Goal: Information Seeking & Learning: Learn about a topic

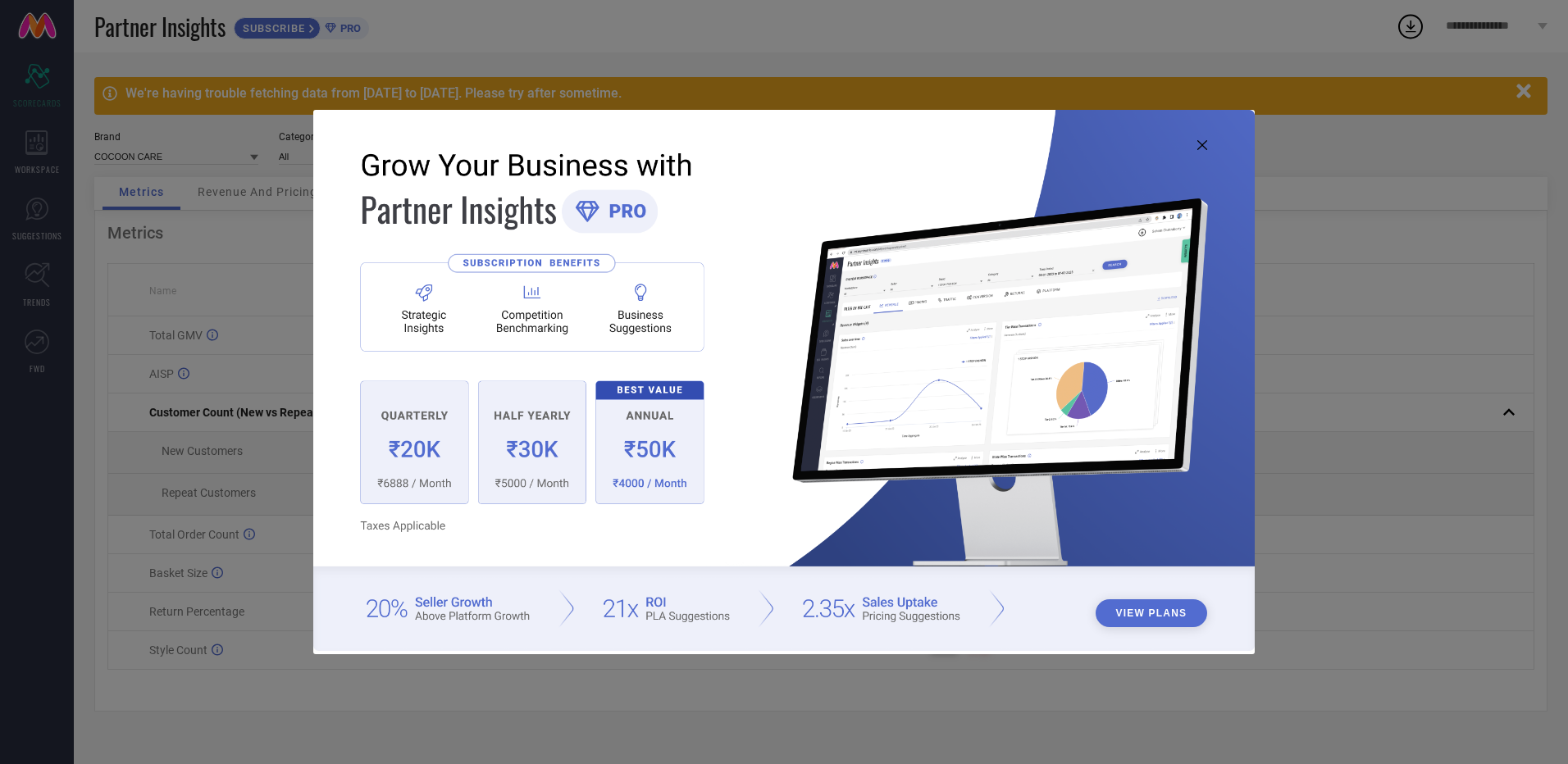
click at [1201, 146] on icon at bounding box center [1202, 145] width 10 height 10
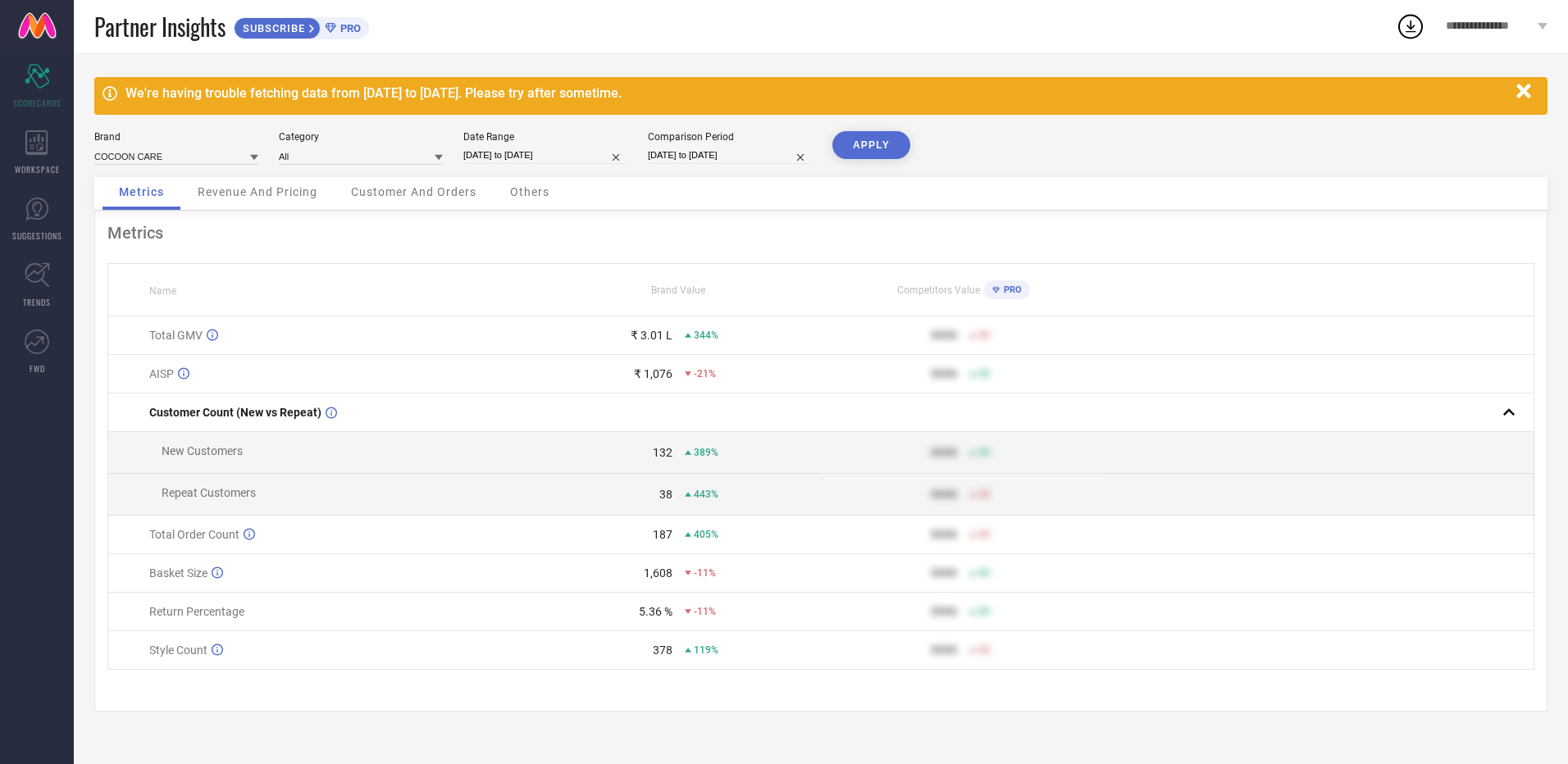
click at [1522, 89] on icon "button" at bounding box center [1523, 90] width 14 height 14
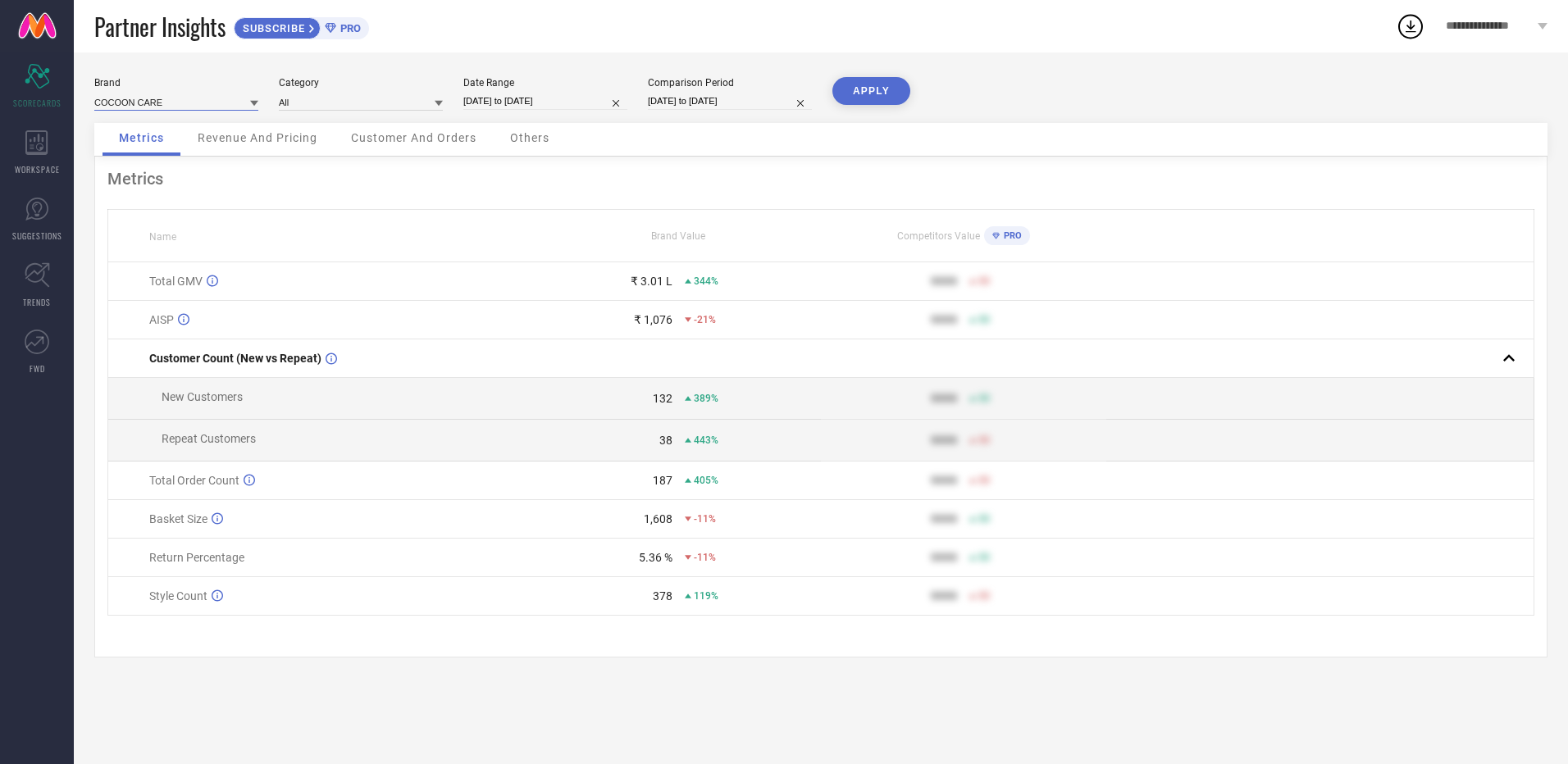
click at [216, 102] on input at bounding box center [176, 102] width 164 height 18
click at [190, 162] on div "THE BOO BOO CLUB" at bounding box center [176, 152] width 164 height 28
type input "All"
click at [864, 96] on button "APPLY" at bounding box center [872, 91] width 78 height 28
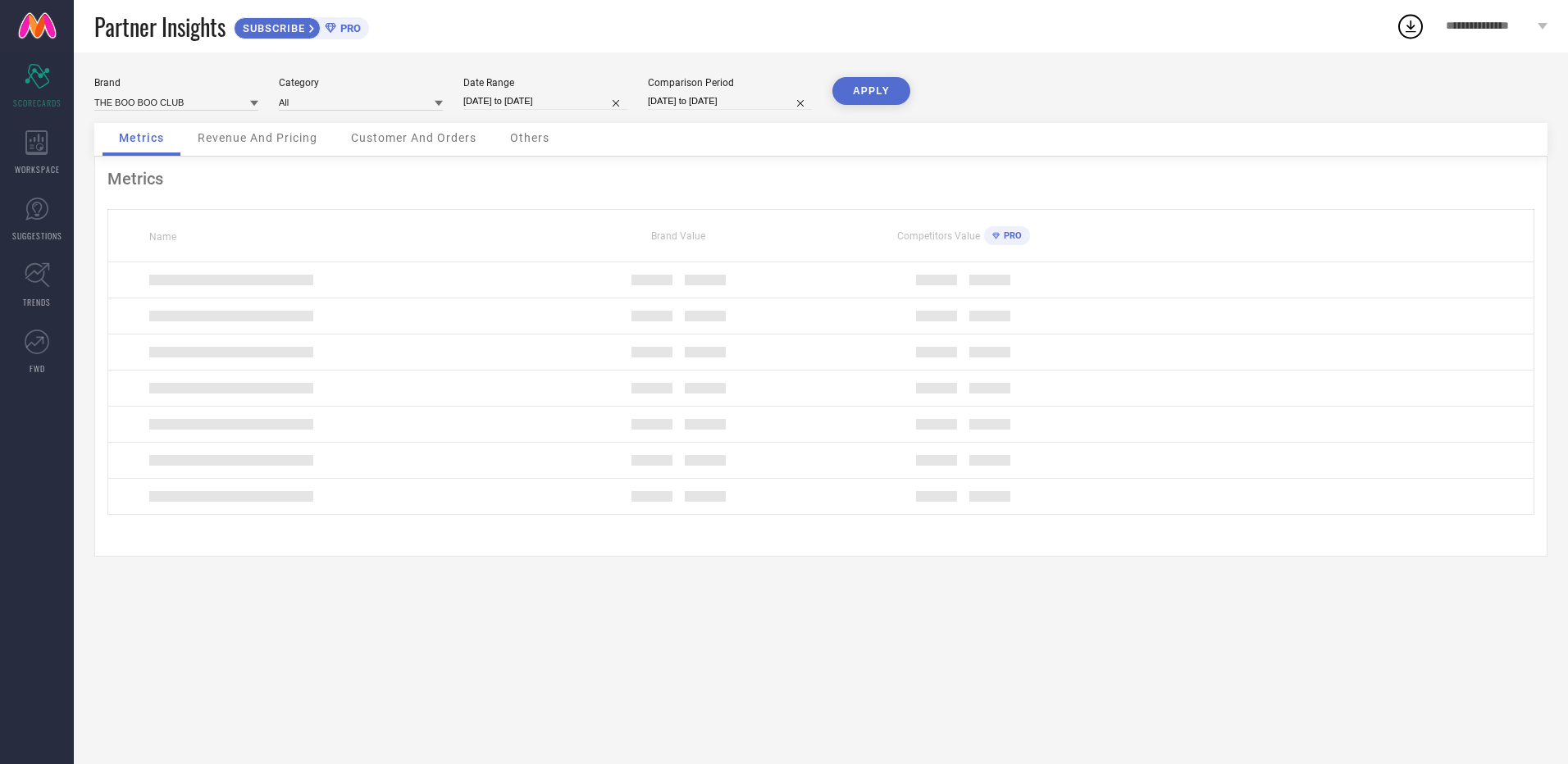
select select "6"
select select "2025"
select select "7"
select select "2025"
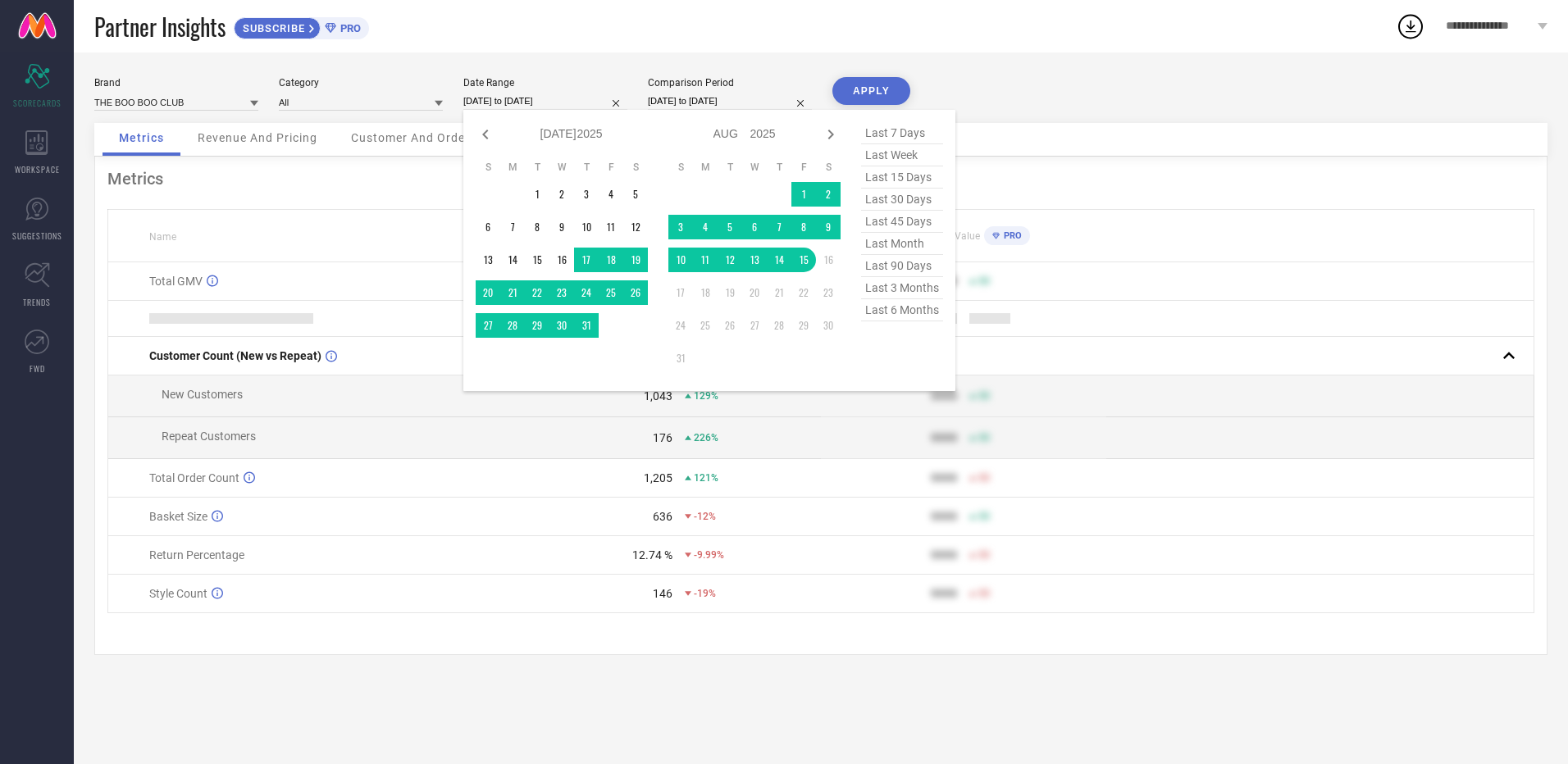
click at [567, 109] on input "[DATE] to [DATE]" at bounding box center [545, 101] width 164 height 18
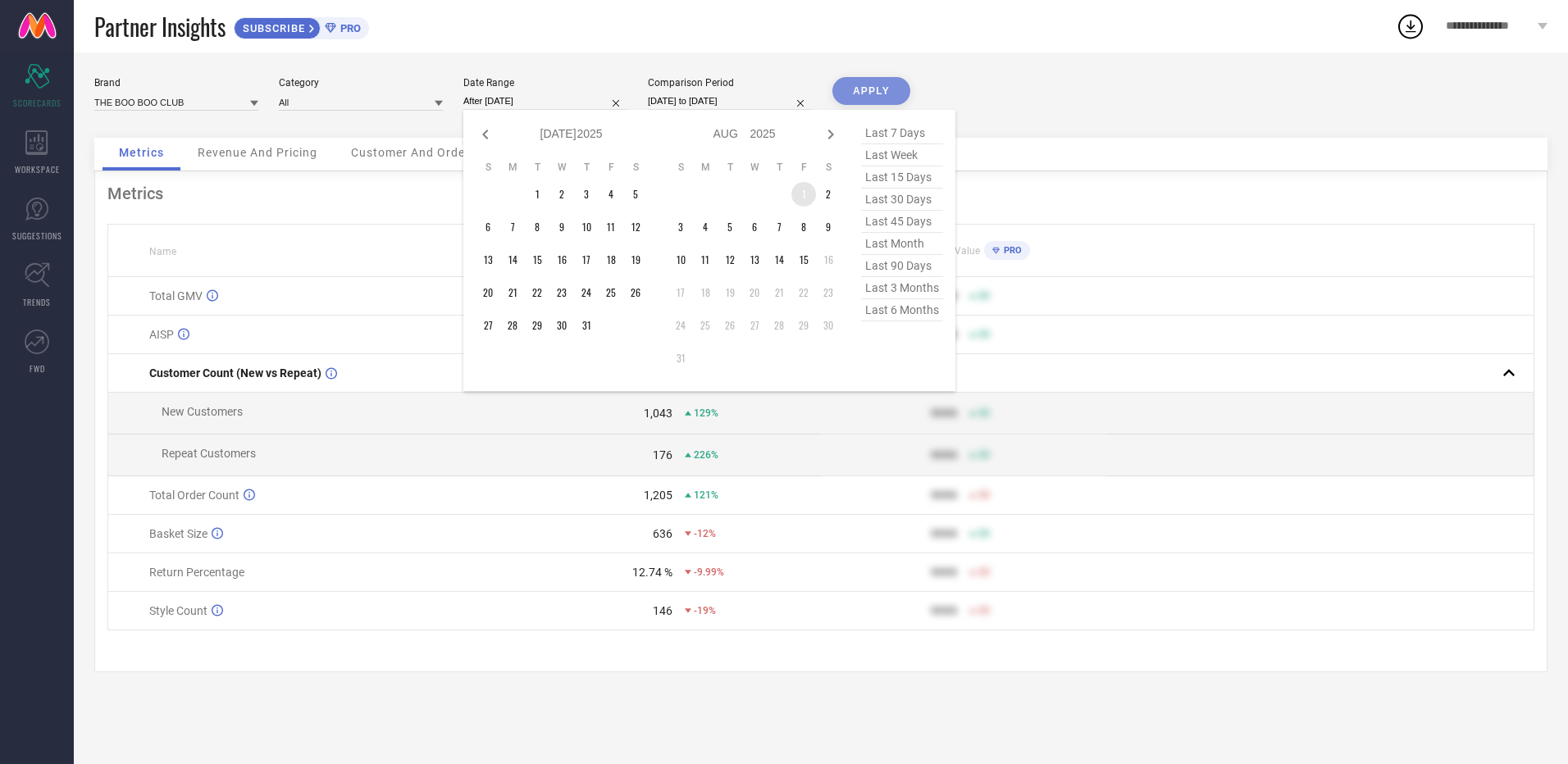
click at [805, 188] on td "1" at bounding box center [803, 194] width 25 height 25
type input "[DATE] to [DATE]"
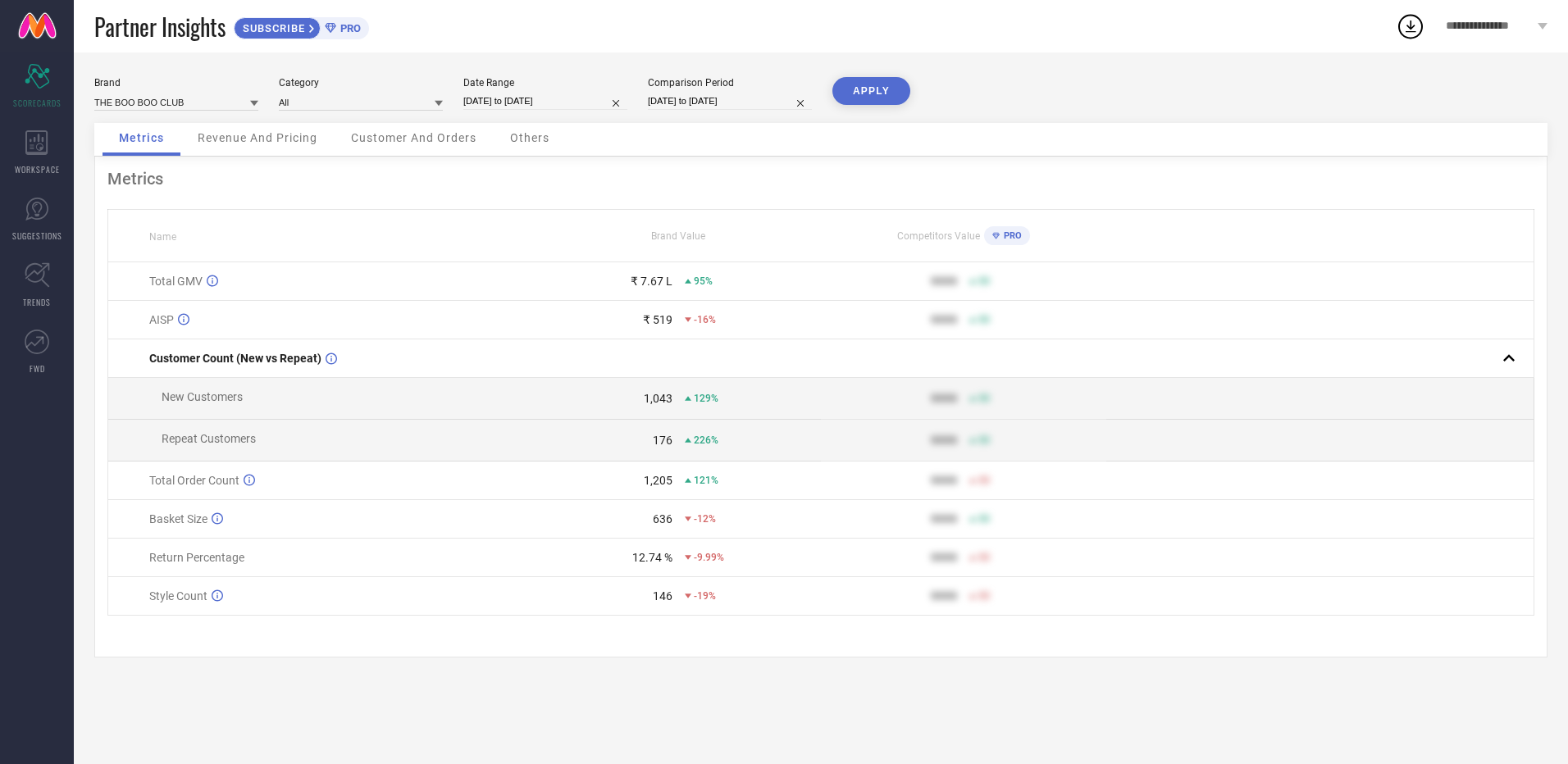
click at [876, 93] on button "APPLY" at bounding box center [872, 91] width 78 height 28
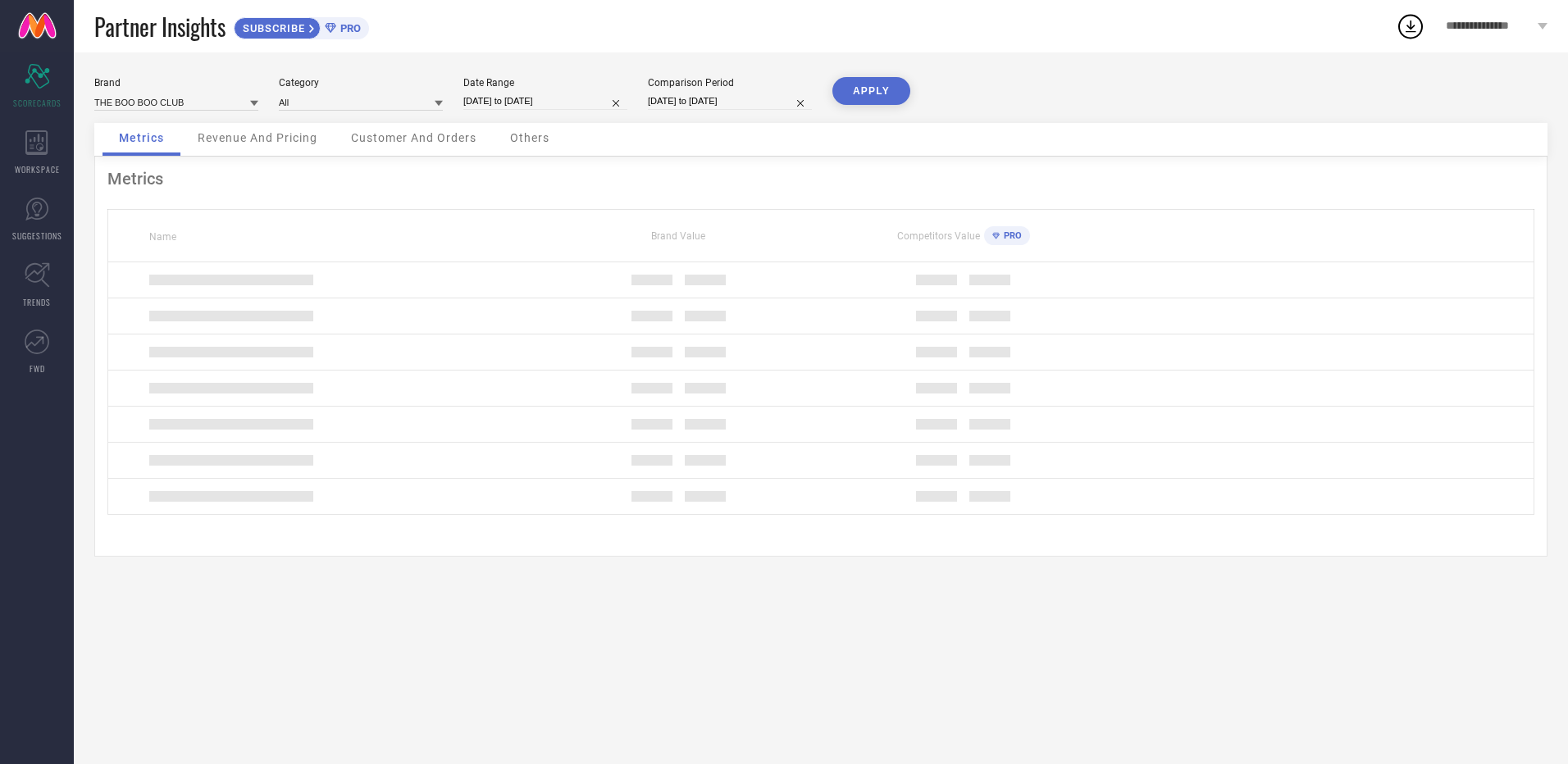
select select "6"
select select "2024"
select select "7"
select select "2024"
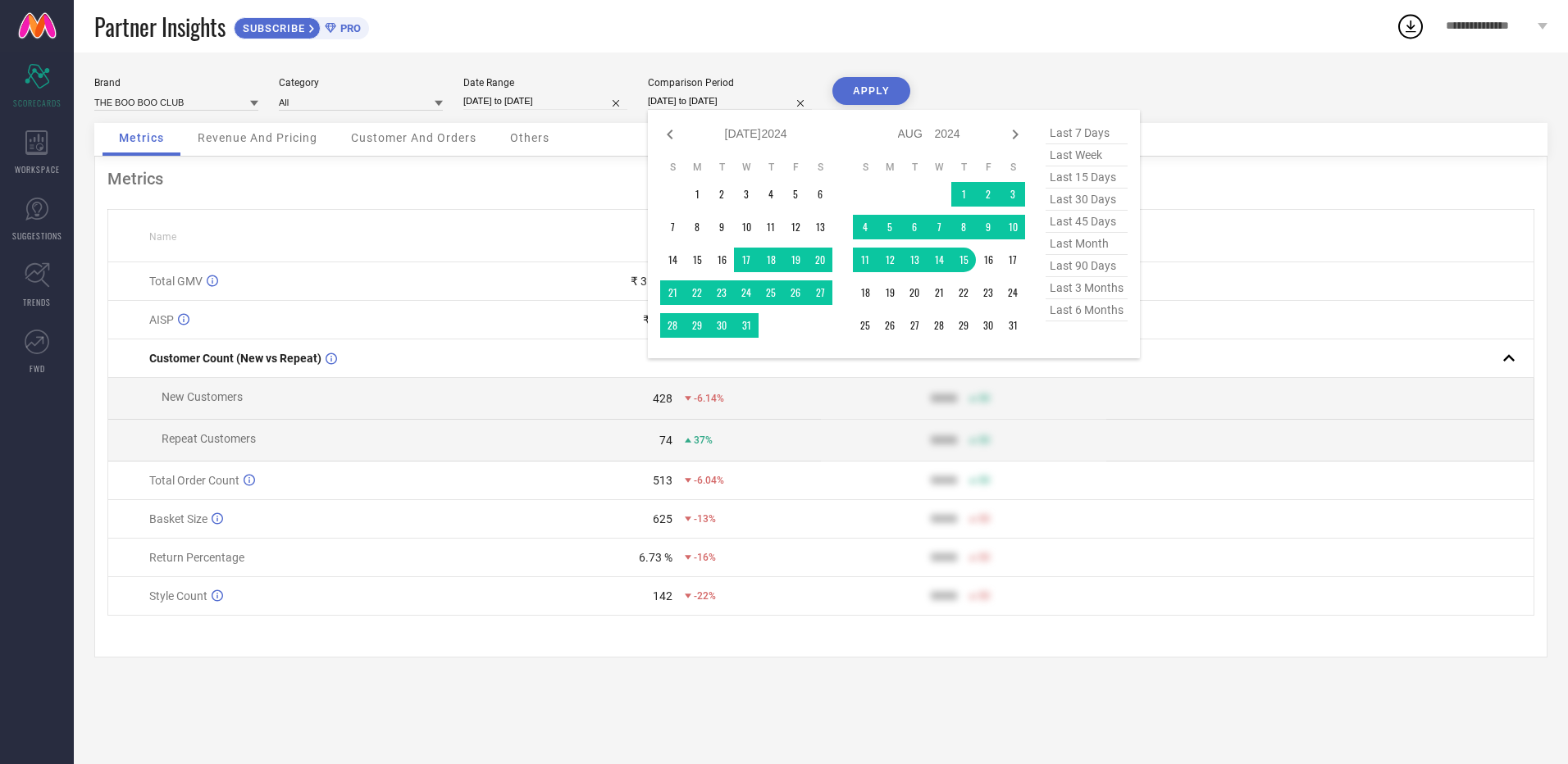
click at [739, 96] on input "[DATE] to [DATE]" at bounding box center [730, 101] width 164 height 18
click at [698, 192] on td "1" at bounding box center [696, 194] width 25 height 25
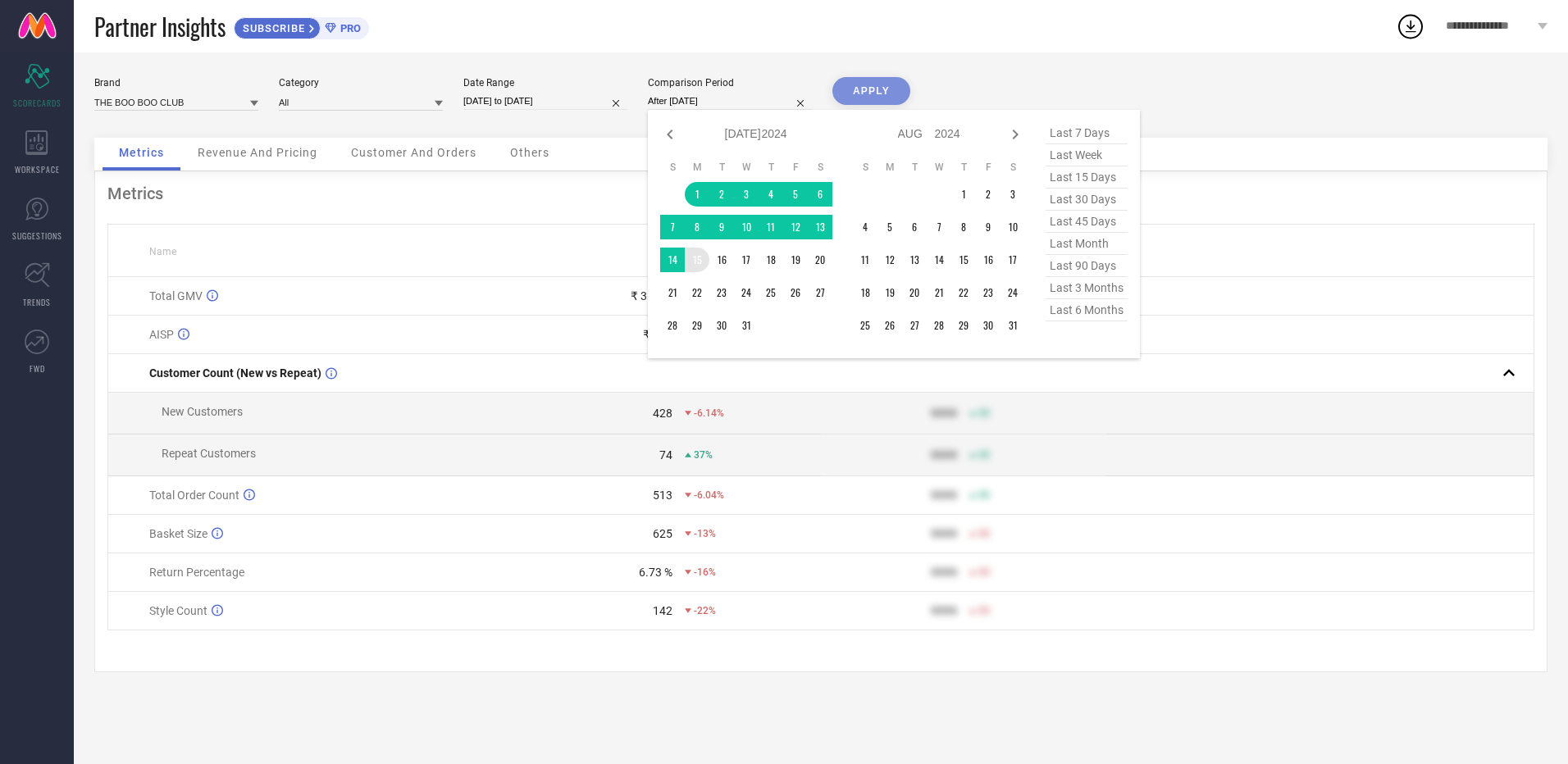
type input "[DATE] to [DATE]"
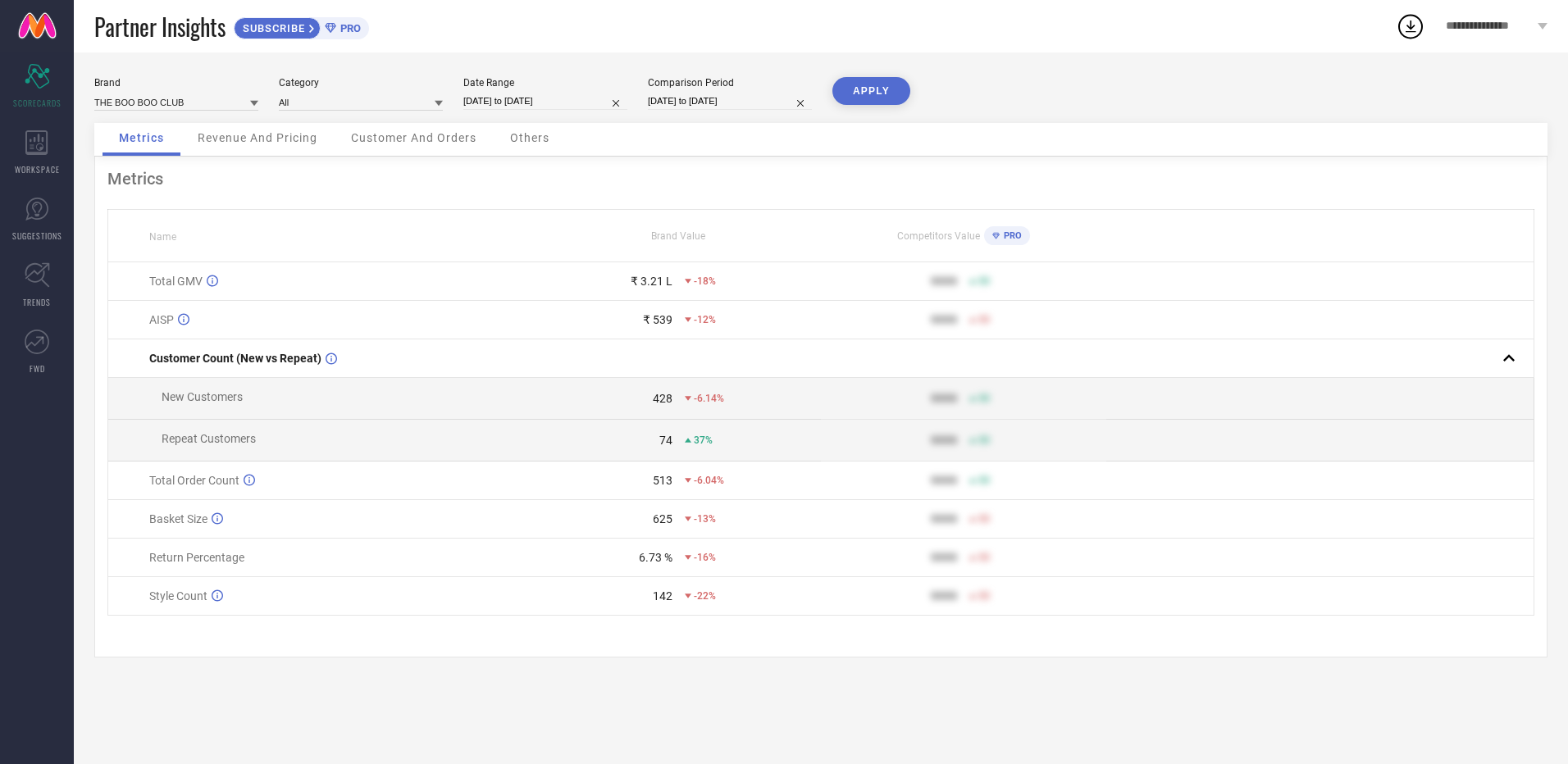
click at [867, 82] on button "APPLY" at bounding box center [872, 91] width 78 height 28
click at [533, 97] on input "[DATE] to [DATE]" at bounding box center [545, 101] width 164 height 18
select select "7"
select select "2025"
select select "8"
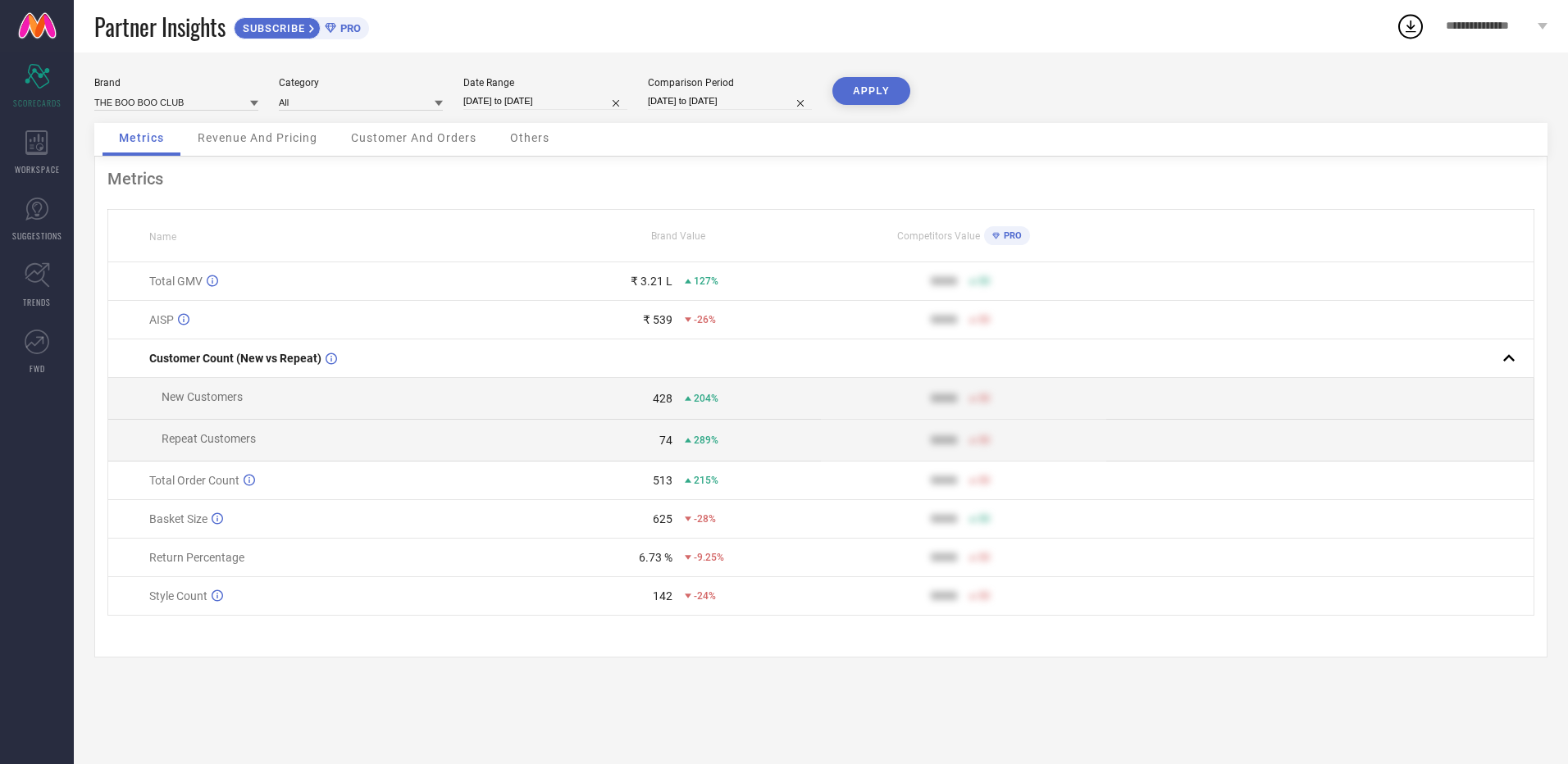
select select "2025"
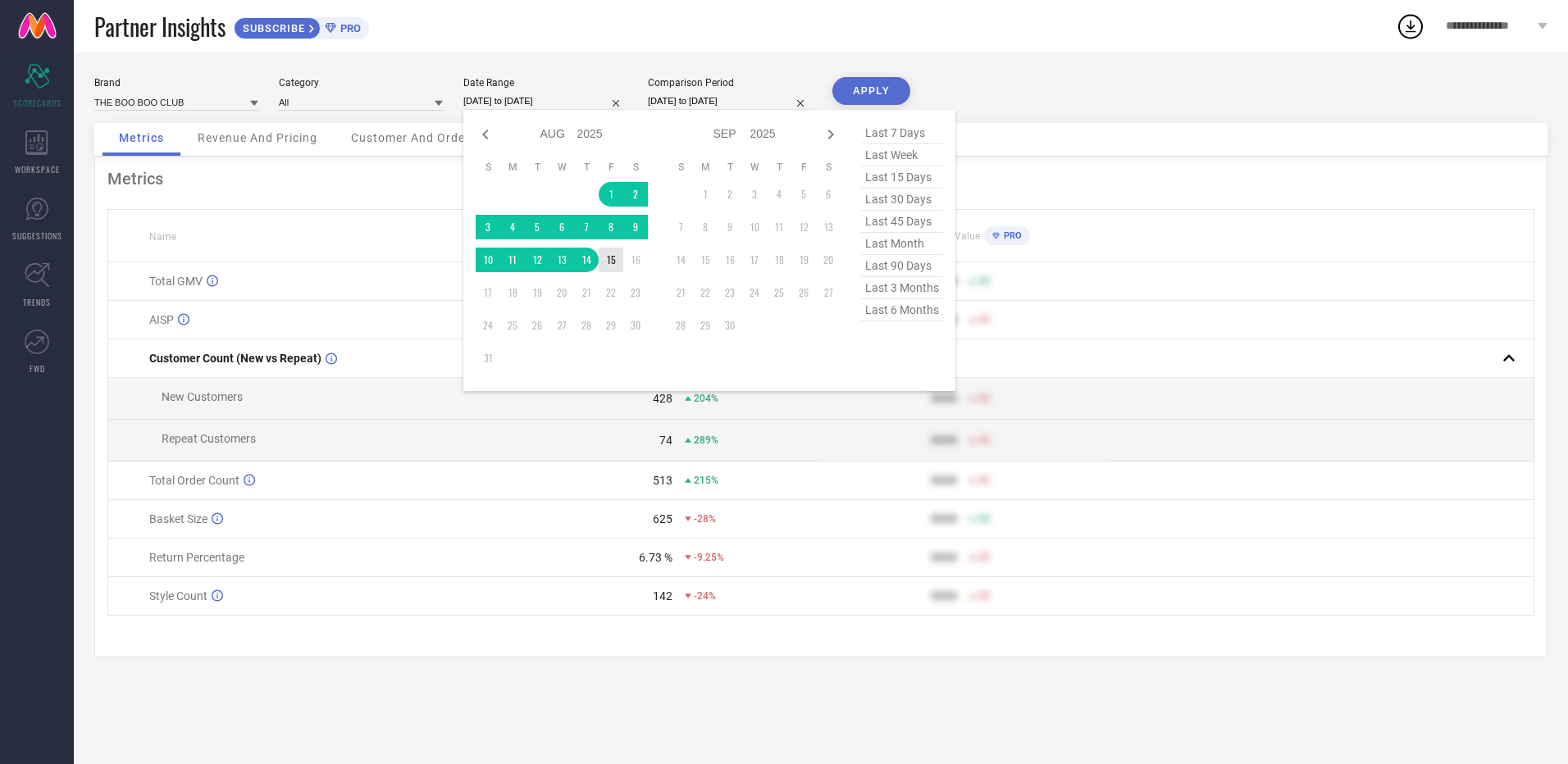
click at [609, 273] on table "S M T W T F S 1 2 3 4 5 6 7 8 9 10 11 12 13 14 15 16 17 18 19 20 21 22 23 24 25…" at bounding box center [562, 265] width 172 height 226
click at [611, 184] on td "1" at bounding box center [611, 194] width 25 height 25
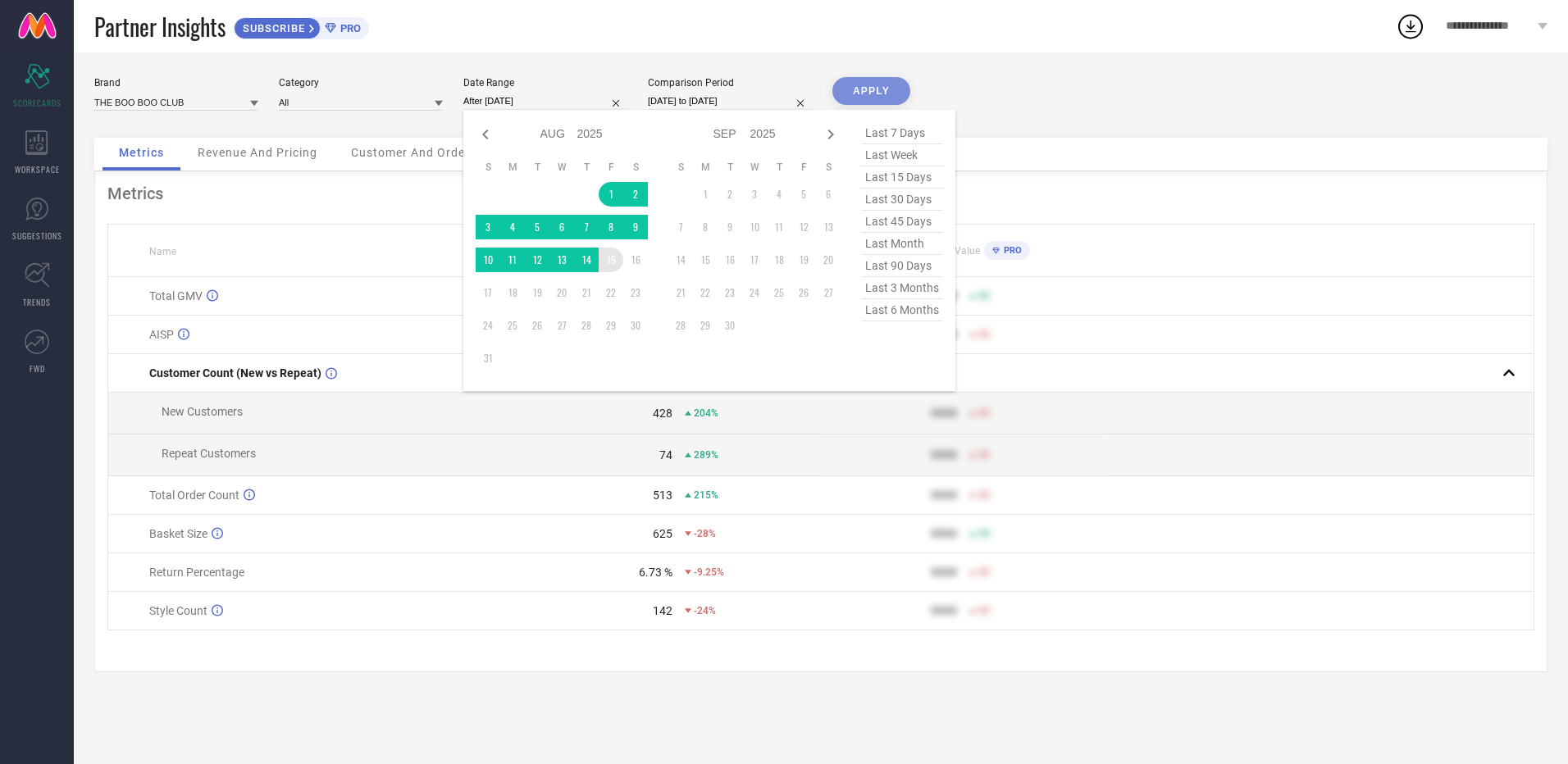
type input "[DATE] to [DATE]"
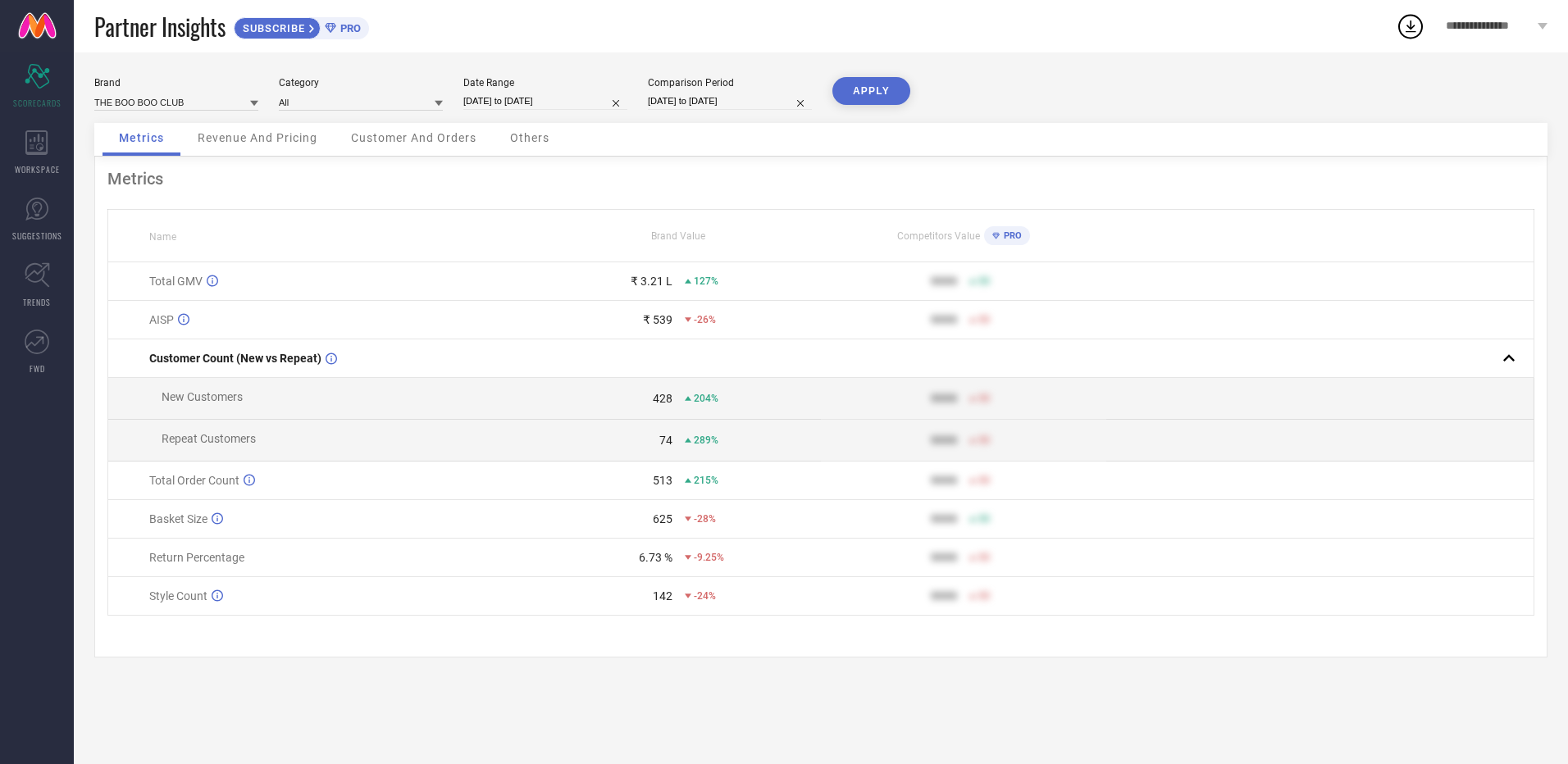
click at [889, 82] on button "APPLY" at bounding box center [872, 91] width 78 height 28
click at [702, 281] on span "135%" at bounding box center [706, 281] width 25 height 11
drag, startPoint x: 702, startPoint y: 281, endPoint x: 662, endPoint y: 314, distance: 51.9
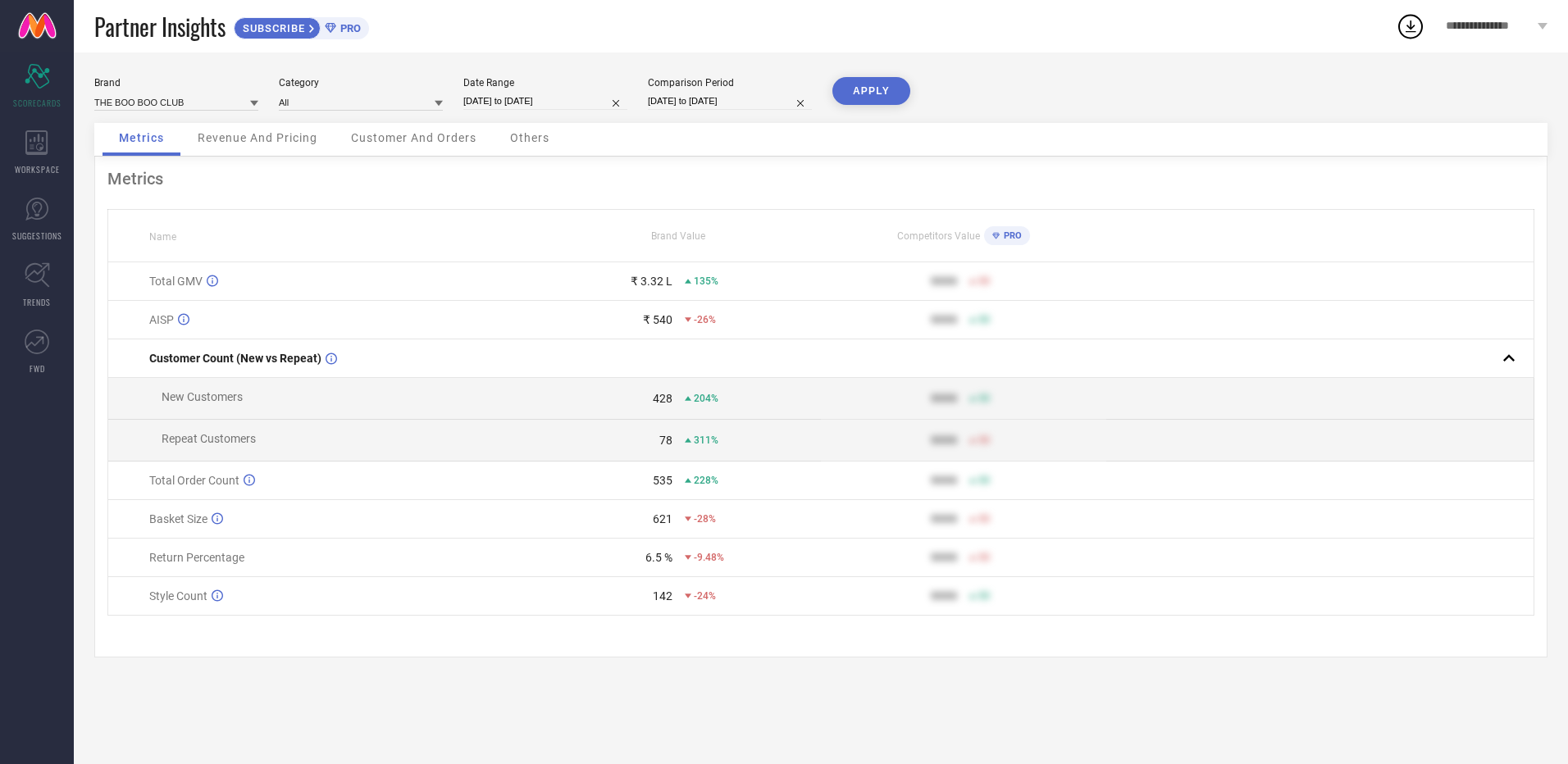
click at [662, 314] on td "₹ 540 -26%" at bounding box center [678, 321] width 286 height 39
click at [651, 323] on div "₹ 540" at bounding box center [657, 320] width 30 height 13
click at [183, 324] on icon at bounding box center [184, 319] width 11 height 12
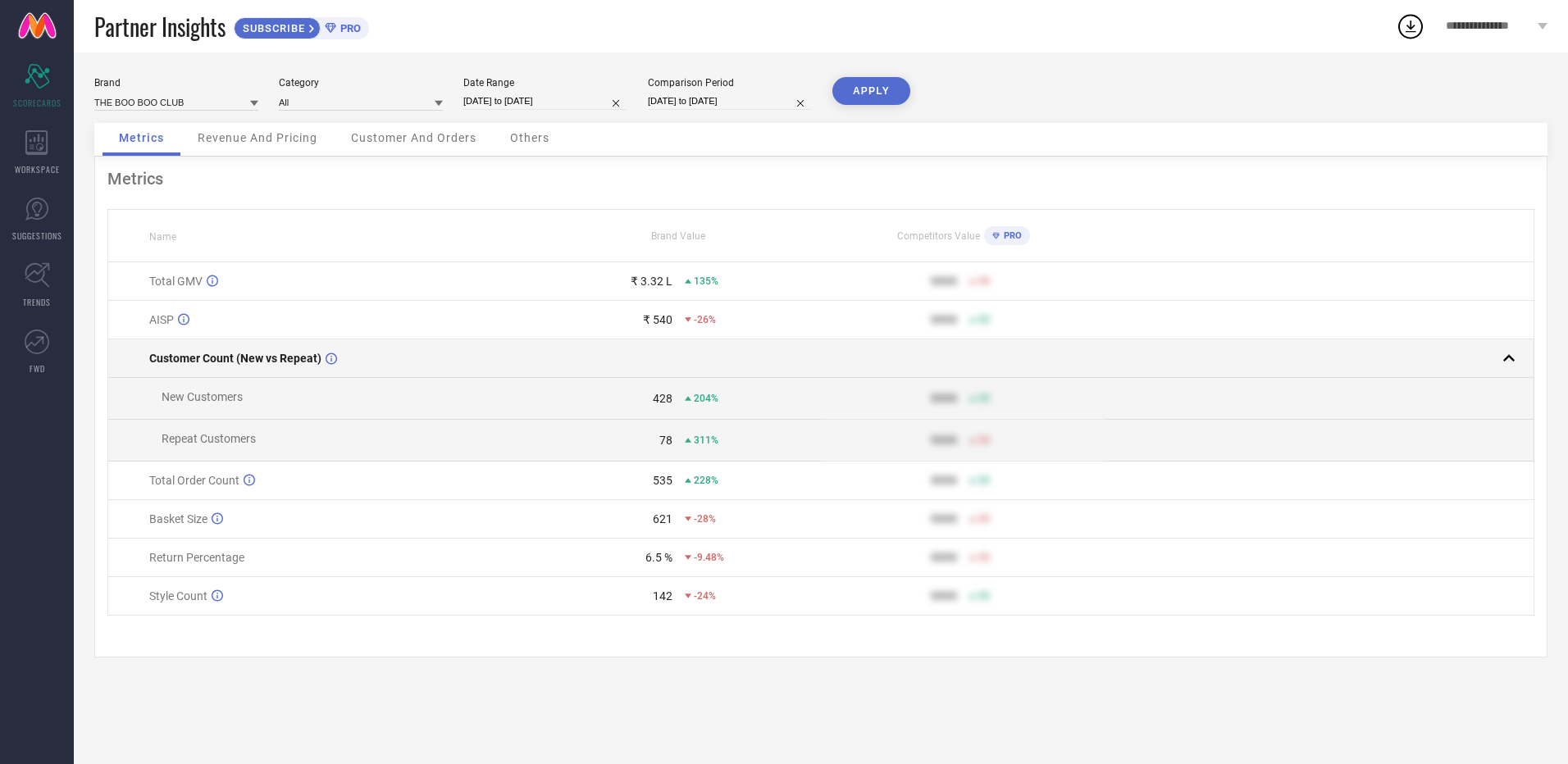
click at [414, 346] on td "Customer Count (New vs Repeat)" at bounding box center [323, 359] width 428 height 39
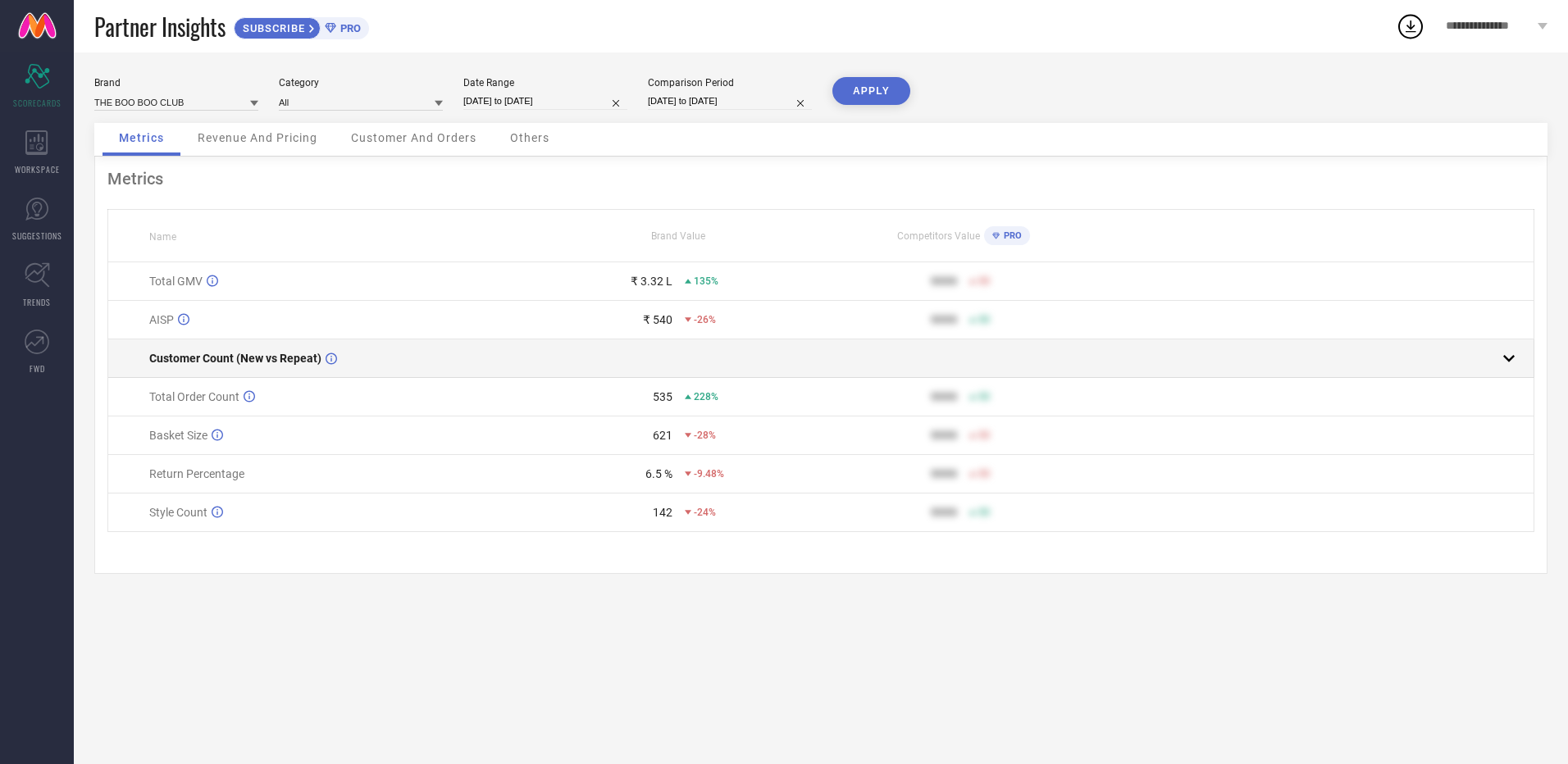
click at [1455, 366] on div at bounding box center [1314, 358] width 414 height 23
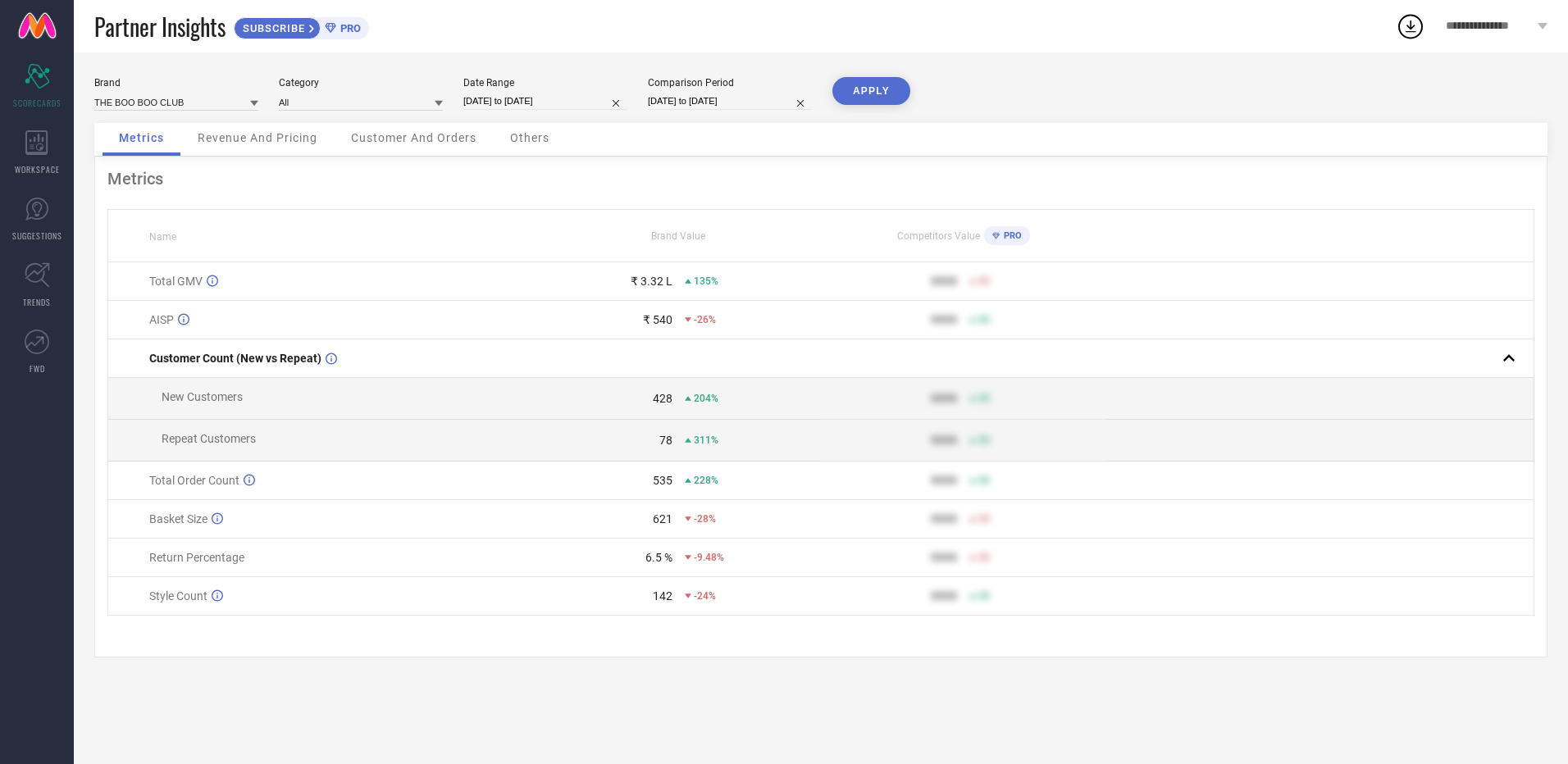
click at [512, 437] on td "Repeat Customers" at bounding box center [323, 440] width 428 height 42
click at [784, 679] on div "Brand THE BOO BOO CLUB Category All Date Range [DATE] to [DATE] Comparison Peri…" at bounding box center [821, 409] width 1494 height 712
click at [691, 484] on icon at bounding box center [687, 480] width 6 height 6
click at [736, 693] on div "Brand THE BOO BOO CLUB Category All Date Range [DATE] to [DATE] Comparison Peri…" at bounding box center [821, 409] width 1494 height 712
click at [53, 158] on div "WORKSPACE" at bounding box center [37, 152] width 74 height 66
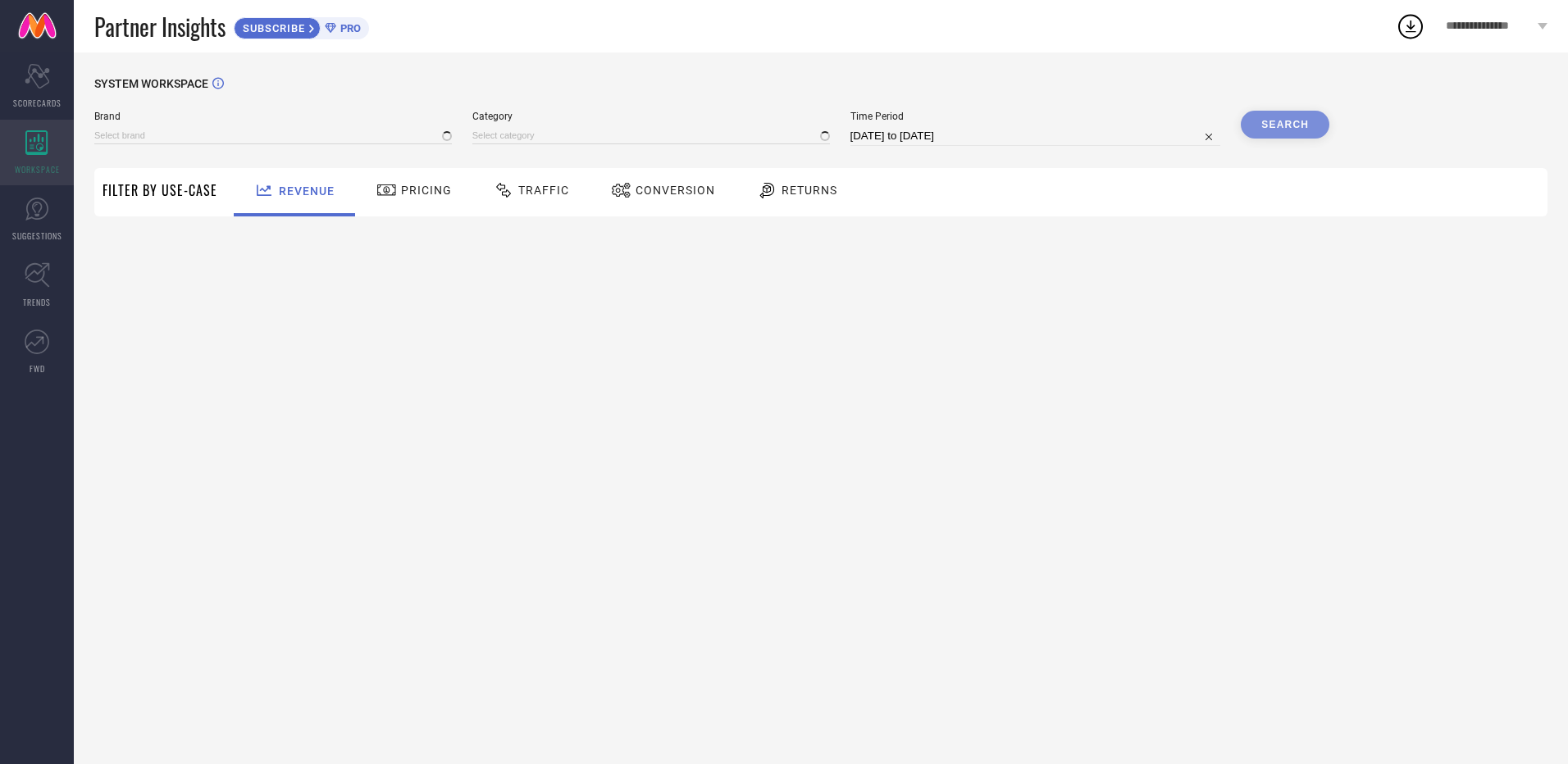
type input "COCOON CARE"
type input "All"
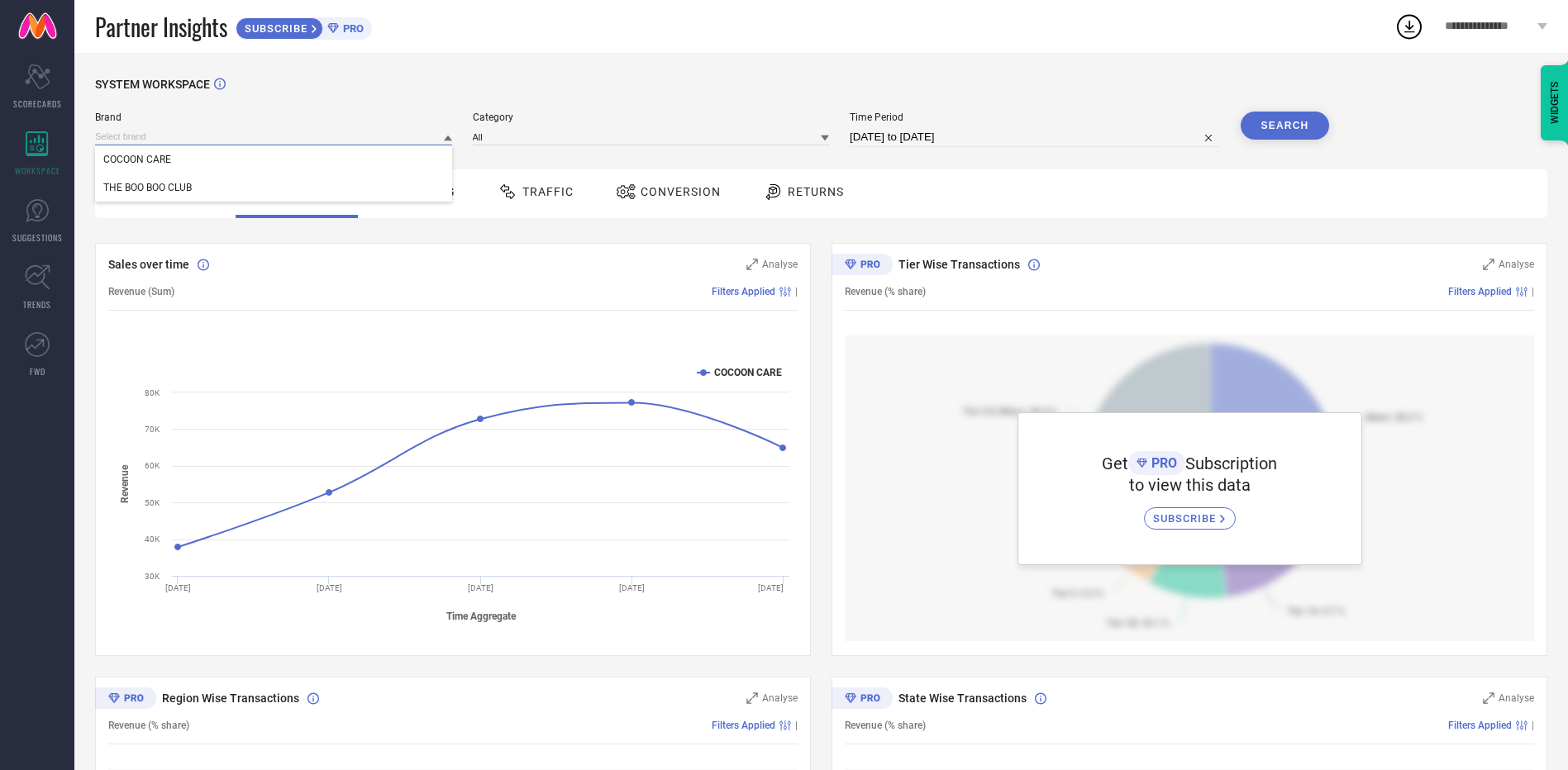
click at [285, 145] on input at bounding box center [274, 136] width 357 height 18
drag, startPoint x: 245, startPoint y: 182, endPoint x: 317, endPoint y: 184, distance: 72.0
click at [246, 182] on div "THE BOO BOO CLUB" at bounding box center [274, 188] width 357 height 28
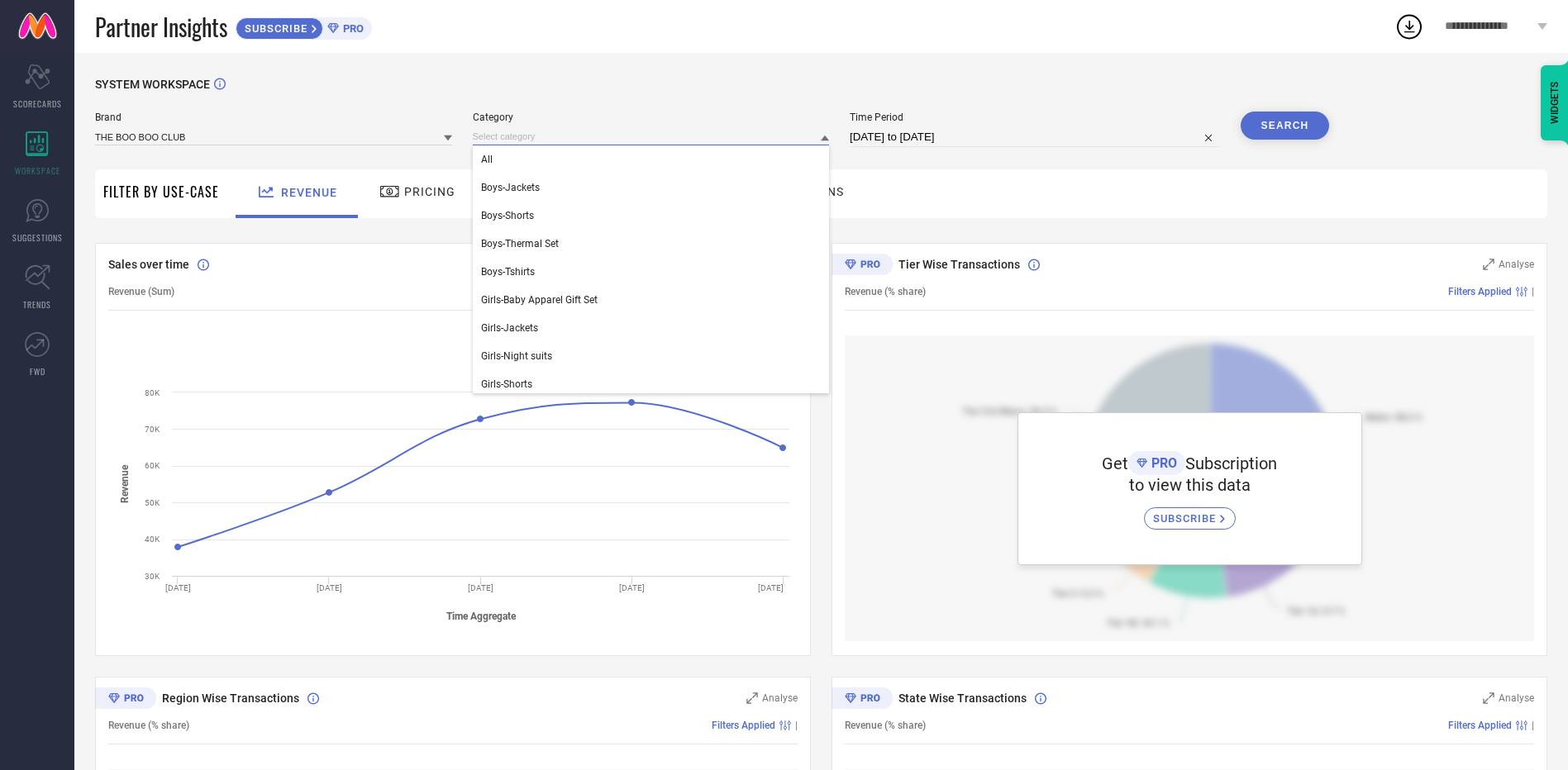
click at [635, 138] on input at bounding box center [651, 136] width 357 height 18
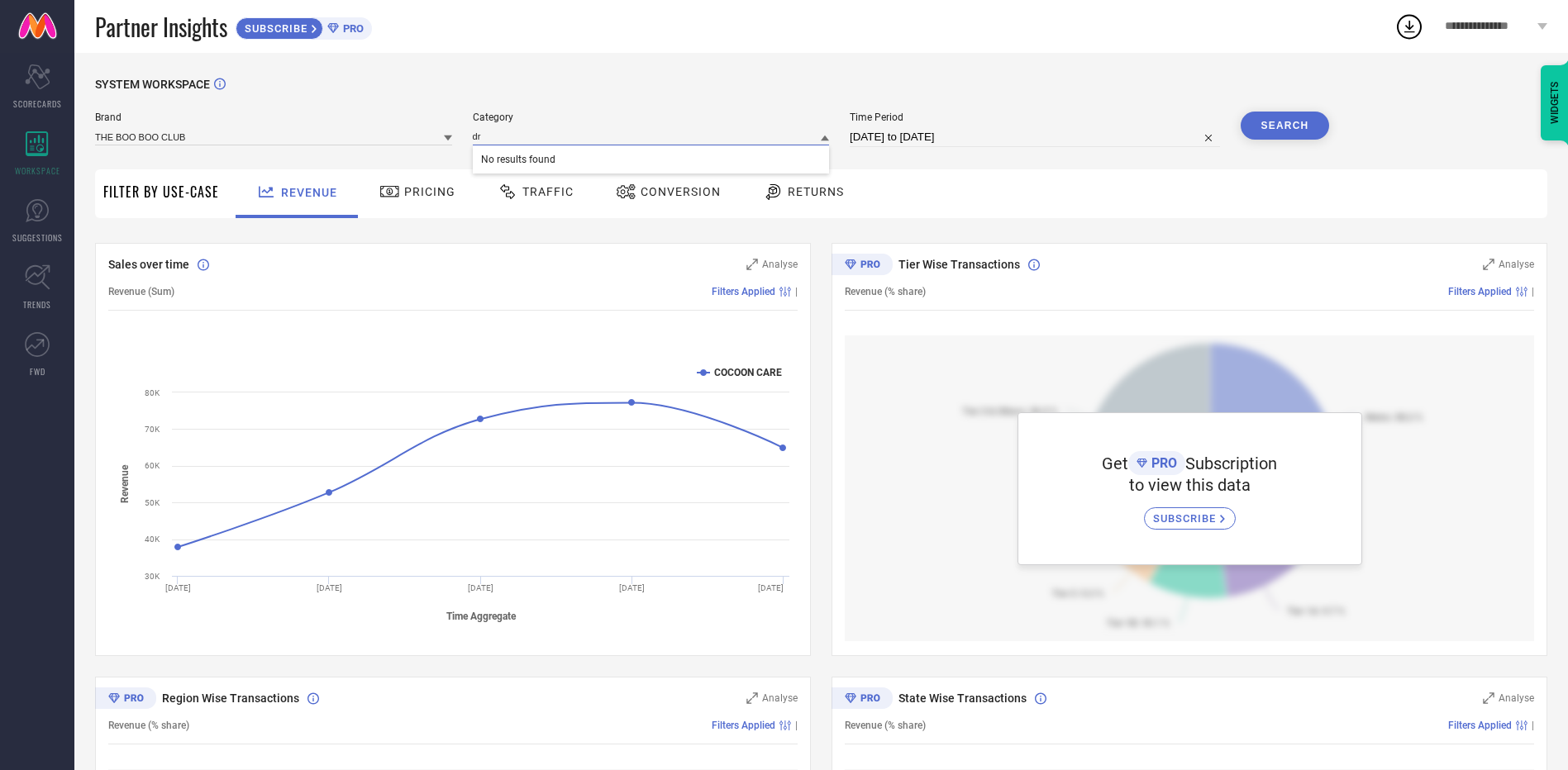
type input "d"
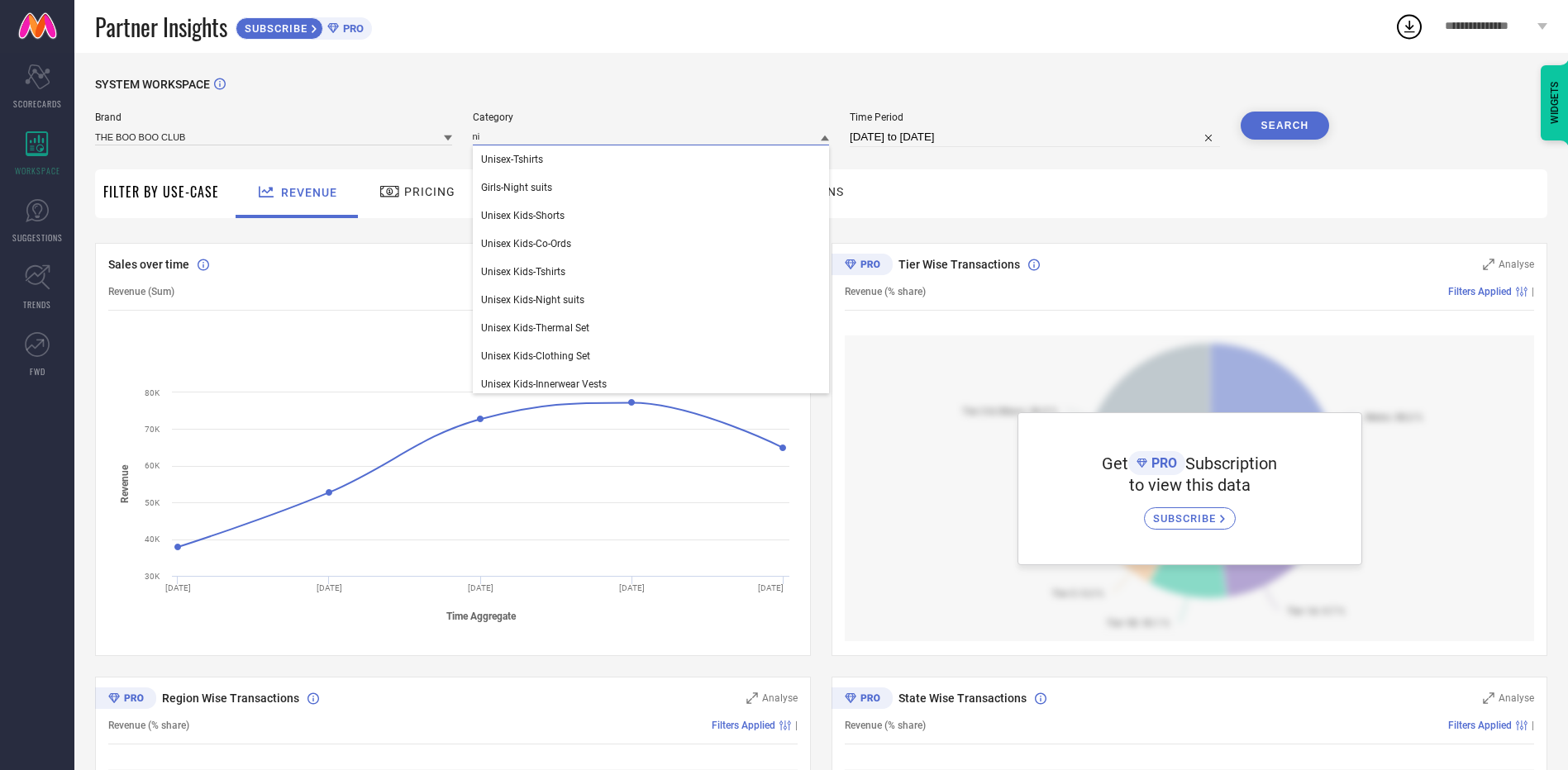
type input "n"
type input "g"
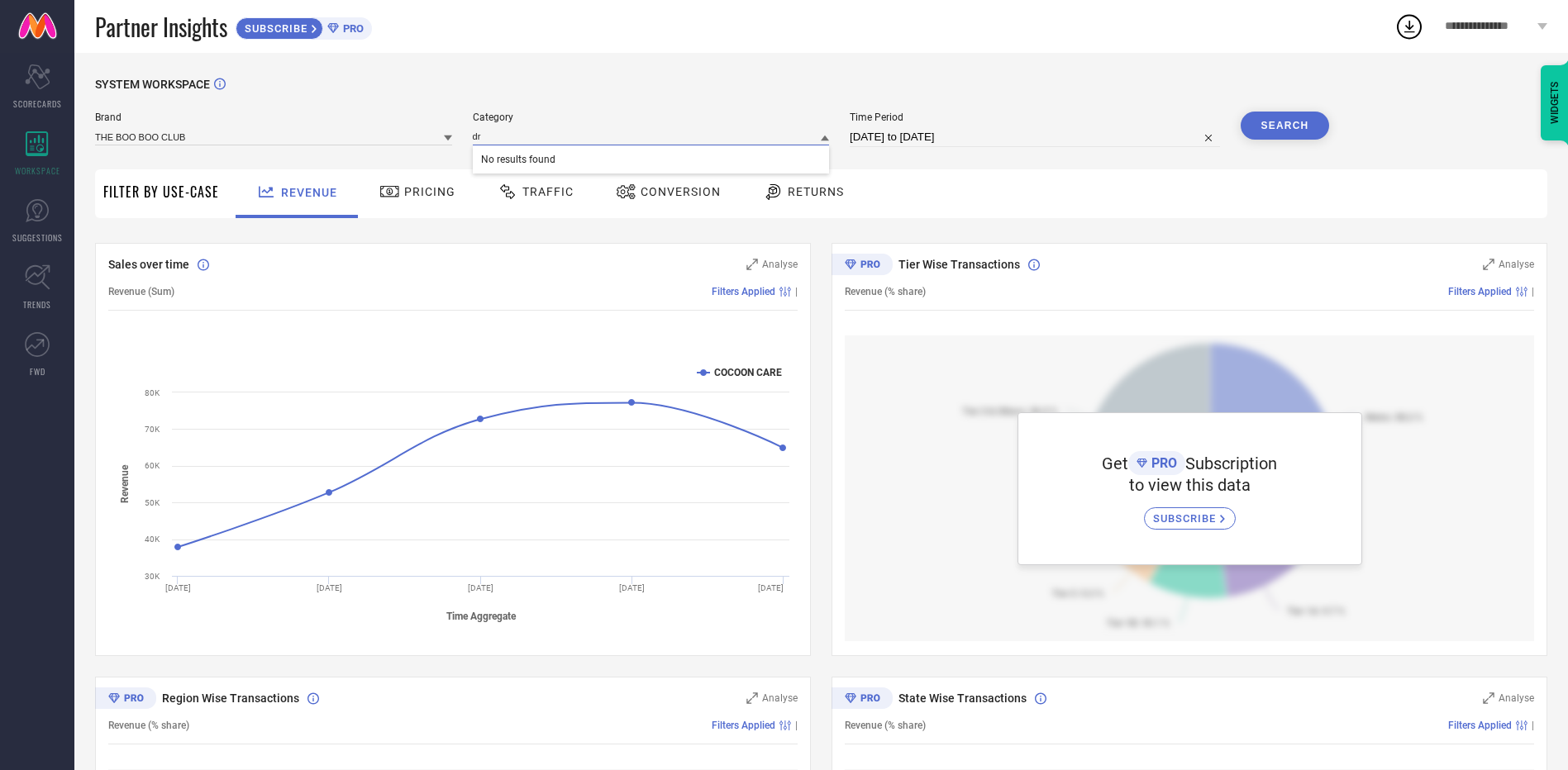
type input "d"
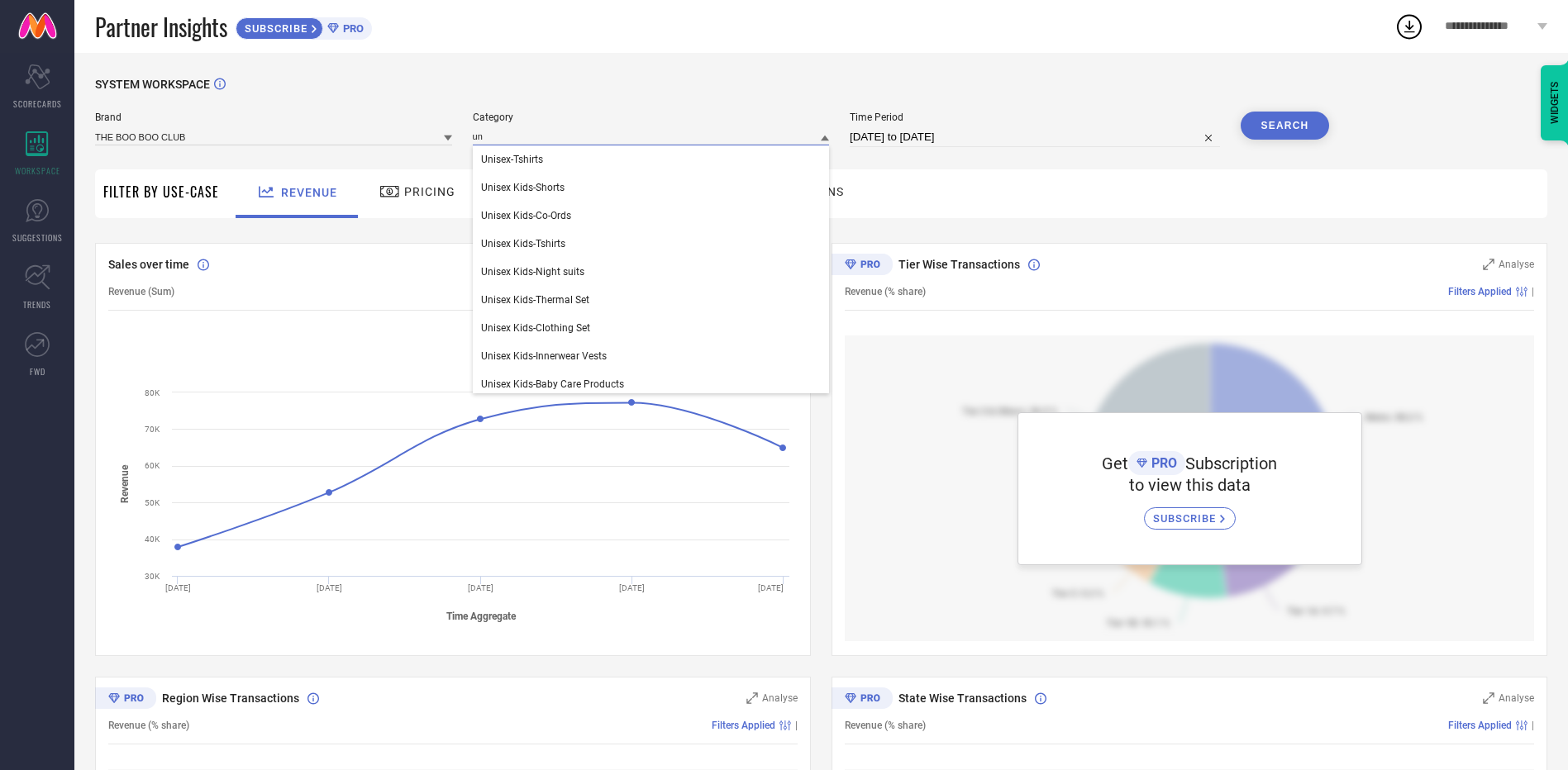
type input "u"
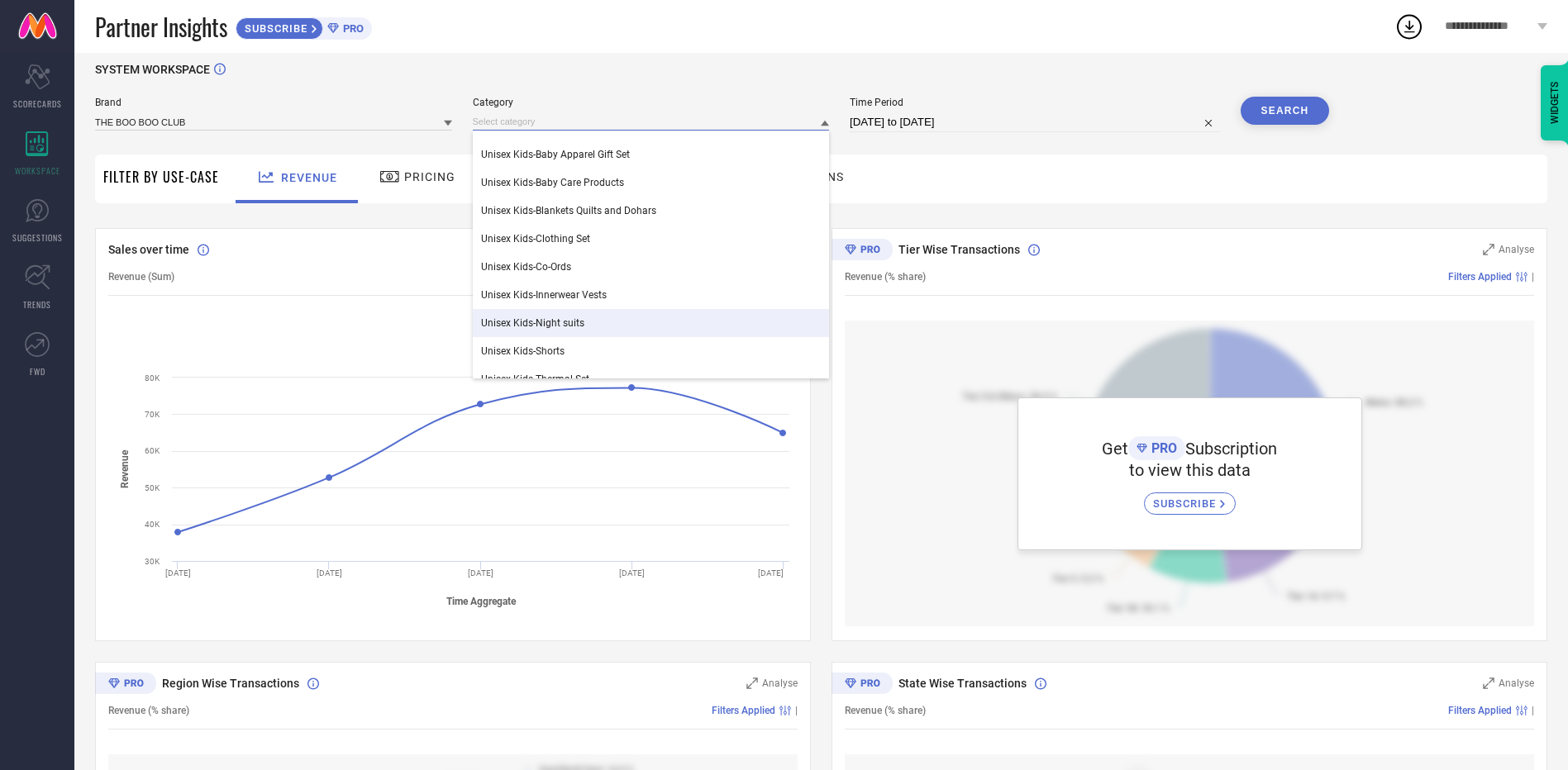
scroll to position [413, 0]
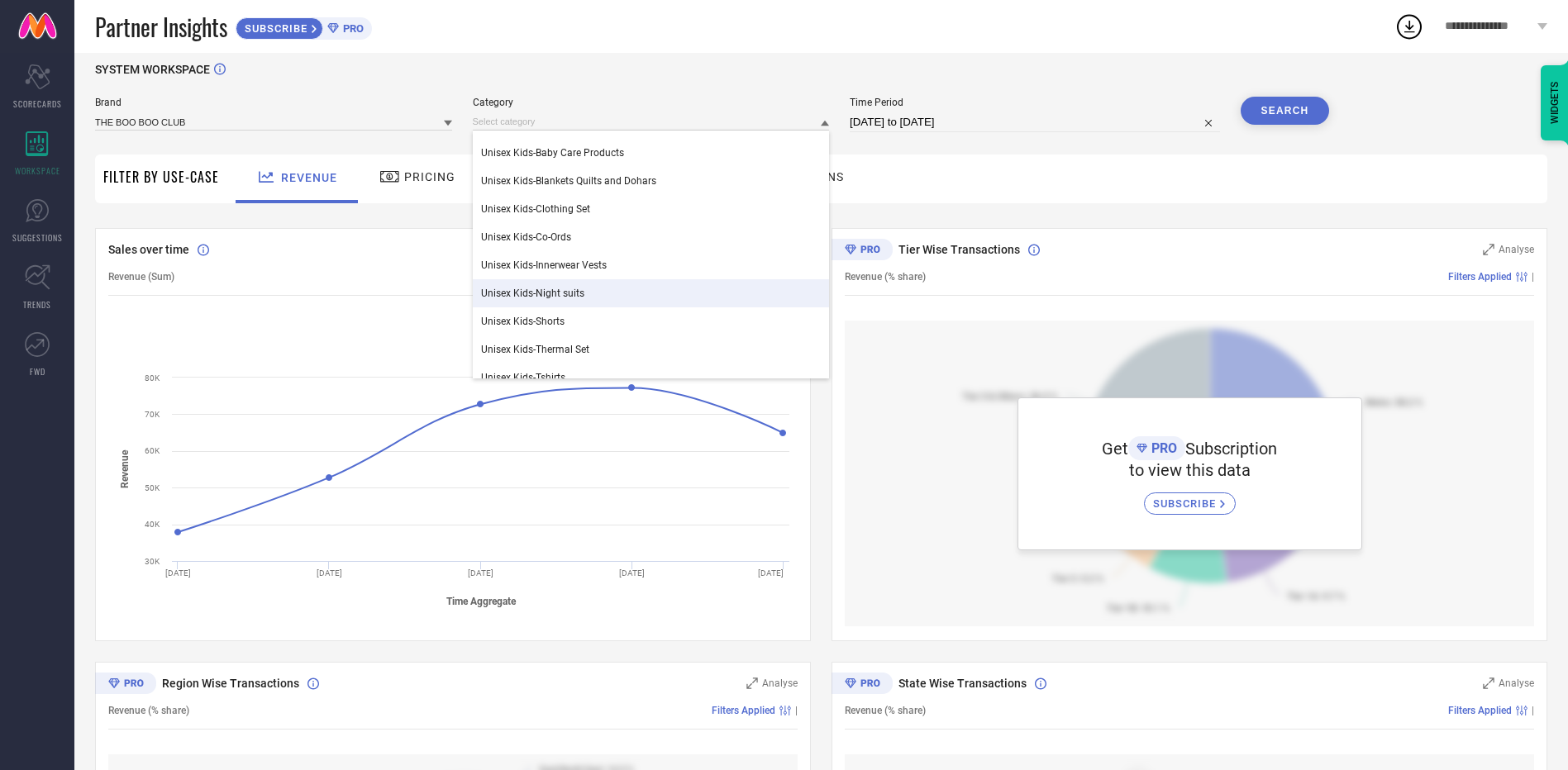
click at [575, 294] on span "Unisex Kids-Night suits" at bounding box center [533, 293] width 104 height 11
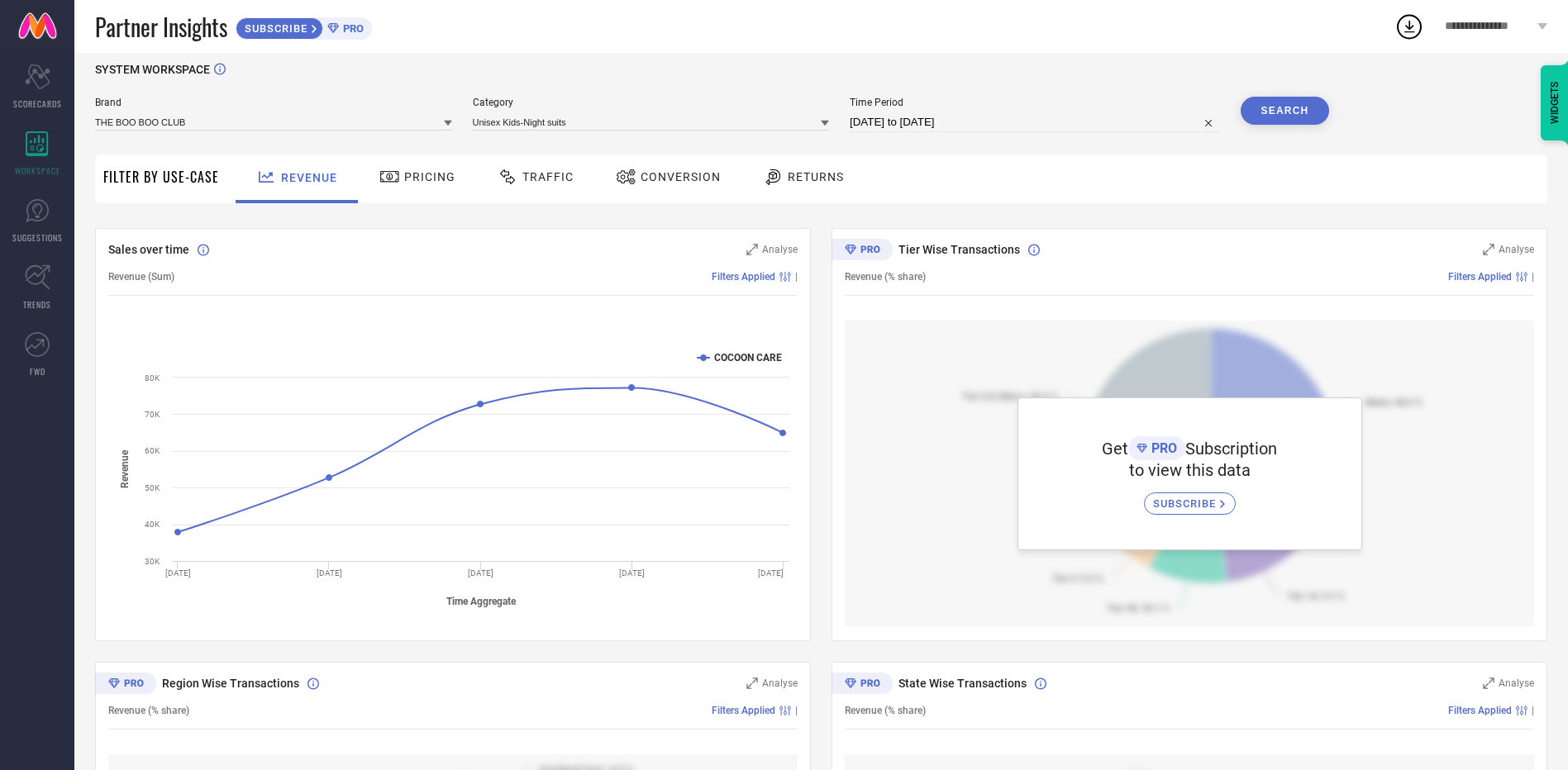
click at [1076, 136] on div "Brand THE BOO BOO CLUB Category Unisex Kids-Night suits Time Period [DATE] to […" at bounding box center [712, 121] width 1233 height 50
click at [1054, 126] on input "[DATE] to [DATE]" at bounding box center [1034, 121] width 370 height 20
select select "6"
select select "2025"
select select "7"
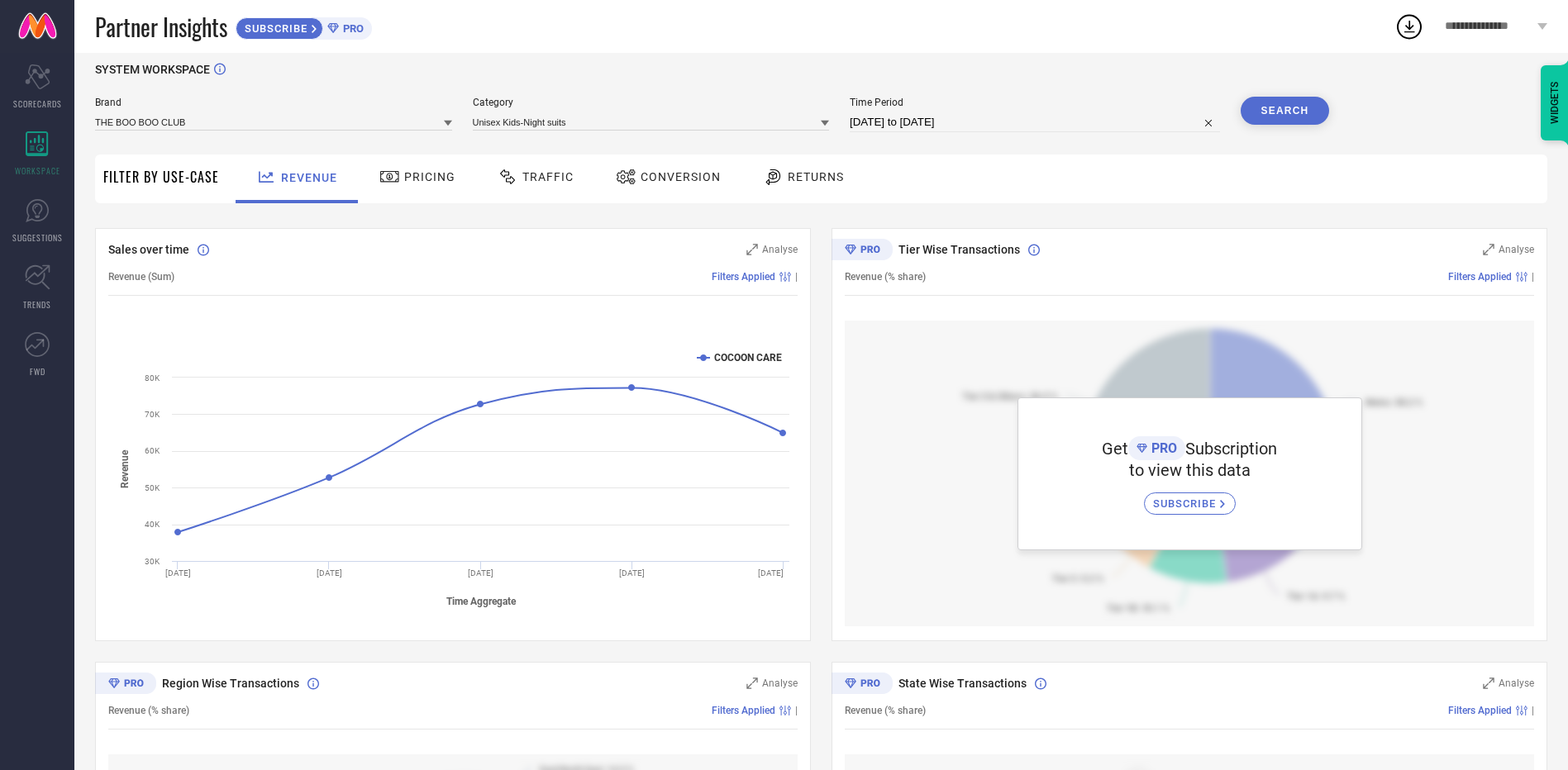
select select "2025"
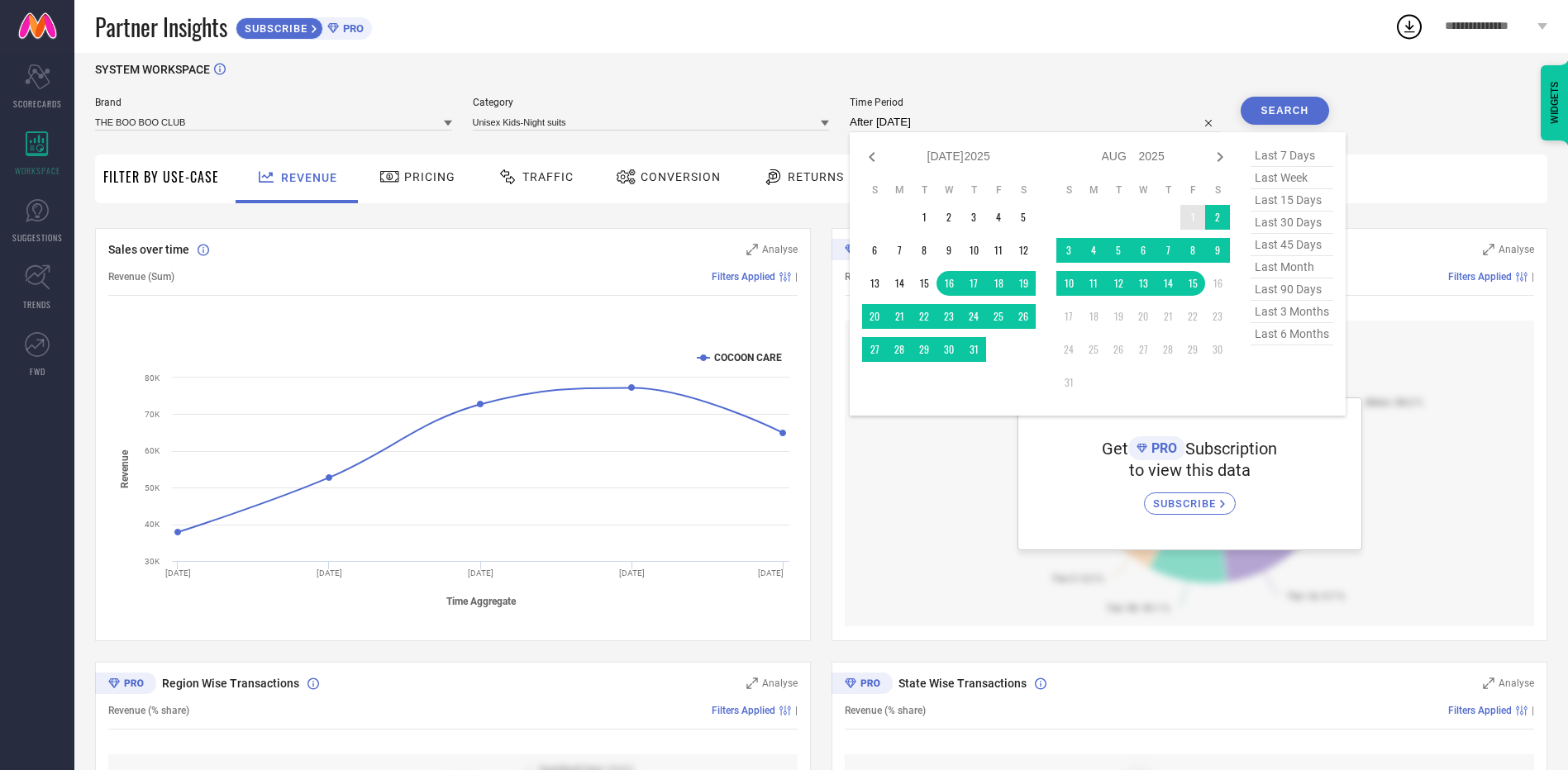
click at [1190, 215] on td "1" at bounding box center [1192, 217] width 25 height 25
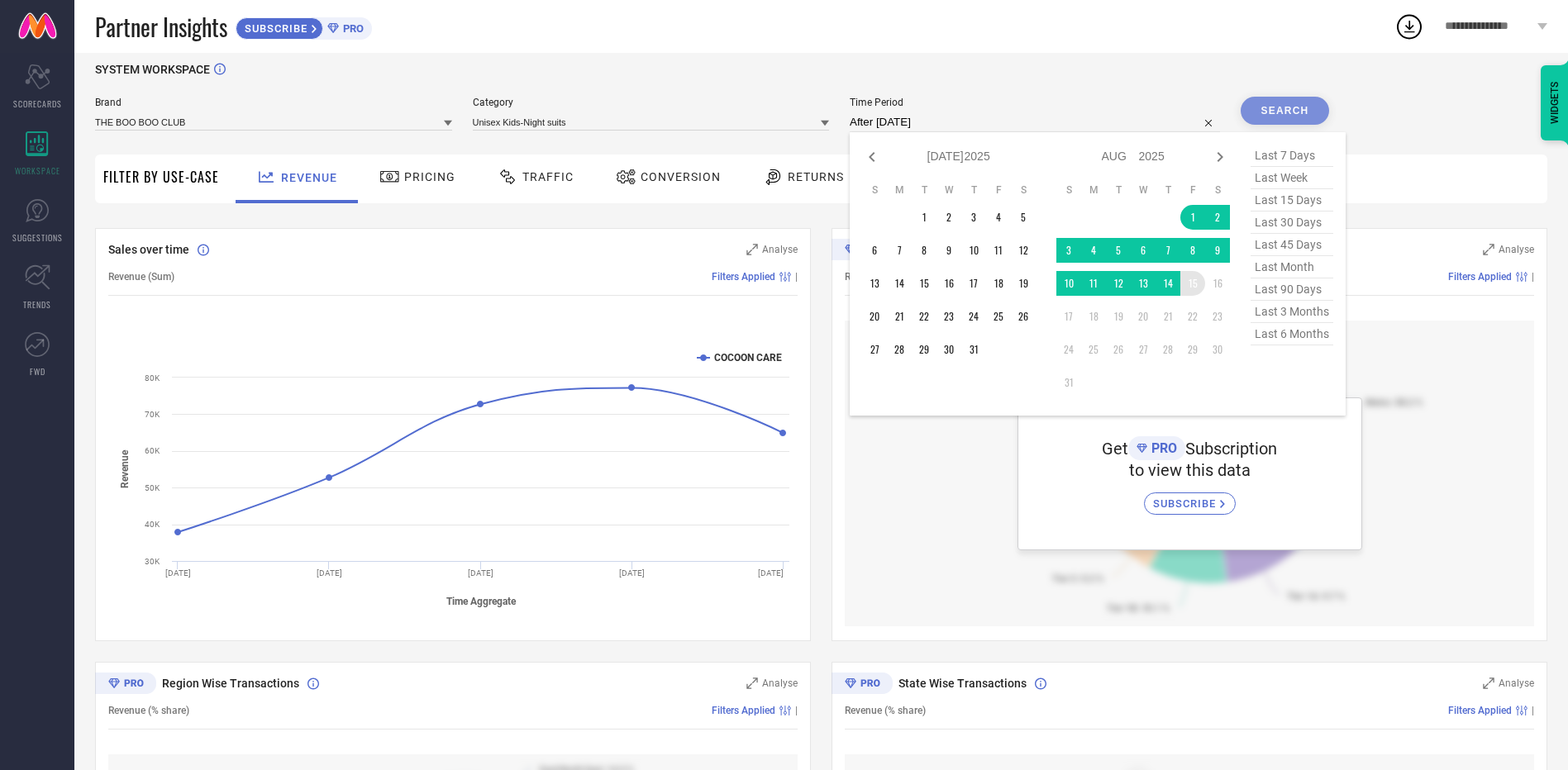
type input "[DATE] to [DATE]"
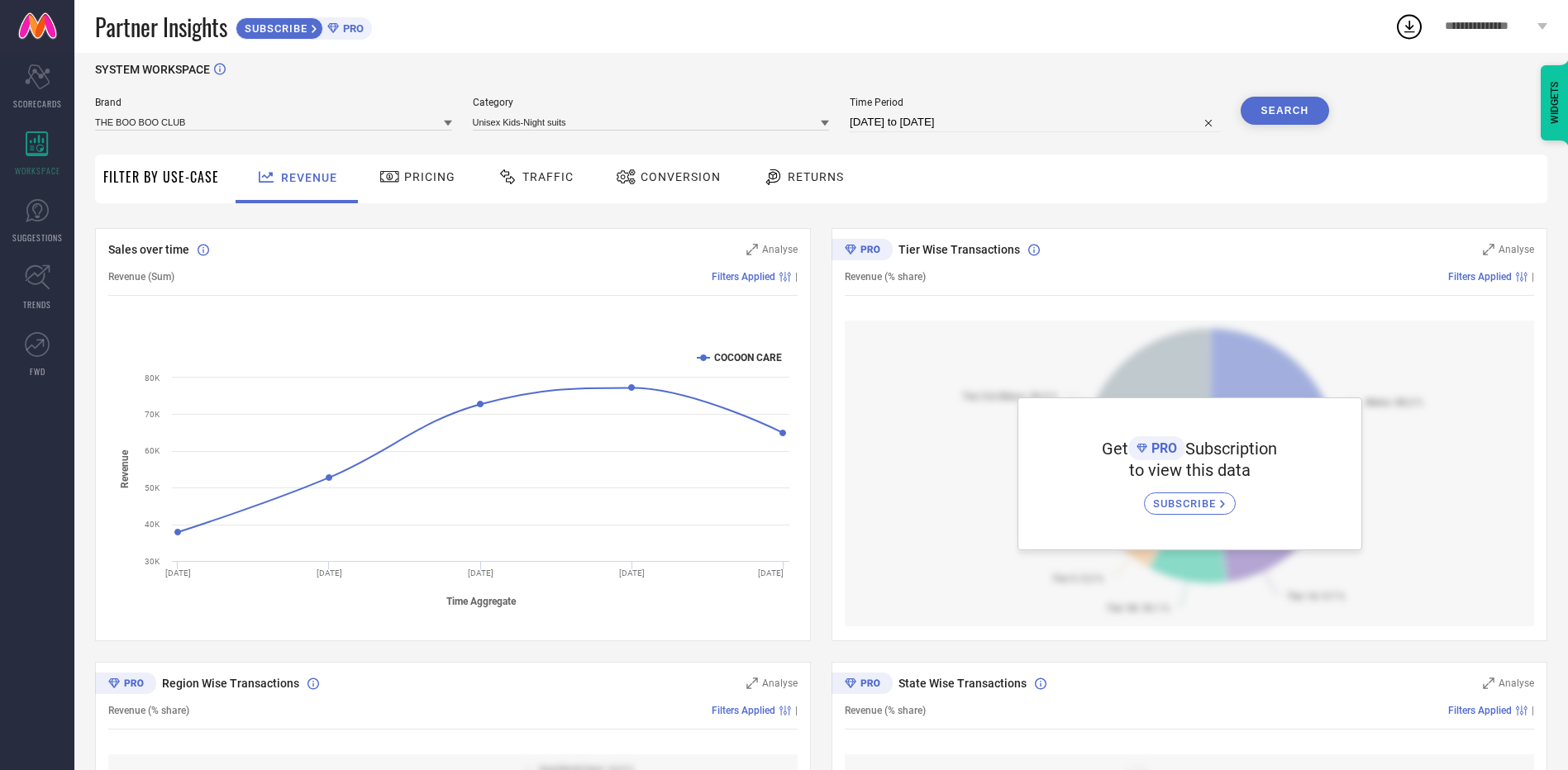
click at [1287, 110] on button "Search" at bounding box center [1285, 110] width 90 height 28
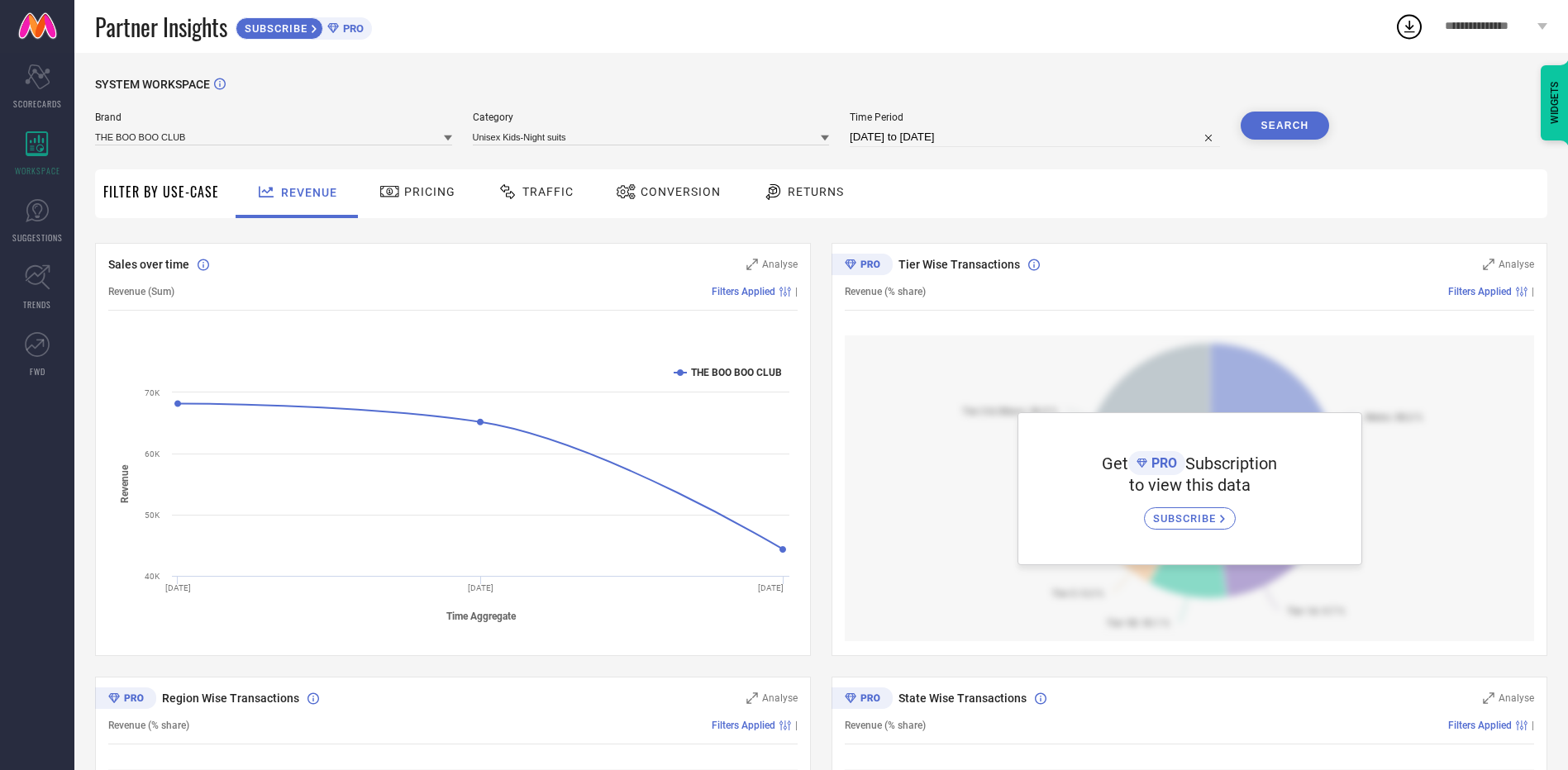
click at [1092, 143] on input "[DATE] to [DATE]" at bounding box center [1034, 136] width 370 height 20
select select "7"
select select "2025"
select select "8"
select select "2025"
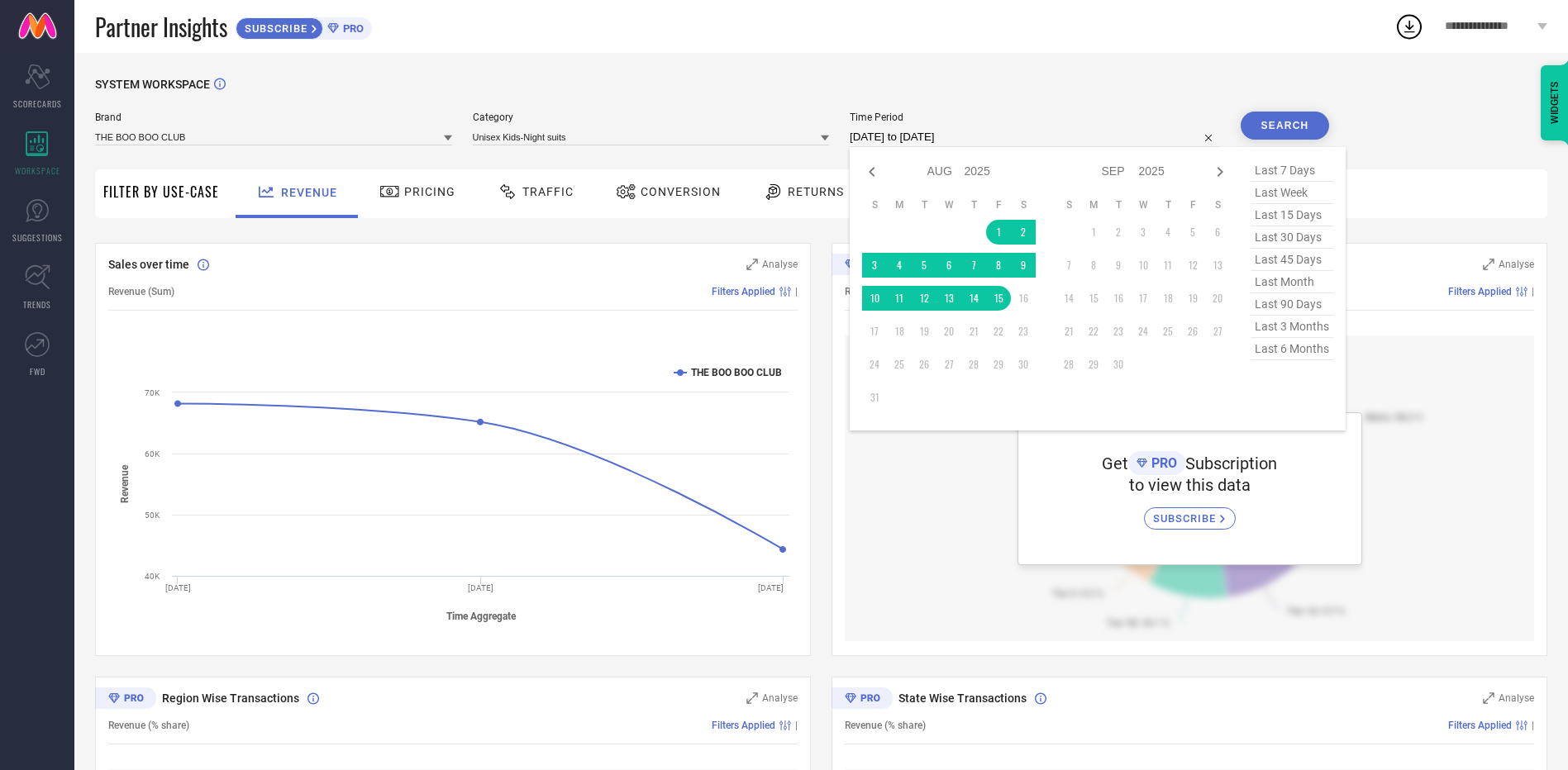
click at [1279, 361] on span "last 6 months" at bounding box center [1291, 349] width 82 height 22
type input "[DATE] to [DATE]"
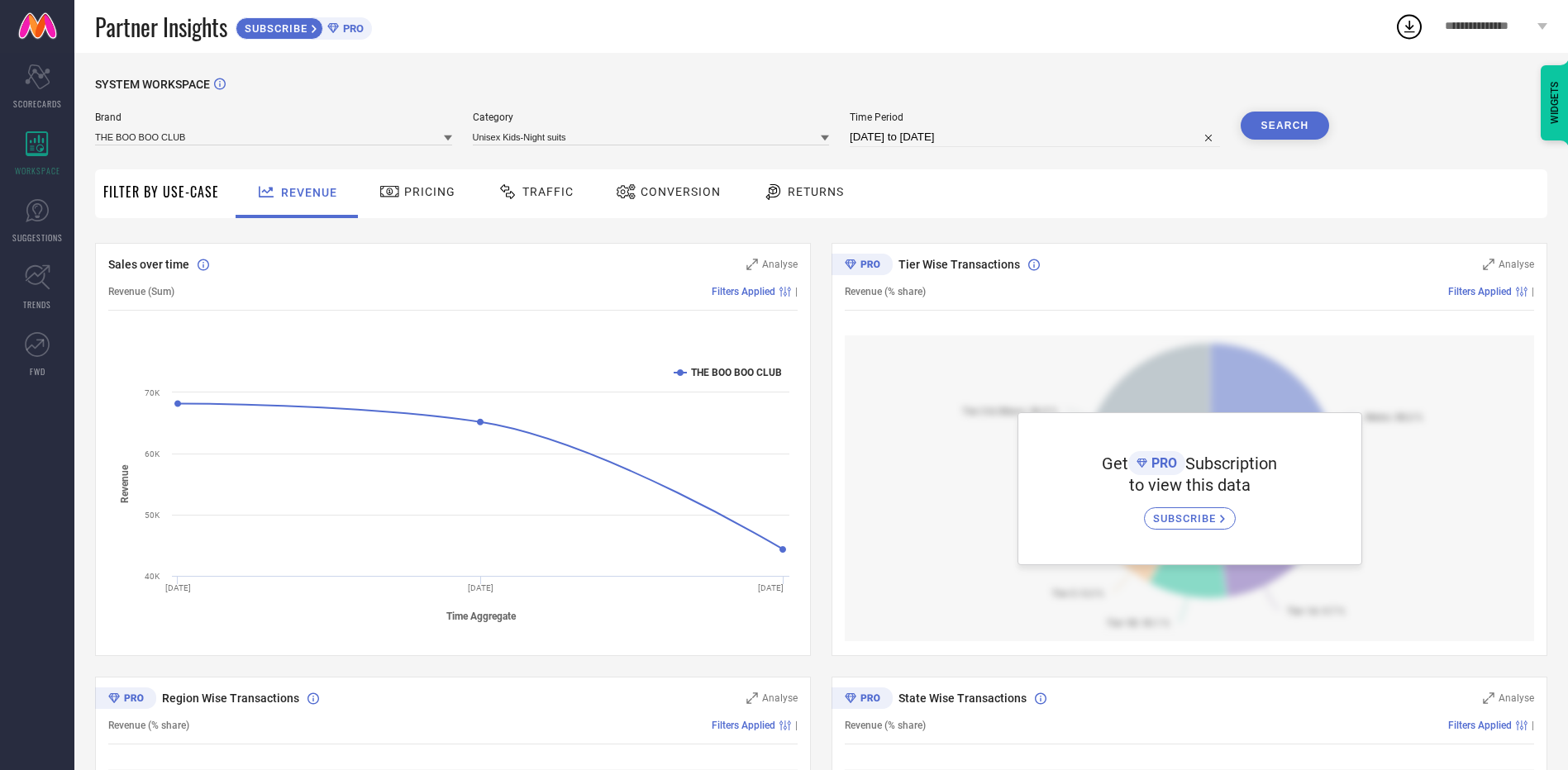
click at [1290, 139] on button "Search" at bounding box center [1285, 125] width 90 height 28
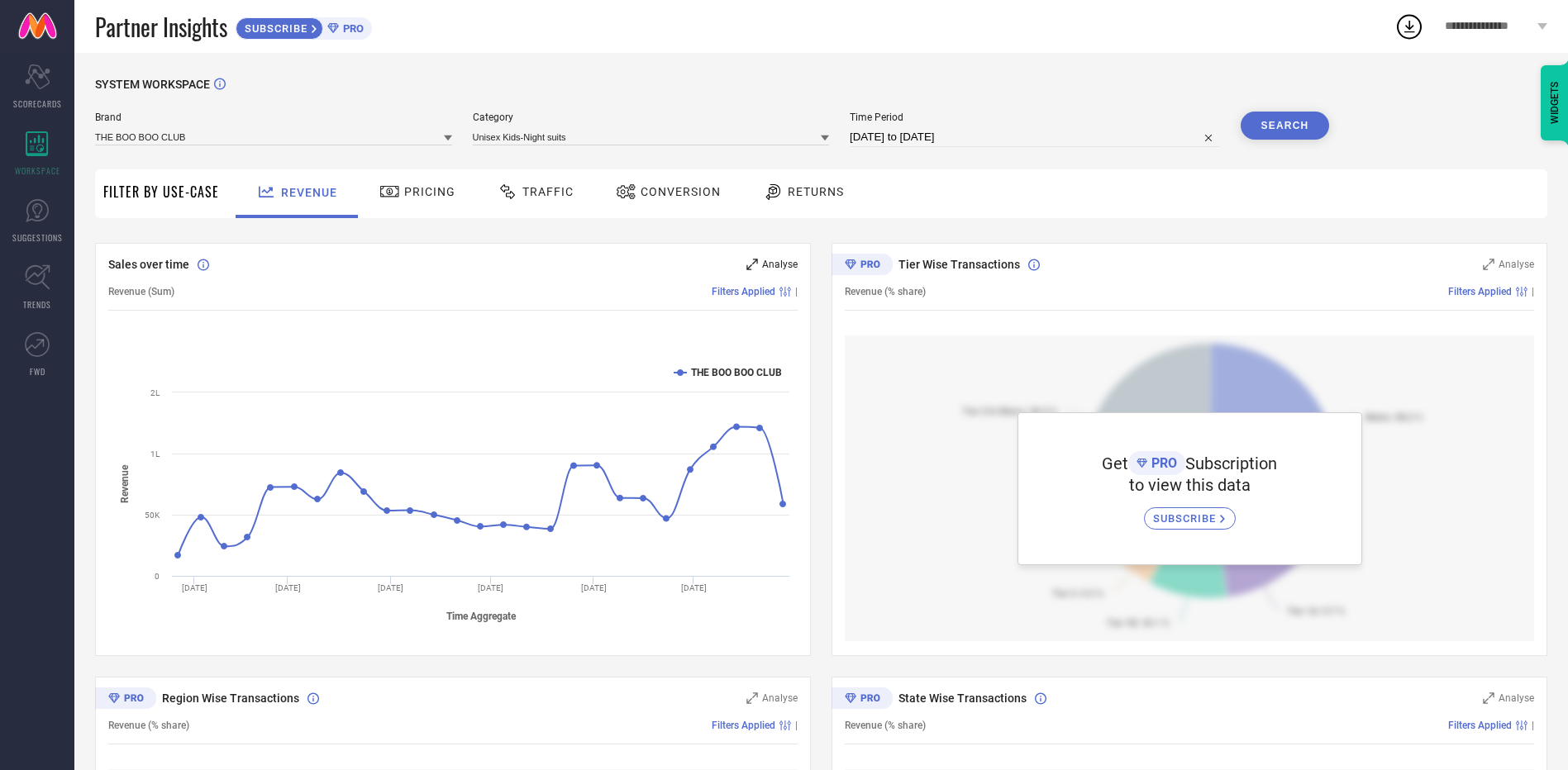
click at [767, 261] on span "Analyse" at bounding box center [779, 264] width 36 height 11
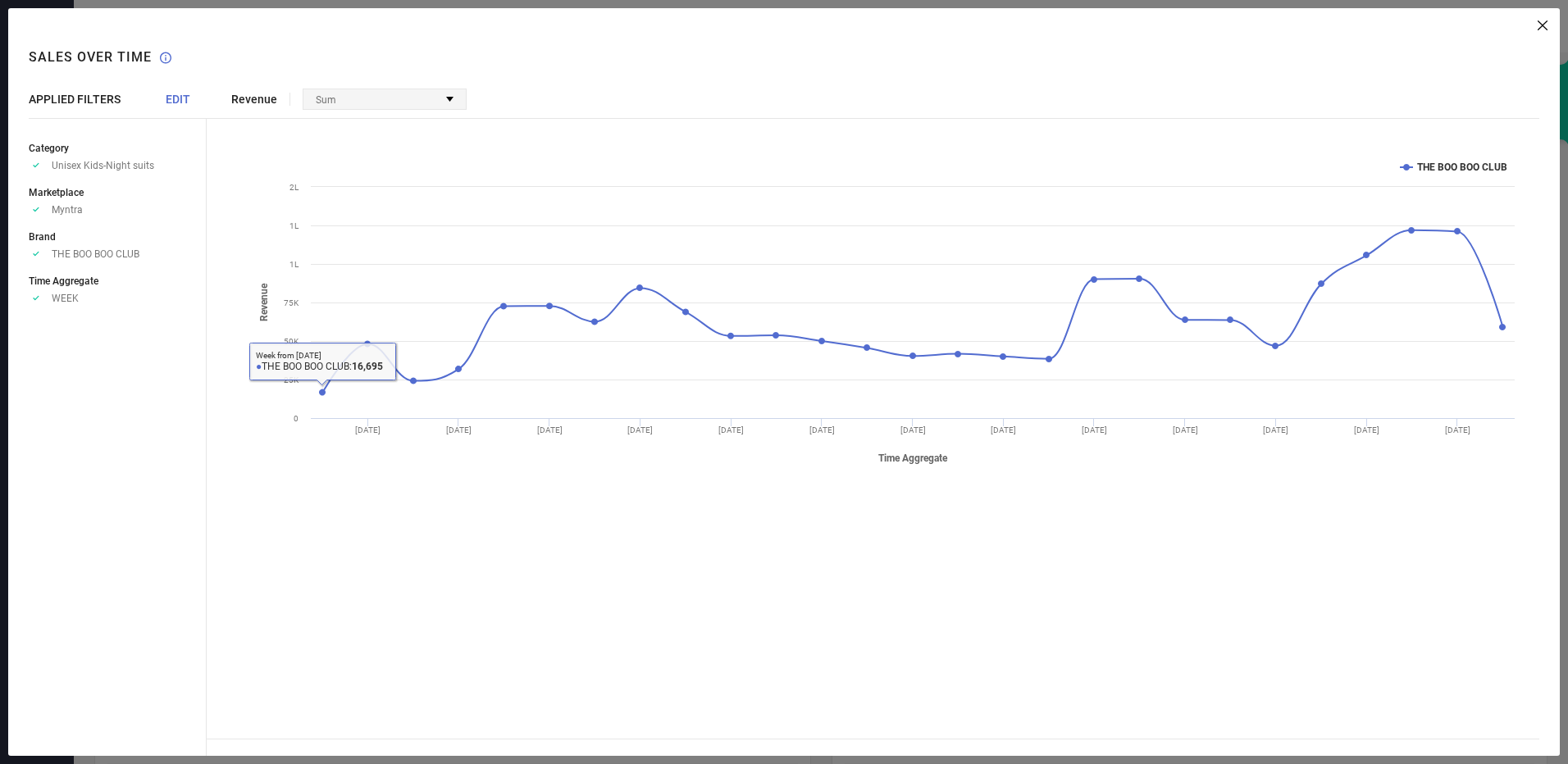
click at [402, 105] on div "Sum" at bounding box center [384, 98] width 162 height 19
click at [614, 111] on div "Revenue Sum No options available Created with Highcharts 9.3.3 Time Aggregate R…" at bounding box center [883, 382] width 1353 height 748
click at [175, 96] on span "EDIT" at bounding box center [178, 99] width 25 height 13
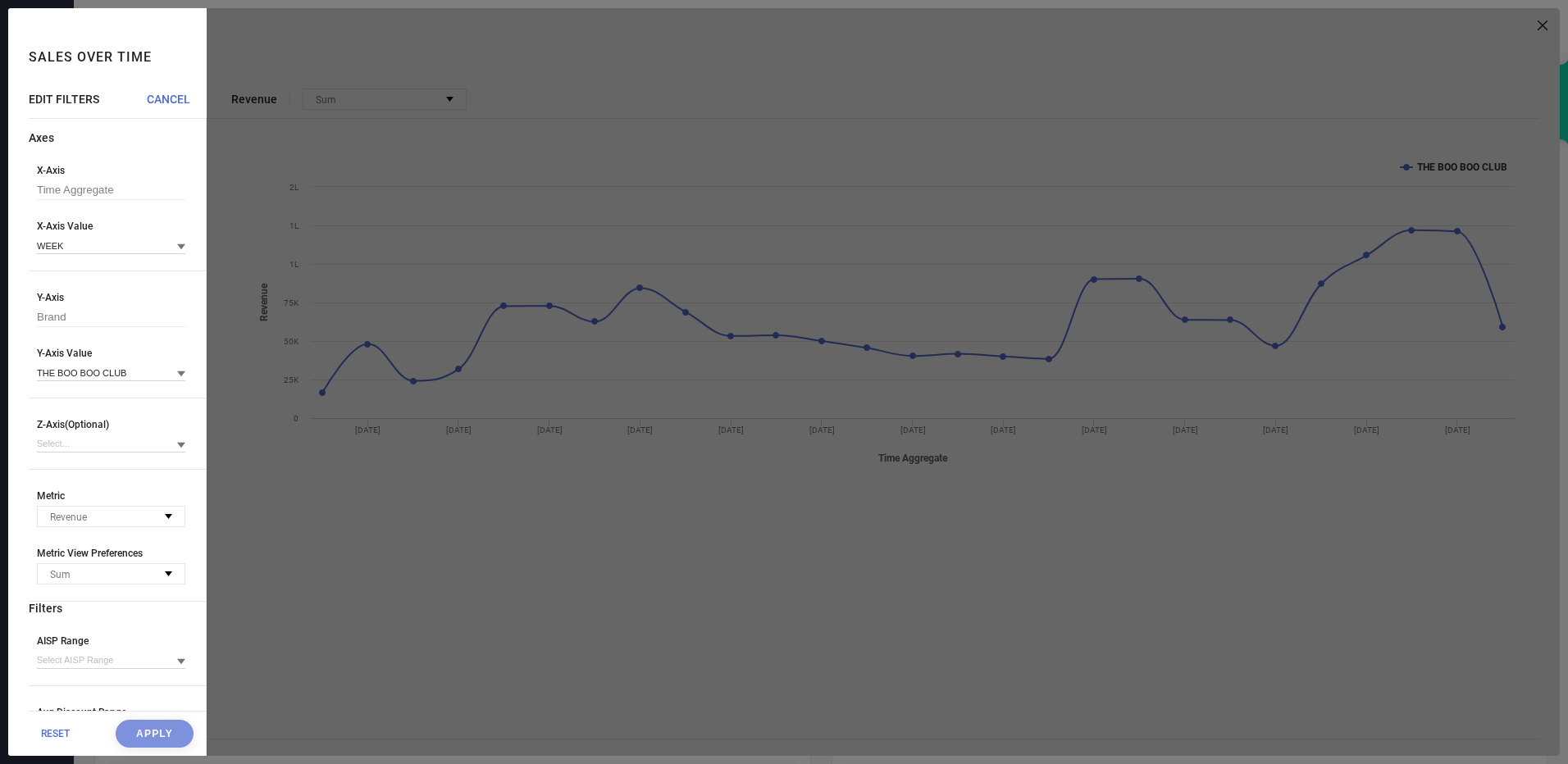
click at [285, 157] on div at bounding box center [883, 382] width 1353 height 748
click at [123, 248] on input at bounding box center [111, 246] width 148 height 18
click at [116, 294] on div "DAY" at bounding box center [111, 296] width 148 height 28
click at [149, 727] on button "Apply" at bounding box center [155, 733] width 78 height 28
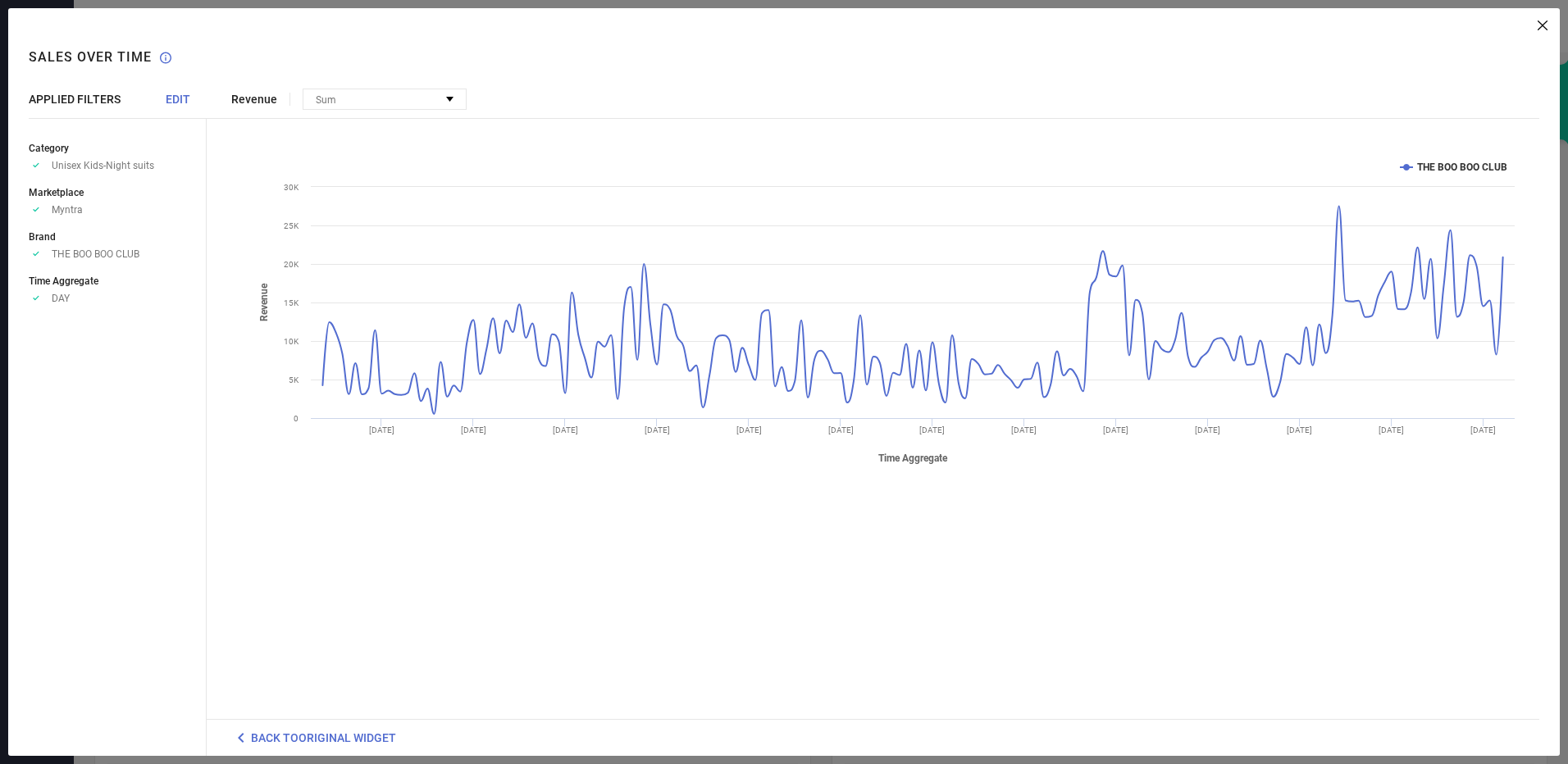
click at [1533, 30] on div at bounding box center [877, 25] width 1341 height 10
click at [1541, 30] on icon at bounding box center [1542, 25] width 10 height 10
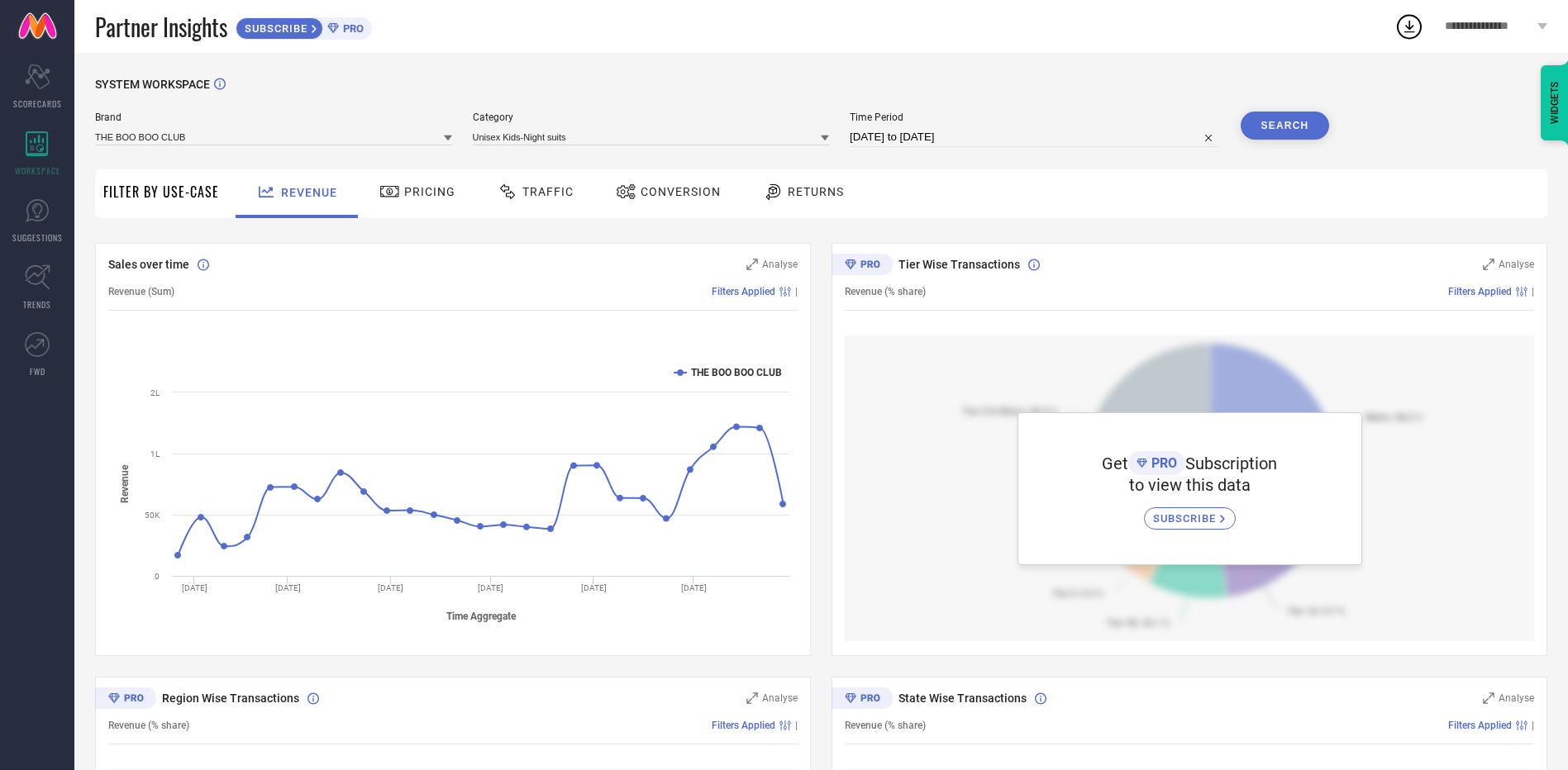
select select "1"
select select "2025"
select select "2"
select select "2025"
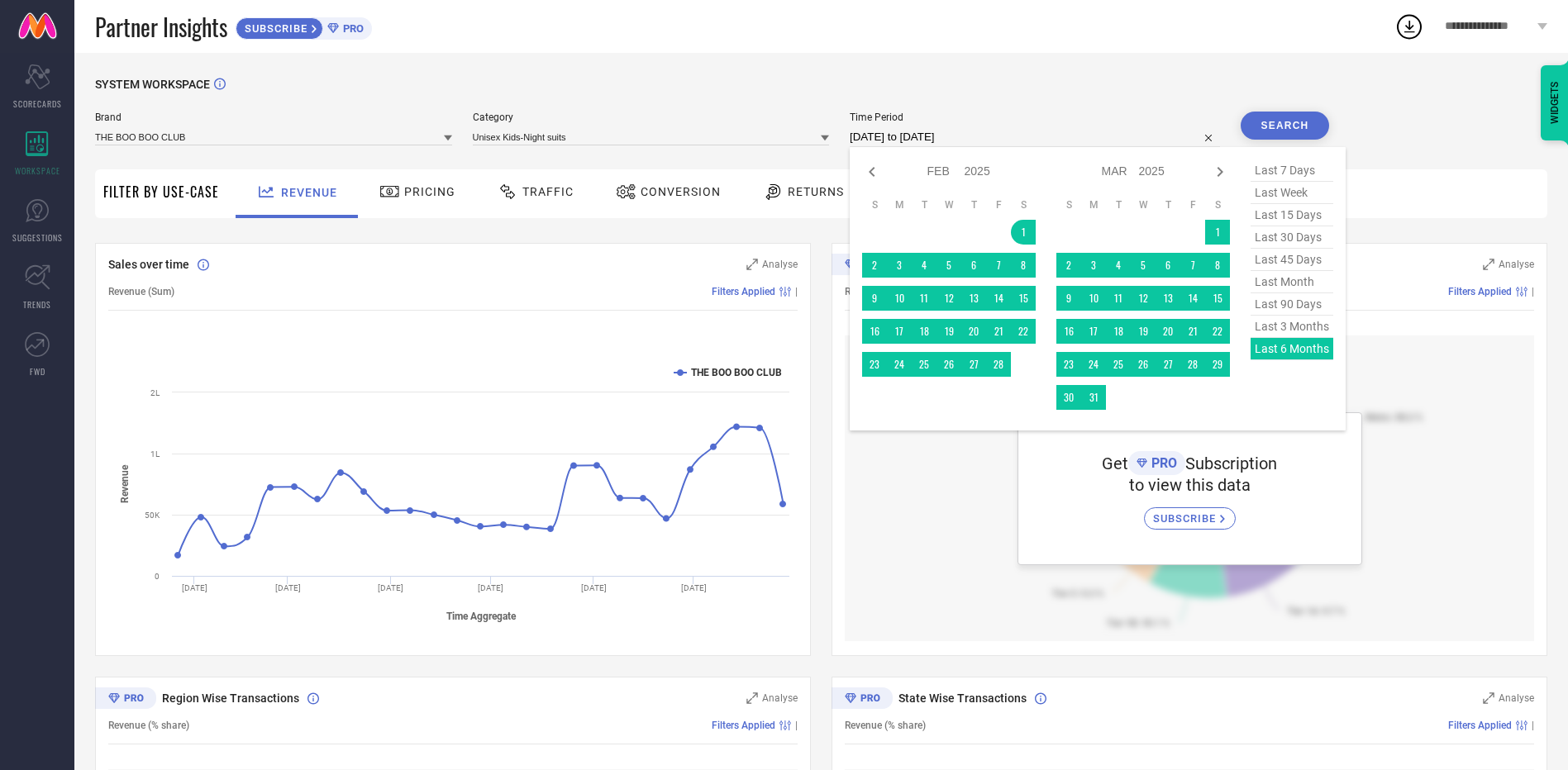
click at [1055, 147] on input "[DATE] to [DATE]" at bounding box center [1034, 136] width 370 height 20
click at [1219, 173] on icon at bounding box center [1219, 171] width 20 height 20
select select "2"
select select "2025"
select select "3"
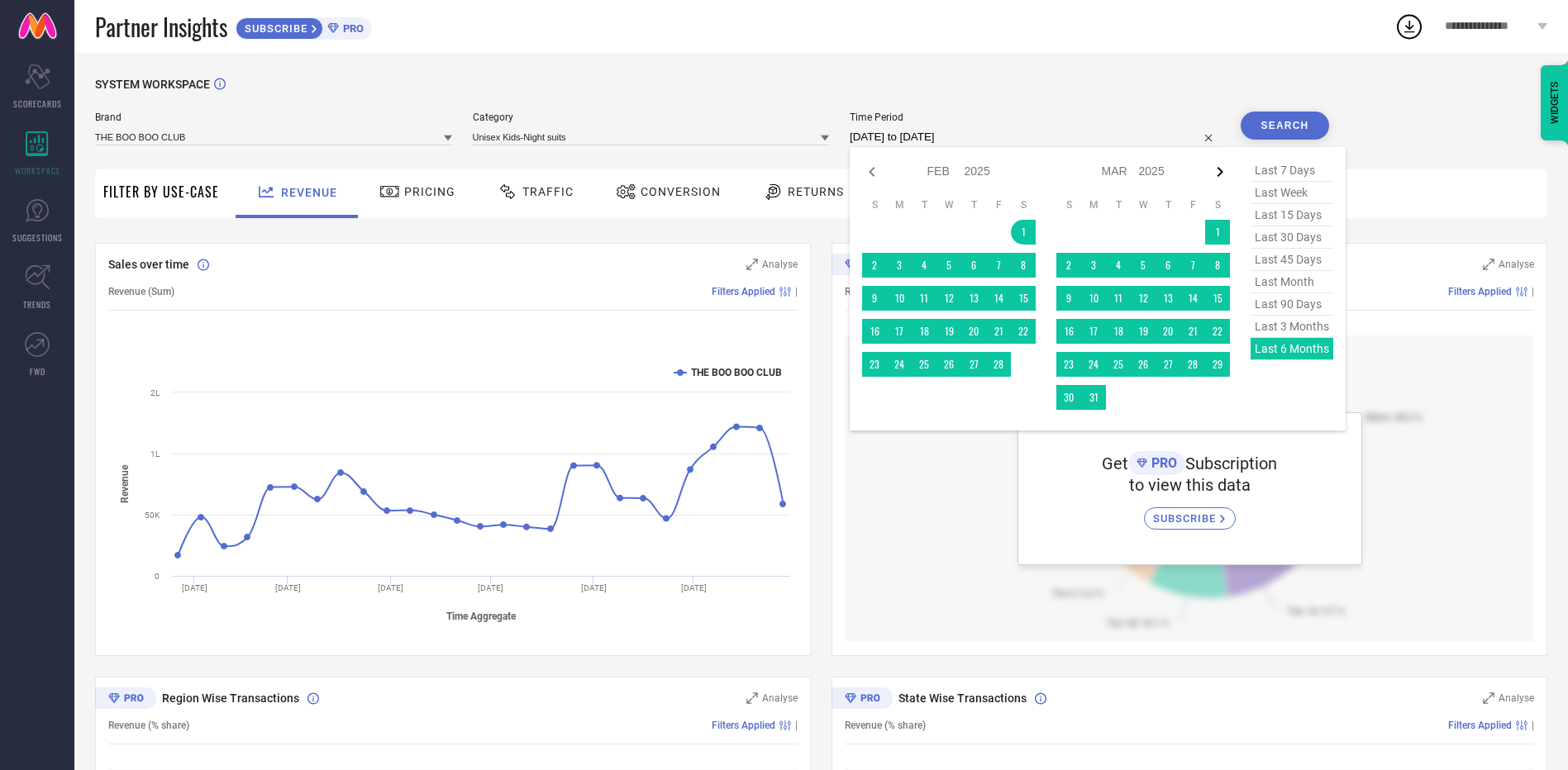
select select "2025"
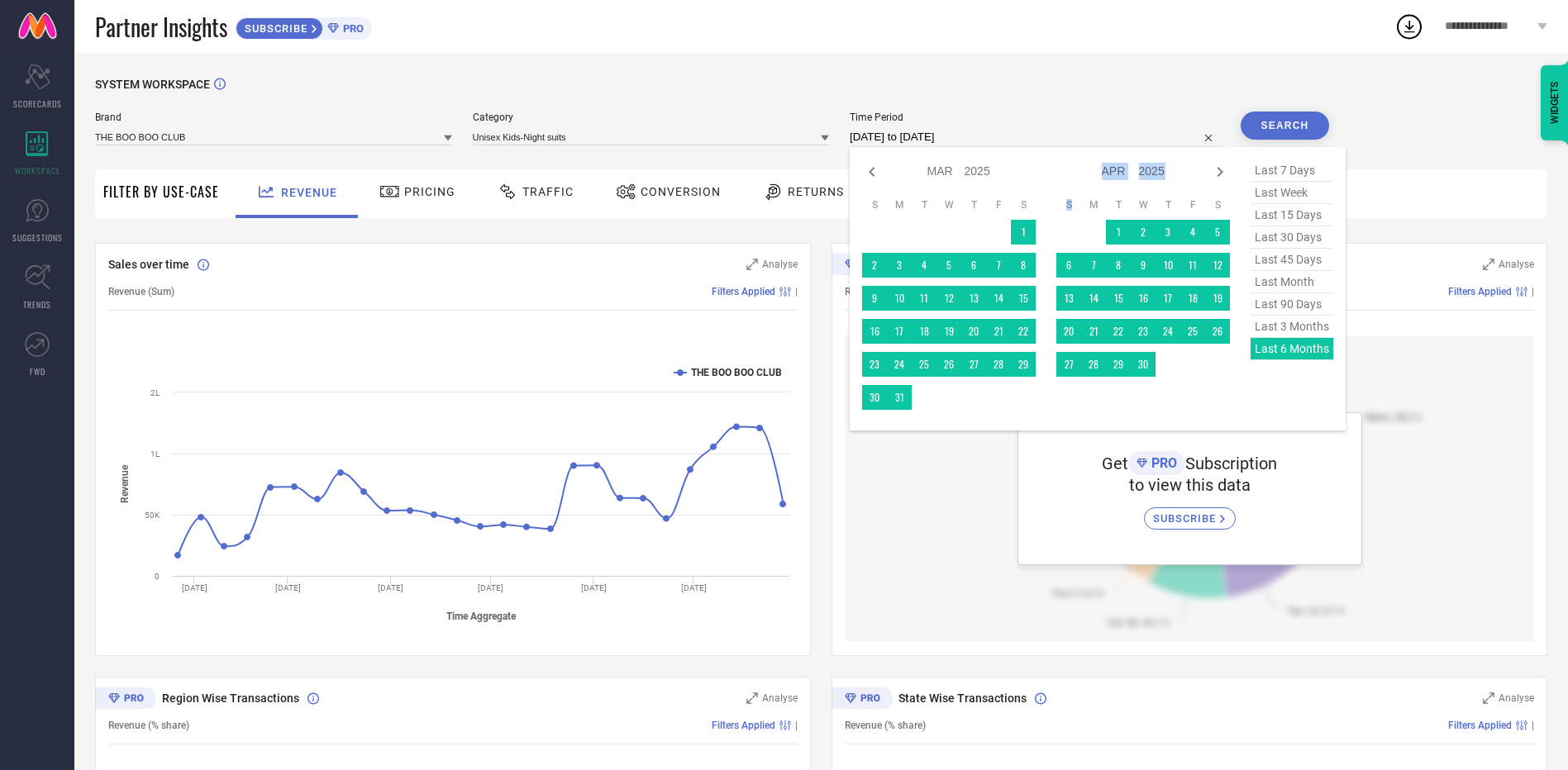
click at [1219, 173] on icon at bounding box center [1219, 171] width 20 height 20
select select "3"
select select "2025"
select select "4"
select select "2025"
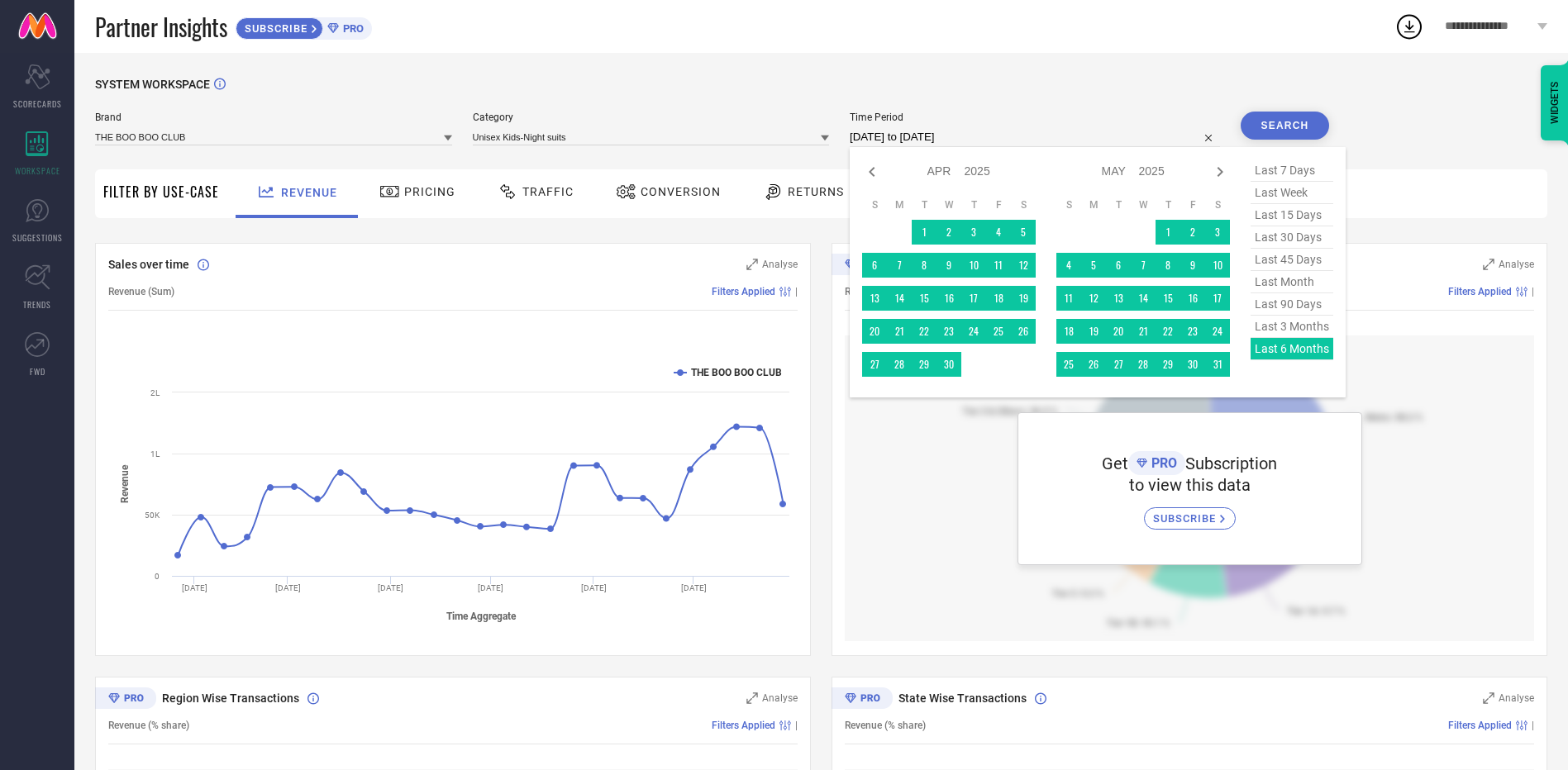
click at [1284, 245] on span "last 30 days" at bounding box center [1291, 237] width 82 height 22
type input "[DATE] to [DATE]"
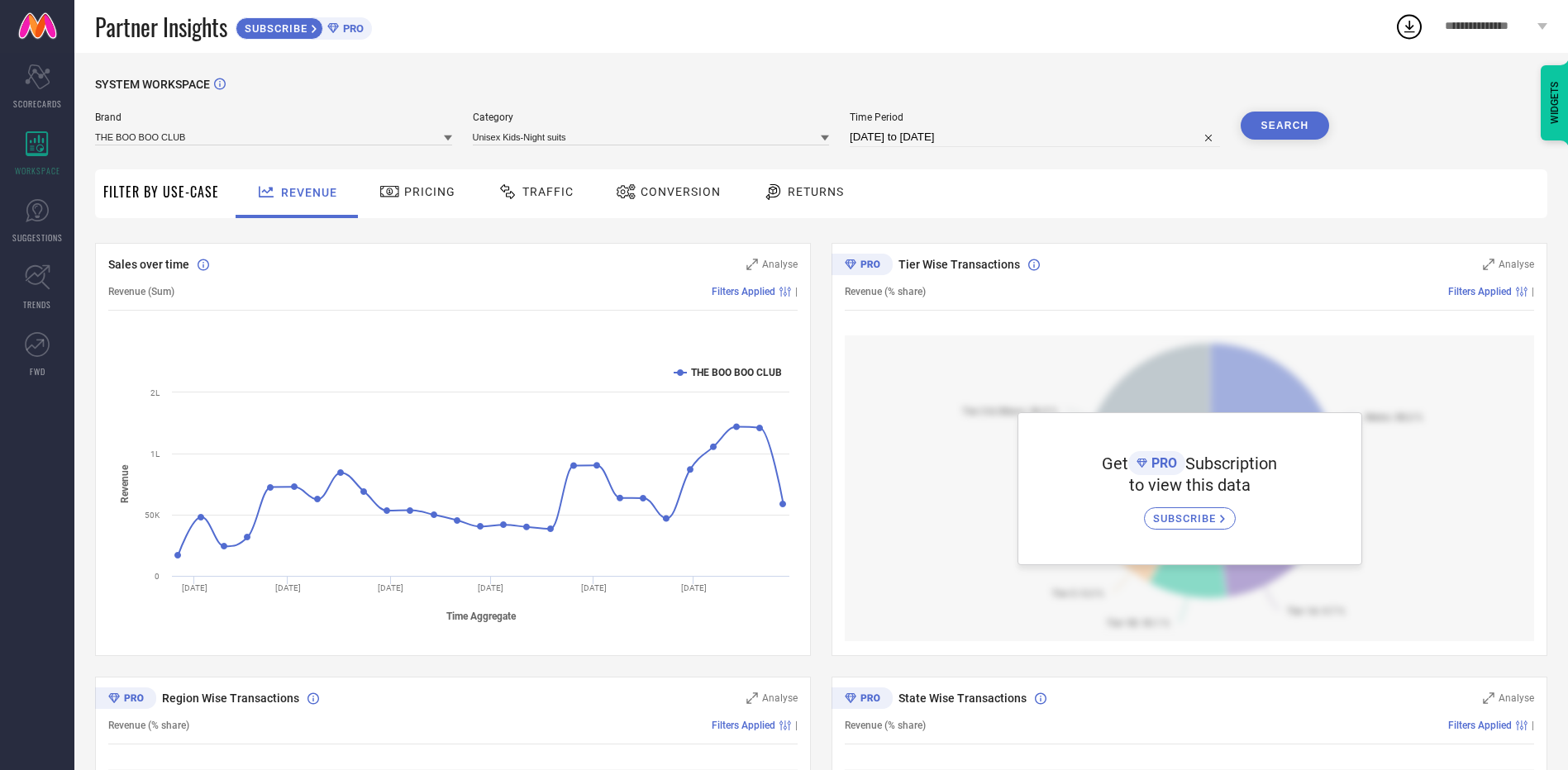
click at [1292, 132] on button "Search" at bounding box center [1285, 125] width 90 height 28
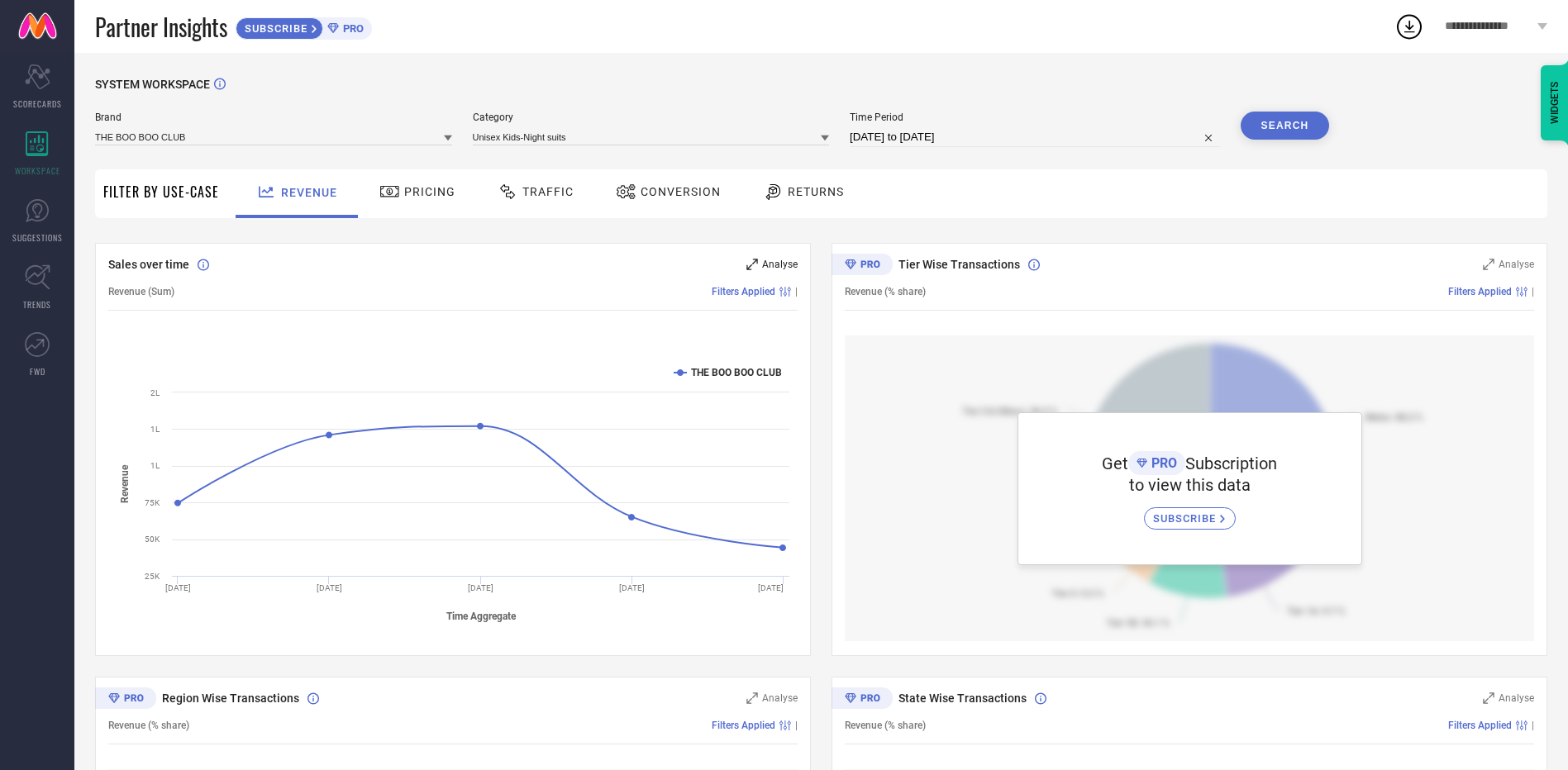
click at [763, 267] on span "Analyse" at bounding box center [779, 264] width 36 height 11
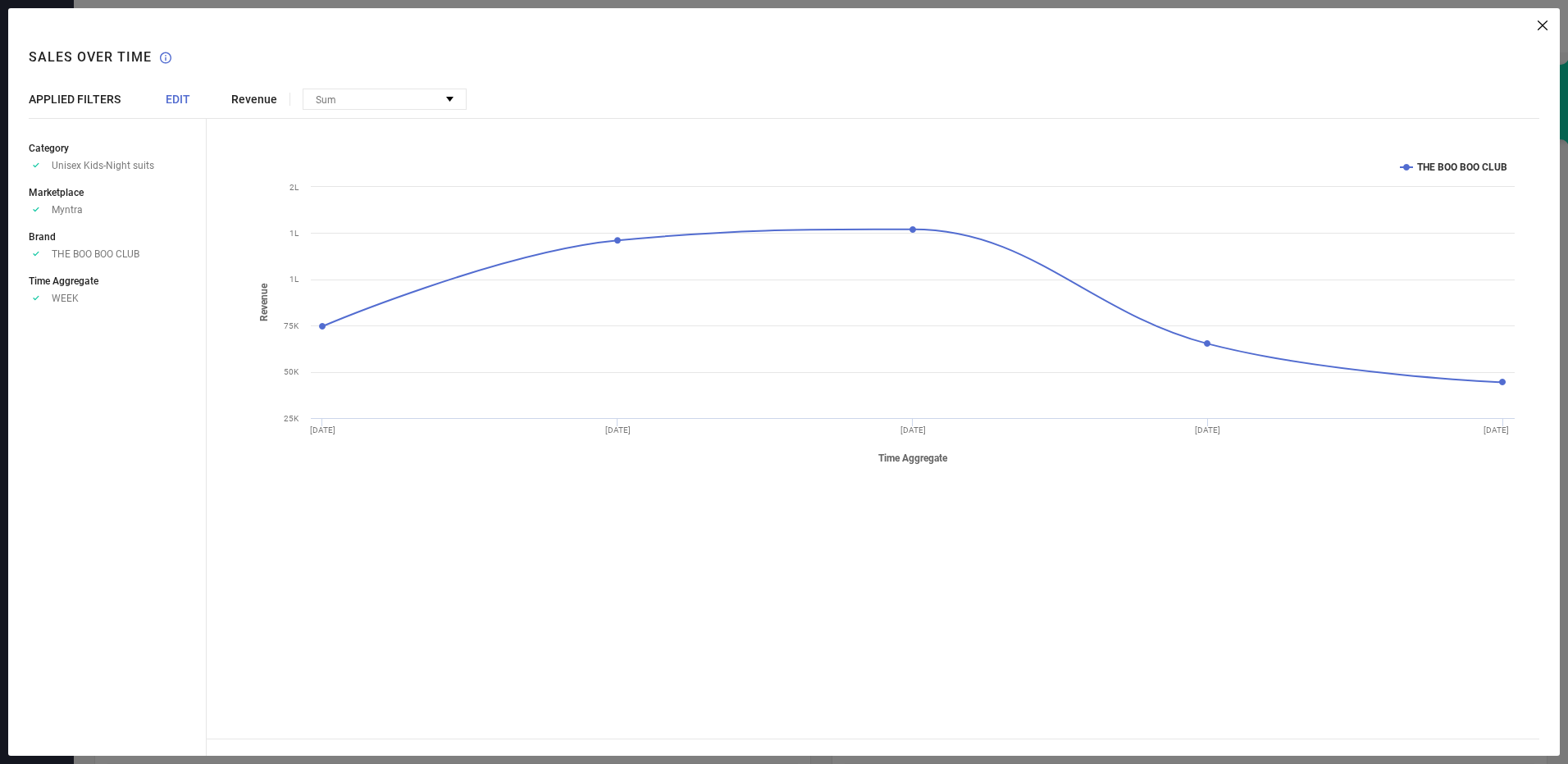
click at [175, 100] on span "EDIT" at bounding box center [178, 99] width 25 height 13
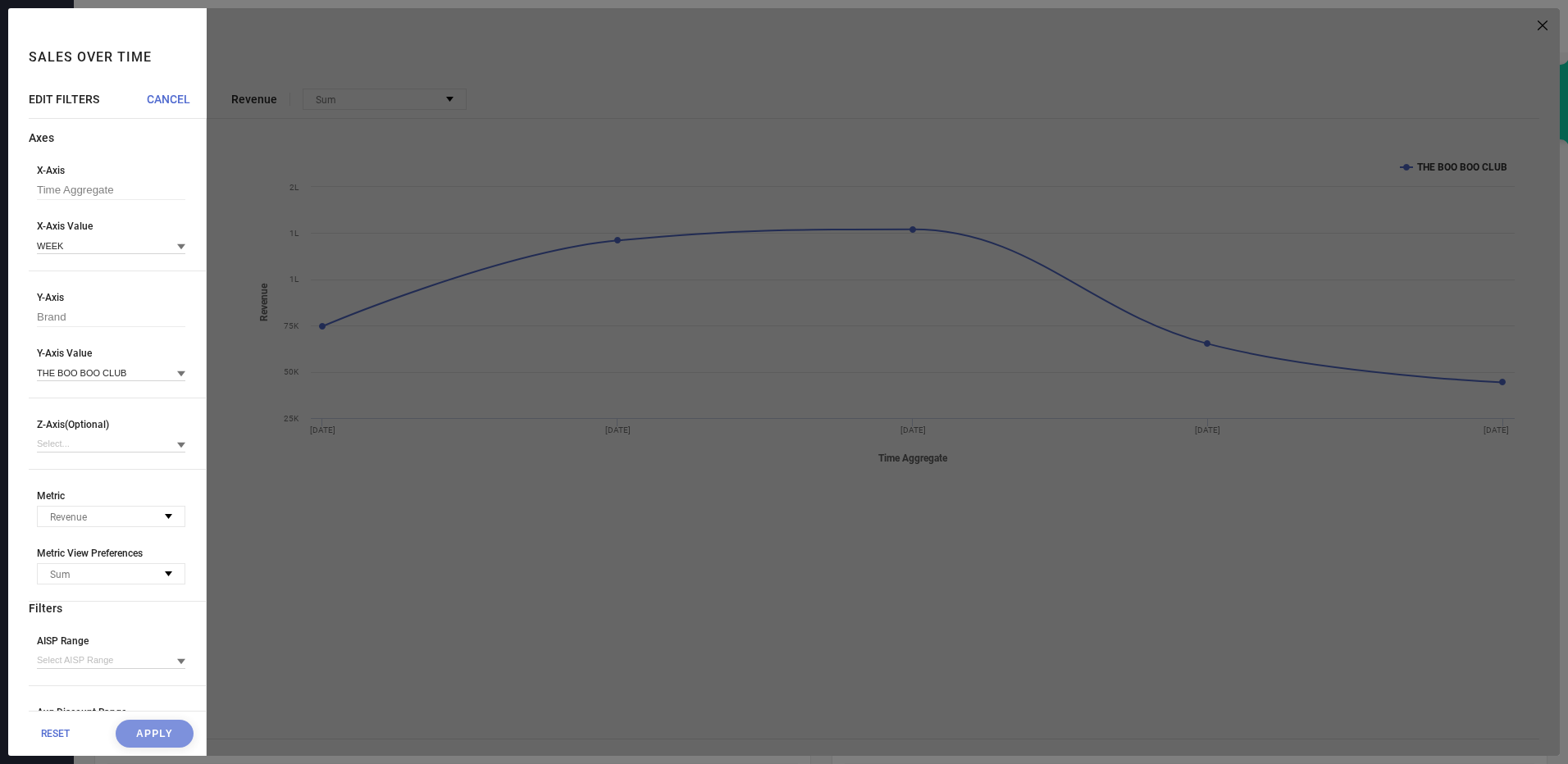
click at [110, 236] on div "X-Axis Value WEEK" at bounding box center [111, 237] width 148 height 33
click at [146, 237] on div "WEEK" at bounding box center [111, 245] width 148 height 18
click at [134, 248] on input at bounding box center [111, 246] width 148 height 18
click at [108, 289] on div "DAY" at bounding box center [111, 296] width 148 height 28
click at [152, 732] on button "Apply" at bounding box center [155, 733] width 78 height 28
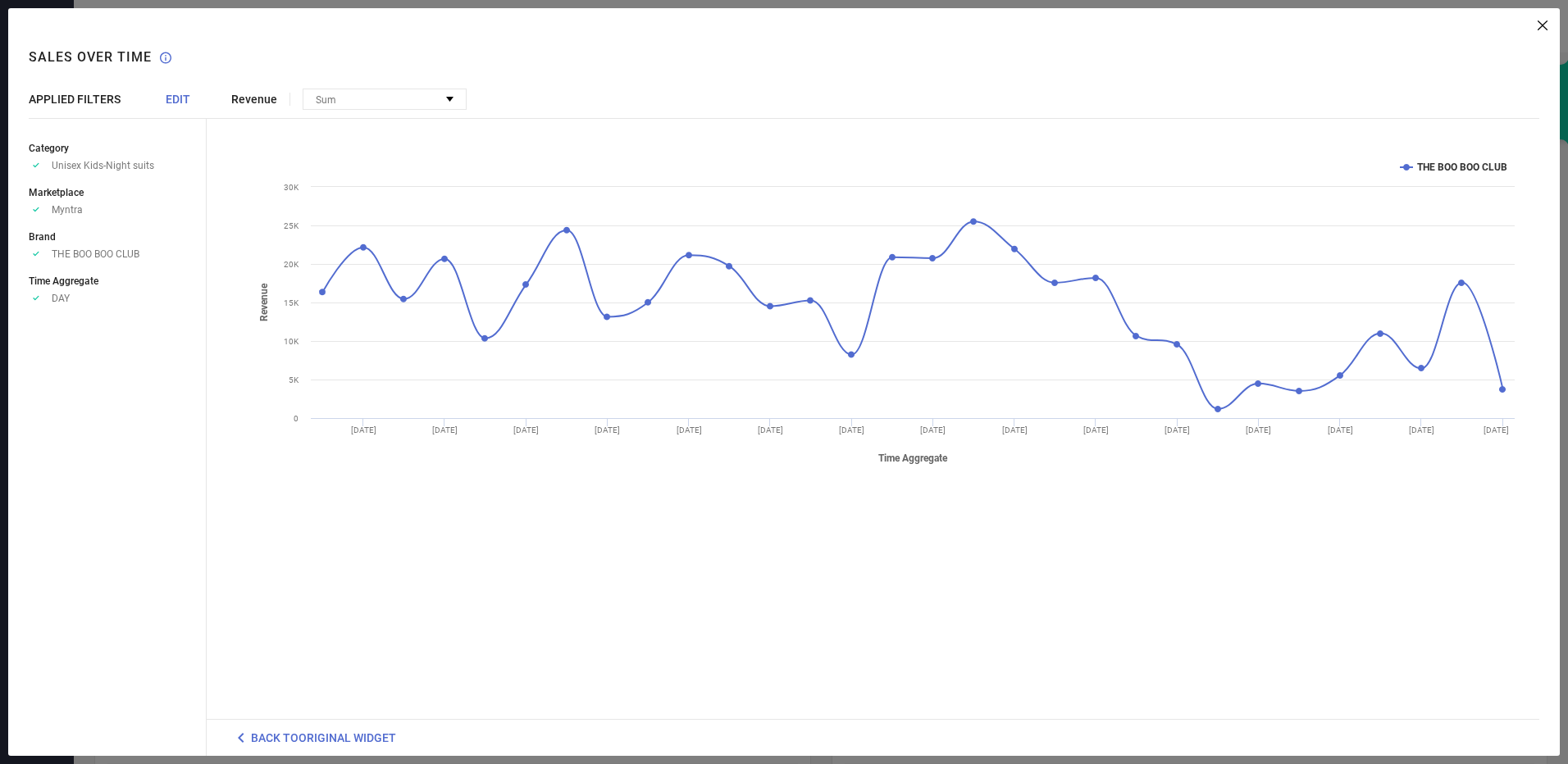
click at [186, 102] on span "EDIT" at bounding box center [178, 99] width 25 height 13
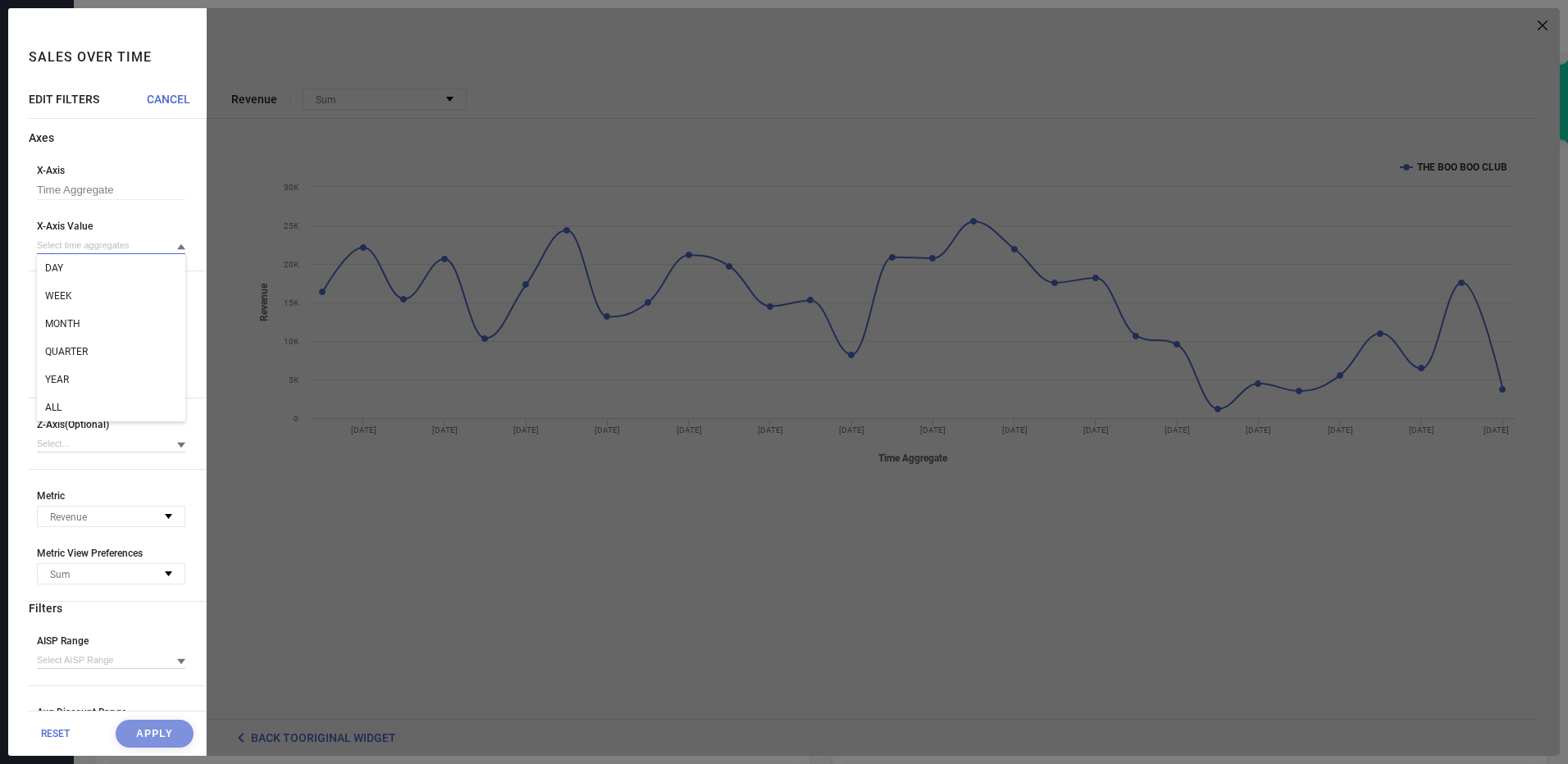
click at [124, 249] on input at bounding box center [111, 246] width 148 height 18
click at [110, 328] on div "MONTH" at bounding box center [111, 324] width 148 height 28
click at [109, 234] on div "X-Axis Value MONTH" at bounding box center [111, 237] width 148 height 33
click at [117, 253] on input at bounding box center [111, 246] width 148 height 18
click at [70, 322] on span "WEEK" at bounding box center [58, 324] width 27 height 11
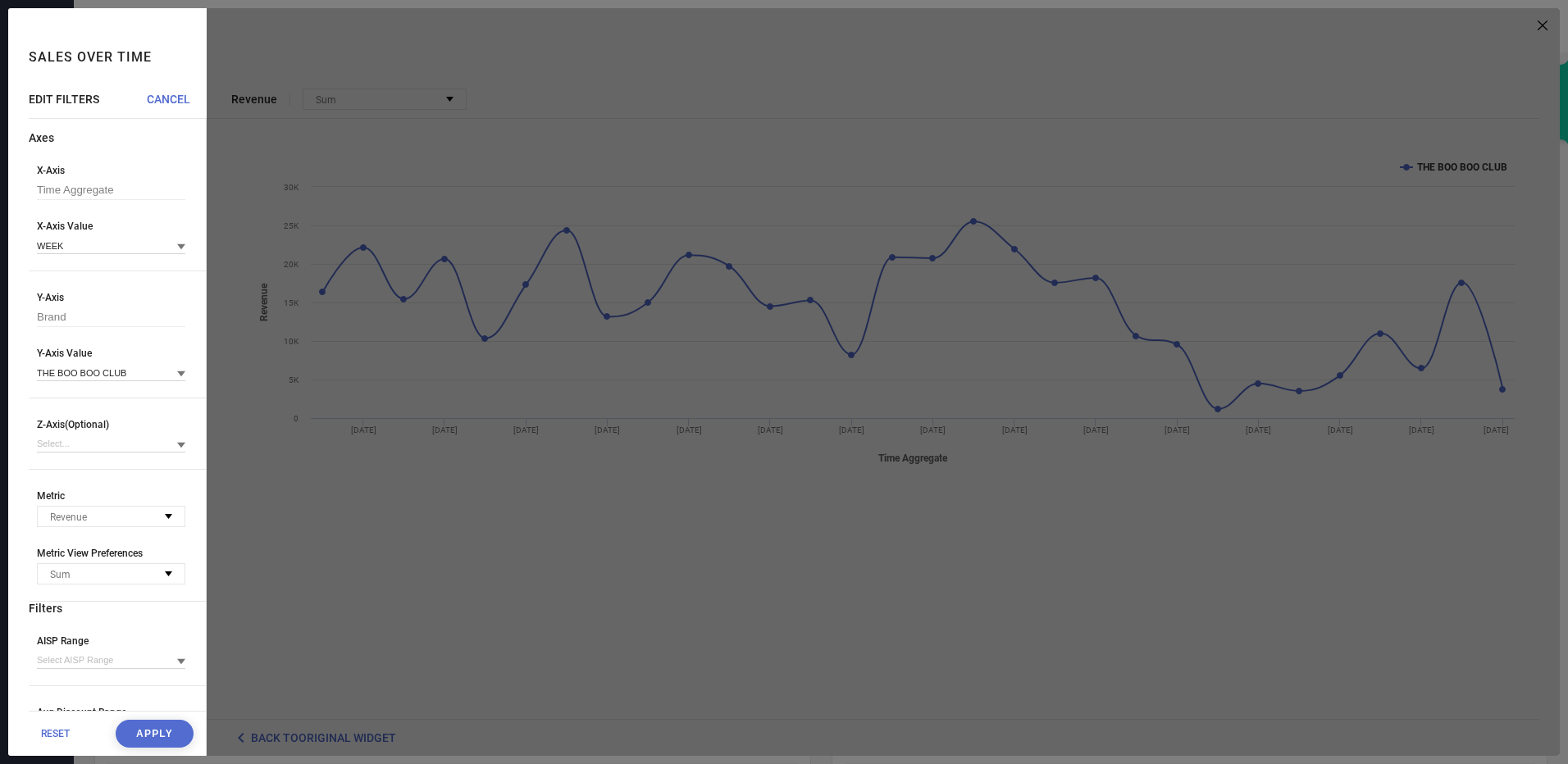
click at [170, 733] on button "Apply" at bounding box center [155, 733] width 78 height 28
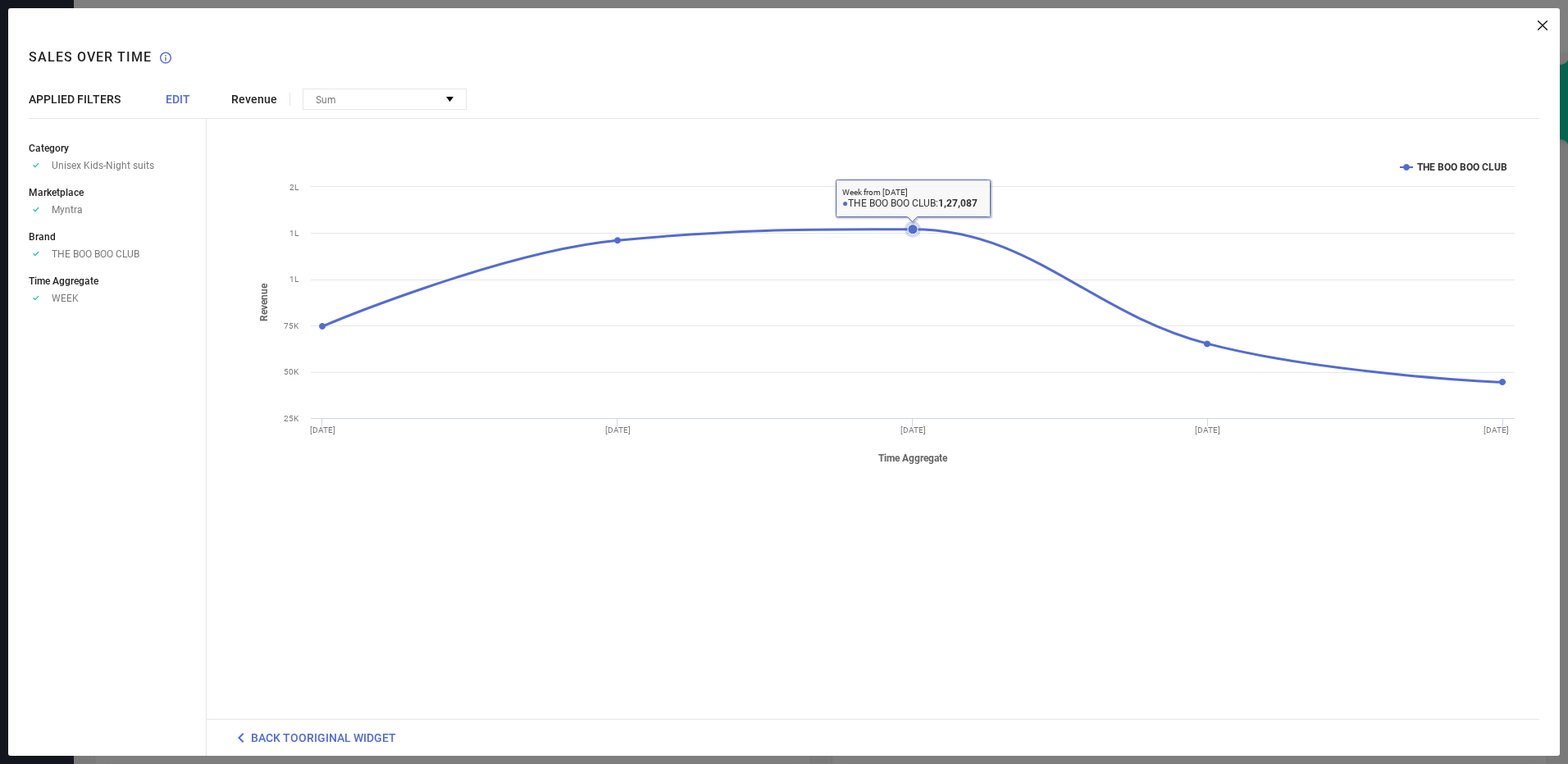
click at [992, 401] on rect at bounding box center [885, 312] width 1275 height 328
click at [1196, 617] on div "Created with Highcharts 9.3.3 Time Aggregate Revenue THE BOO BOO CLUB [DATE] [D…" at bounding box center [885, 425] width 1308 height 588
click at [1534, 29] on div at bounding box center [877, 25] width 1341 height 10
click at [1537, 29] on icon at bounding box center [1542, 25] width 10 height 10
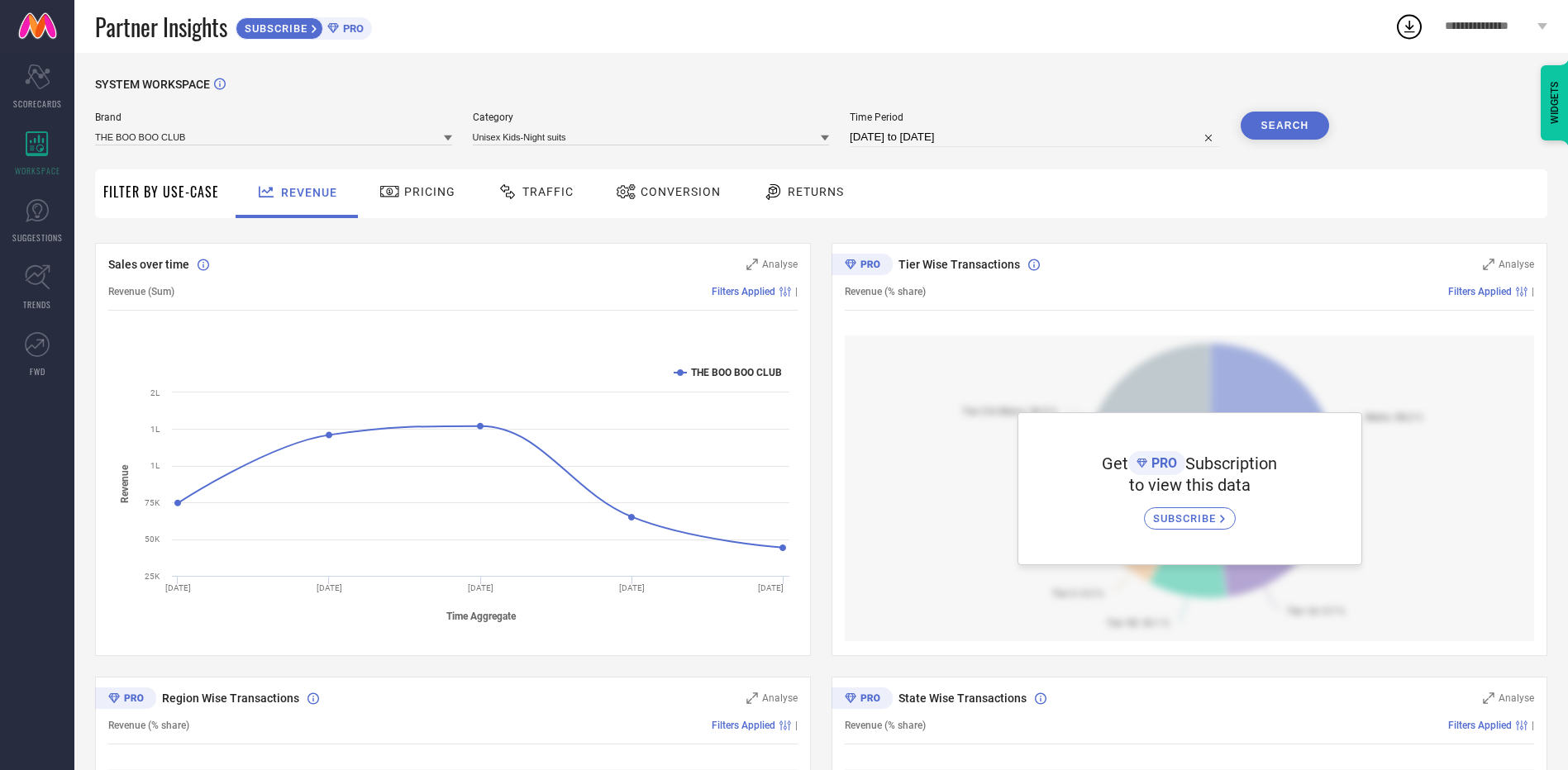
click at [589, 155] on div "Brand THE BOO BOO CLUB Category Unisex Kids-Night suits Time Period [DATE] to […" at bounding box center [712, 135] width 1233 height 50
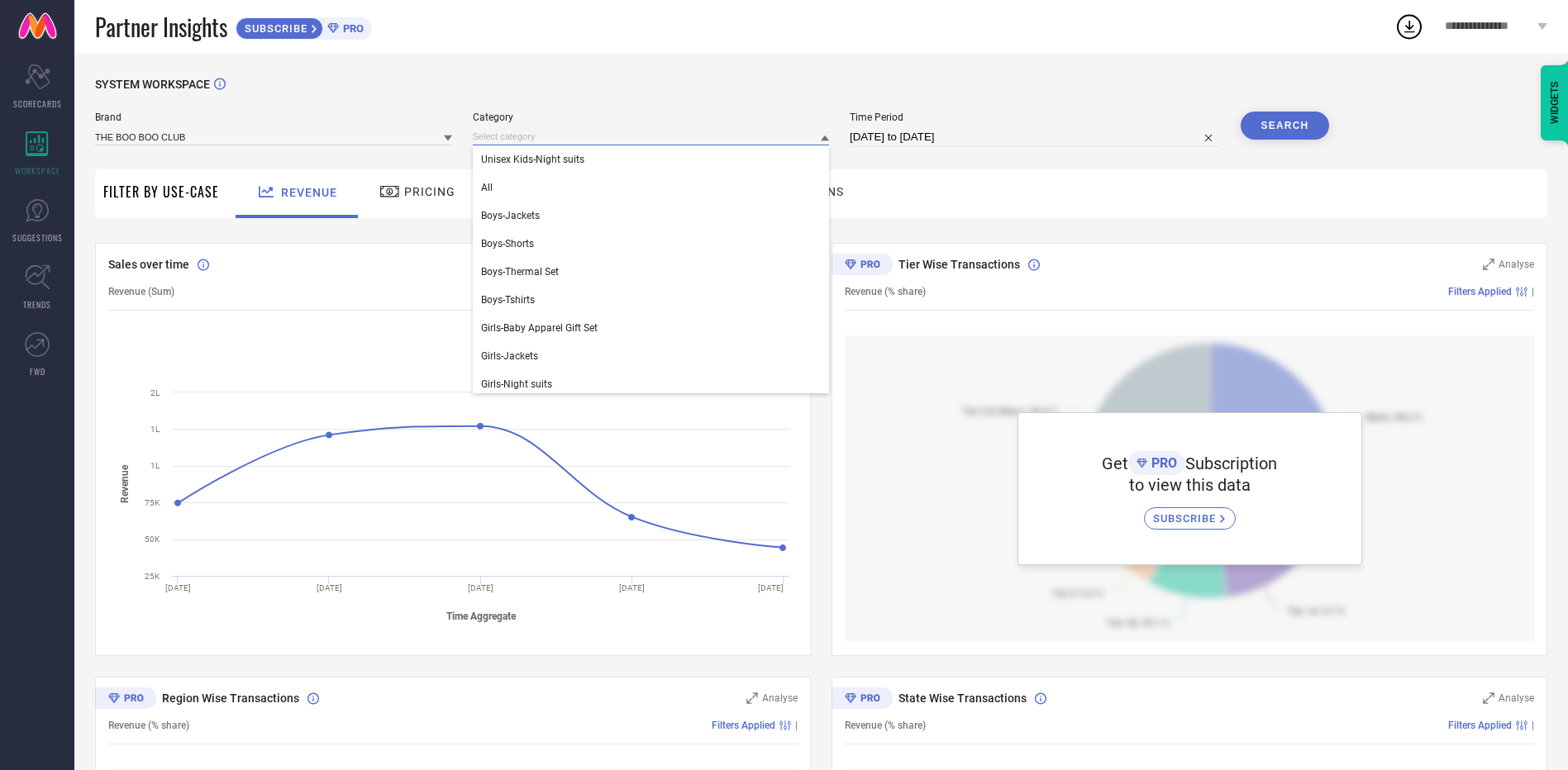
click at [719, 136] on input at bounding box center [651, 136] width 357 height 18
click at [566, 192] on div "All" at bounding box center [651, 188] width 357 height 28
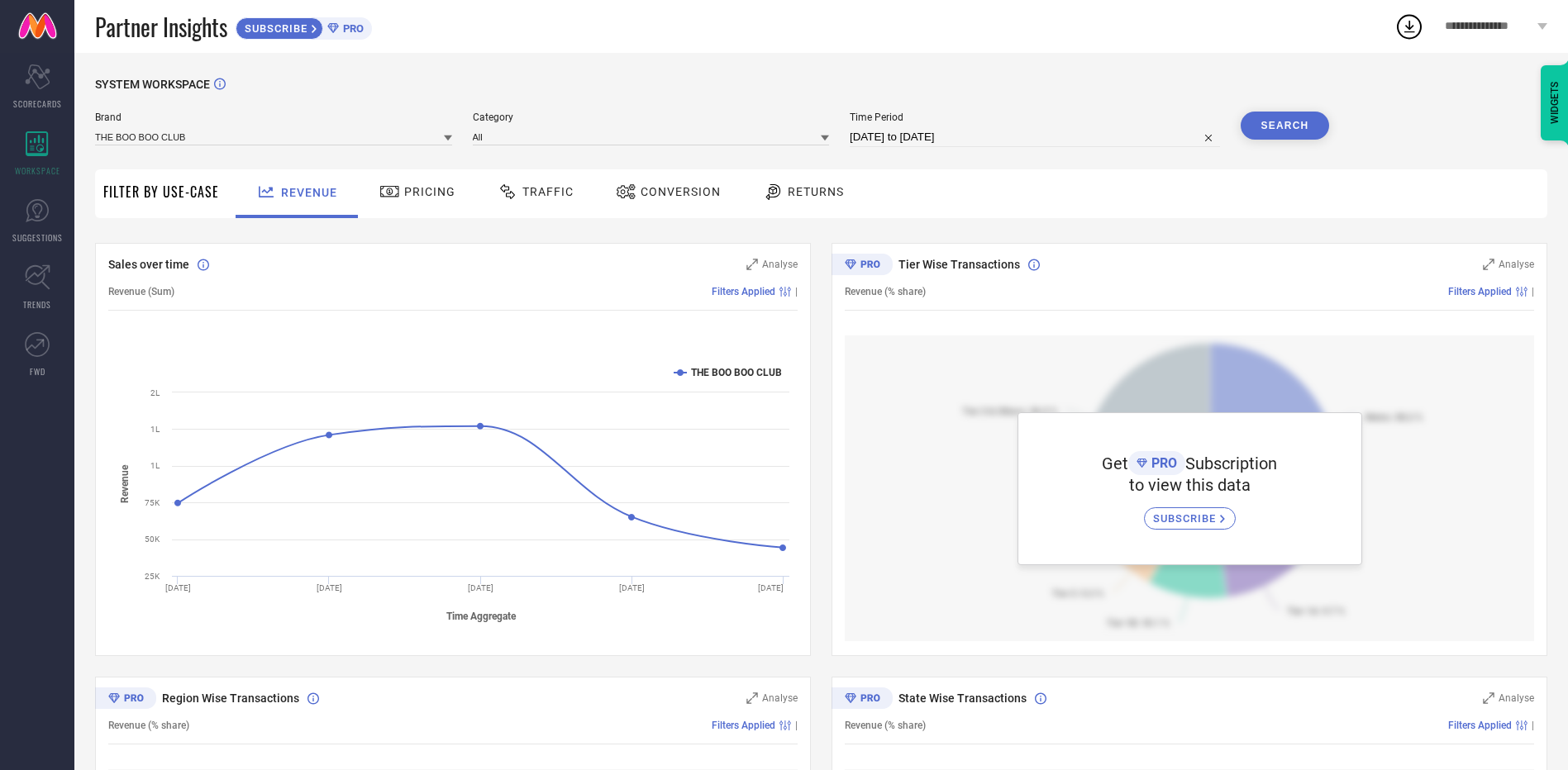
click at [1297, 130] on button "Search" at bounding box center [1285, 125] width 90 height 28
click at [39, 228] on link "SUGGESTIONS" at bounding box center [37, 221] width 75 height 66
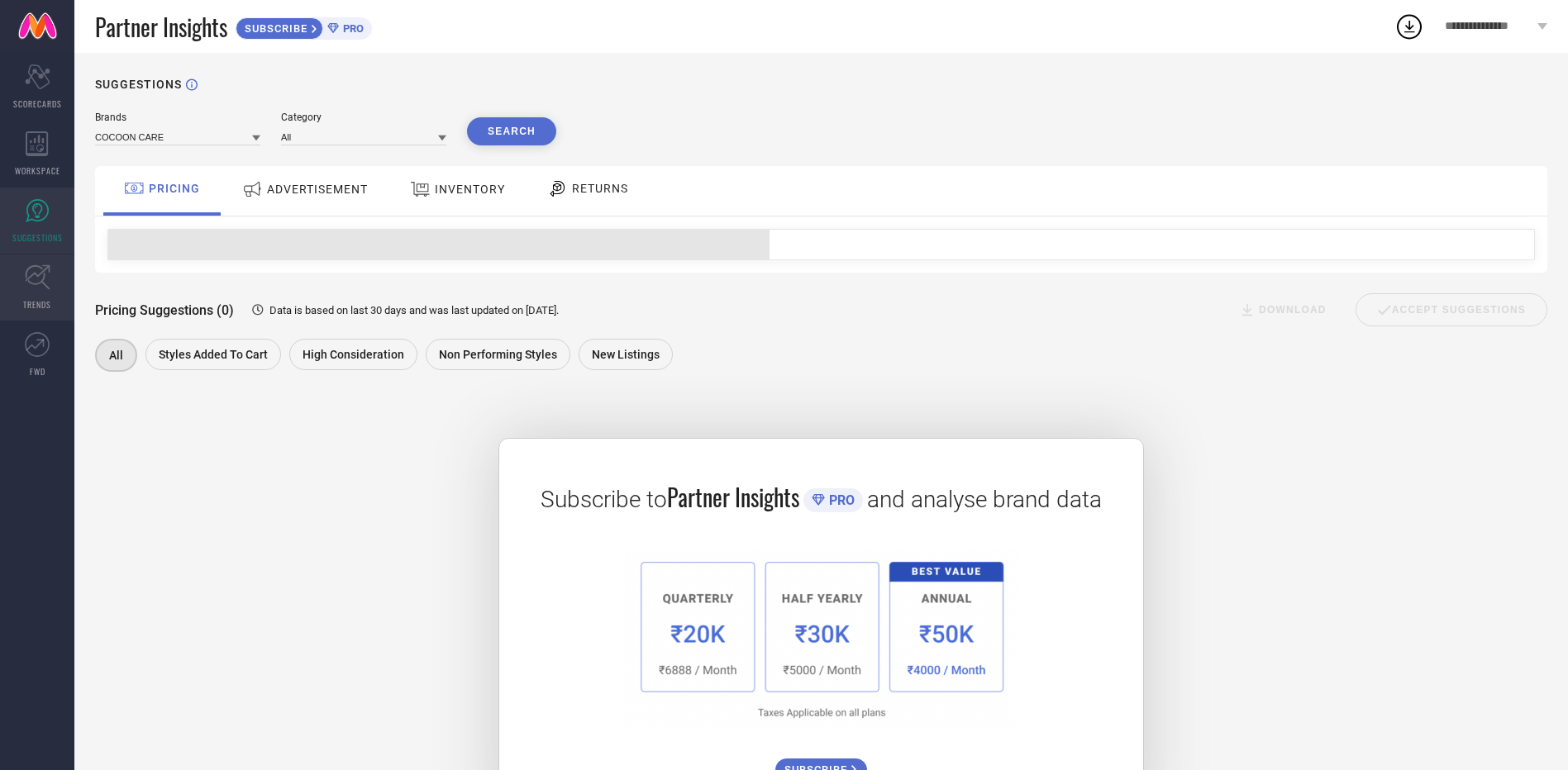
click at [40, 282] on icon at bounding box center [37, 278] width 25 height 25
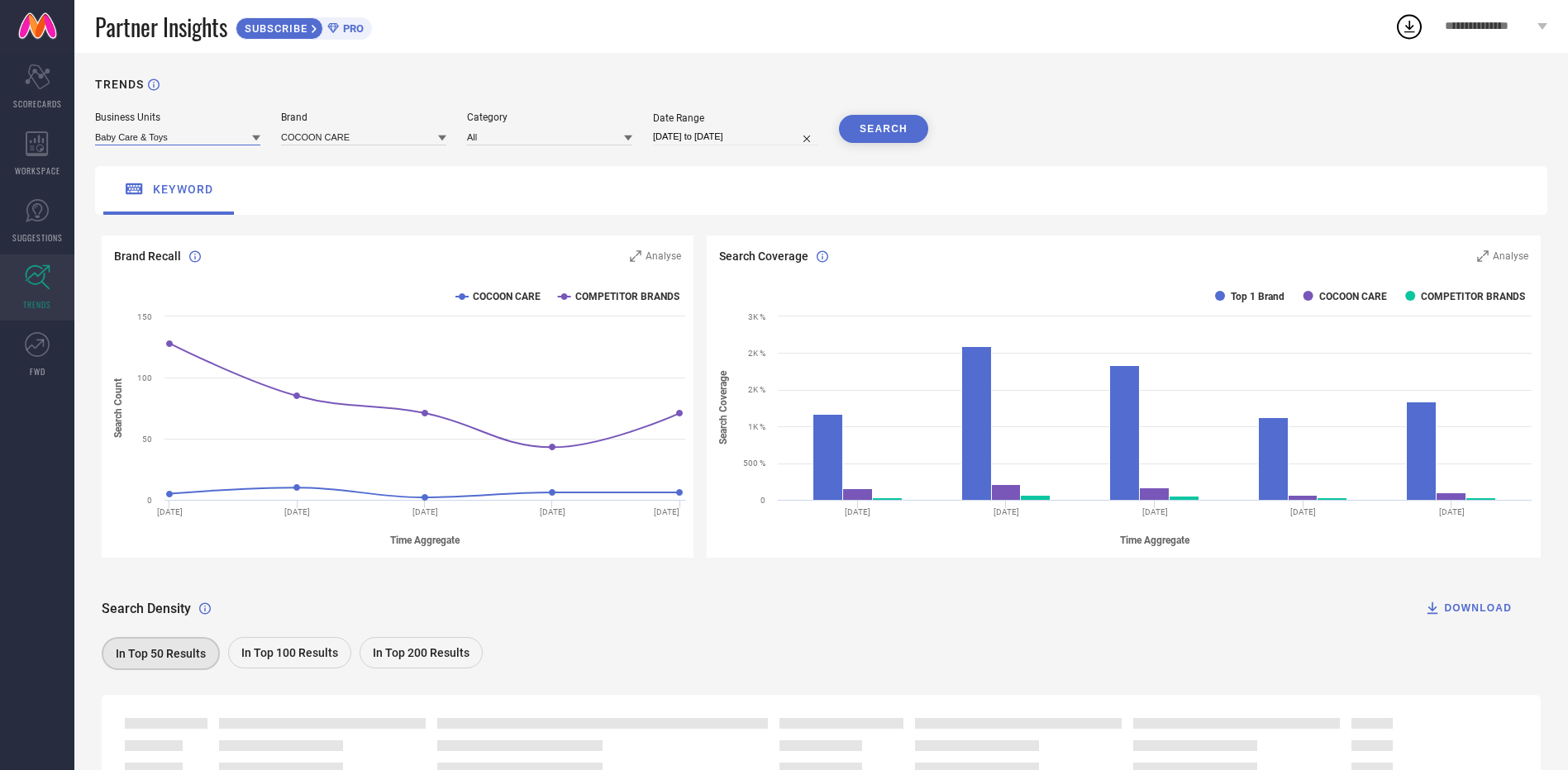
drag, startPoint x: 241, startPoint y: 139, endPoint x: 232, endPoint y: 144, distance: 10.3
click at [239, 139] on input at bounding box center [178, 136] width 165 height 18
click at [198, 226] on div "Kids Wear" at bounding box center [178, 216] width 165 height 28
click at [375, 146] on input at bounding box center [363, 136] width 165 height 18
drag, startPoint x: 352, startPoint y: 181, endPoint x: 375, endPoint y: 188, distance: 24.0
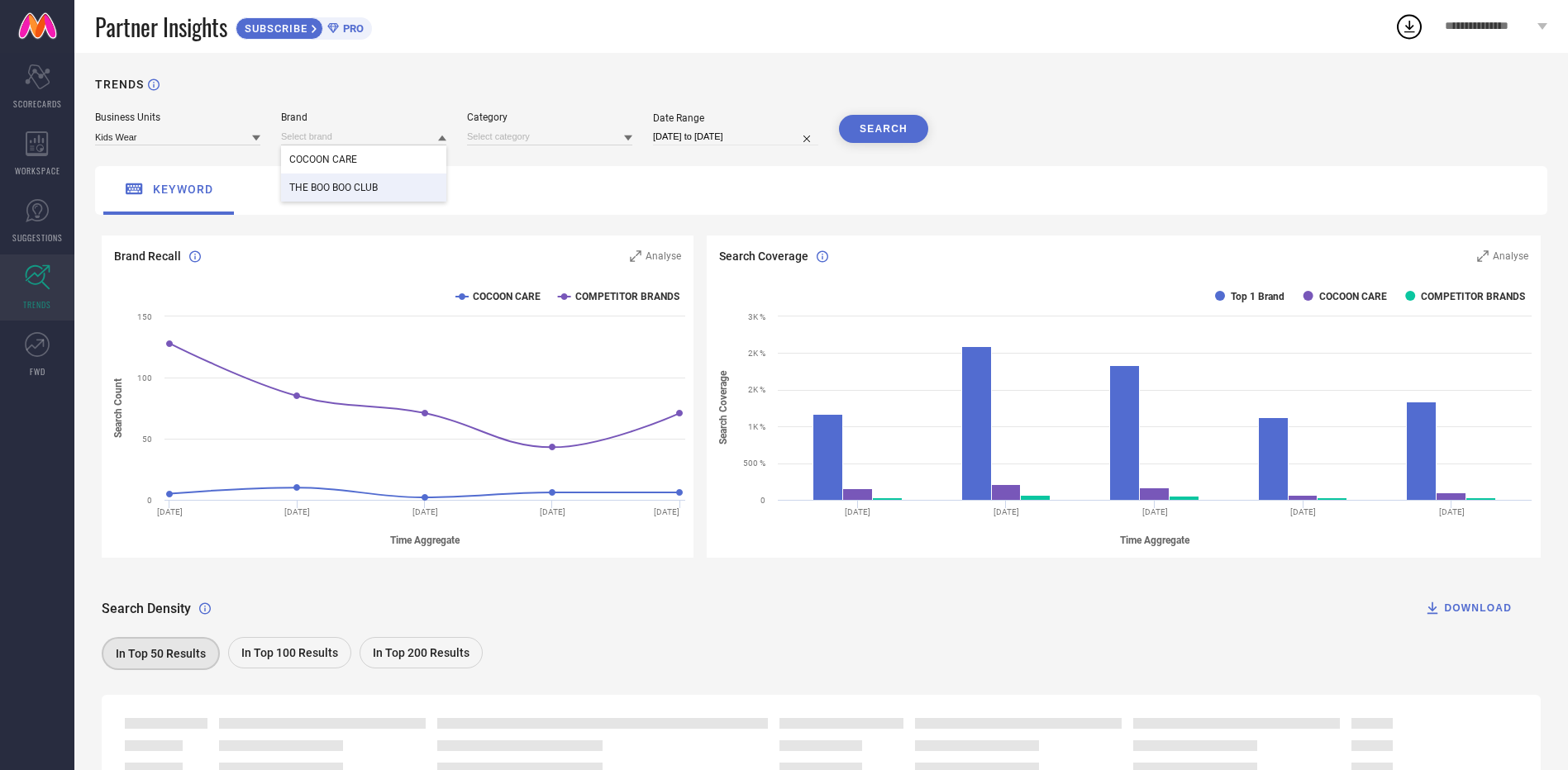
click at [353, 185] on div "THE BOO BOO CLUB" at bounding box center [363, 188] width 165 height 28
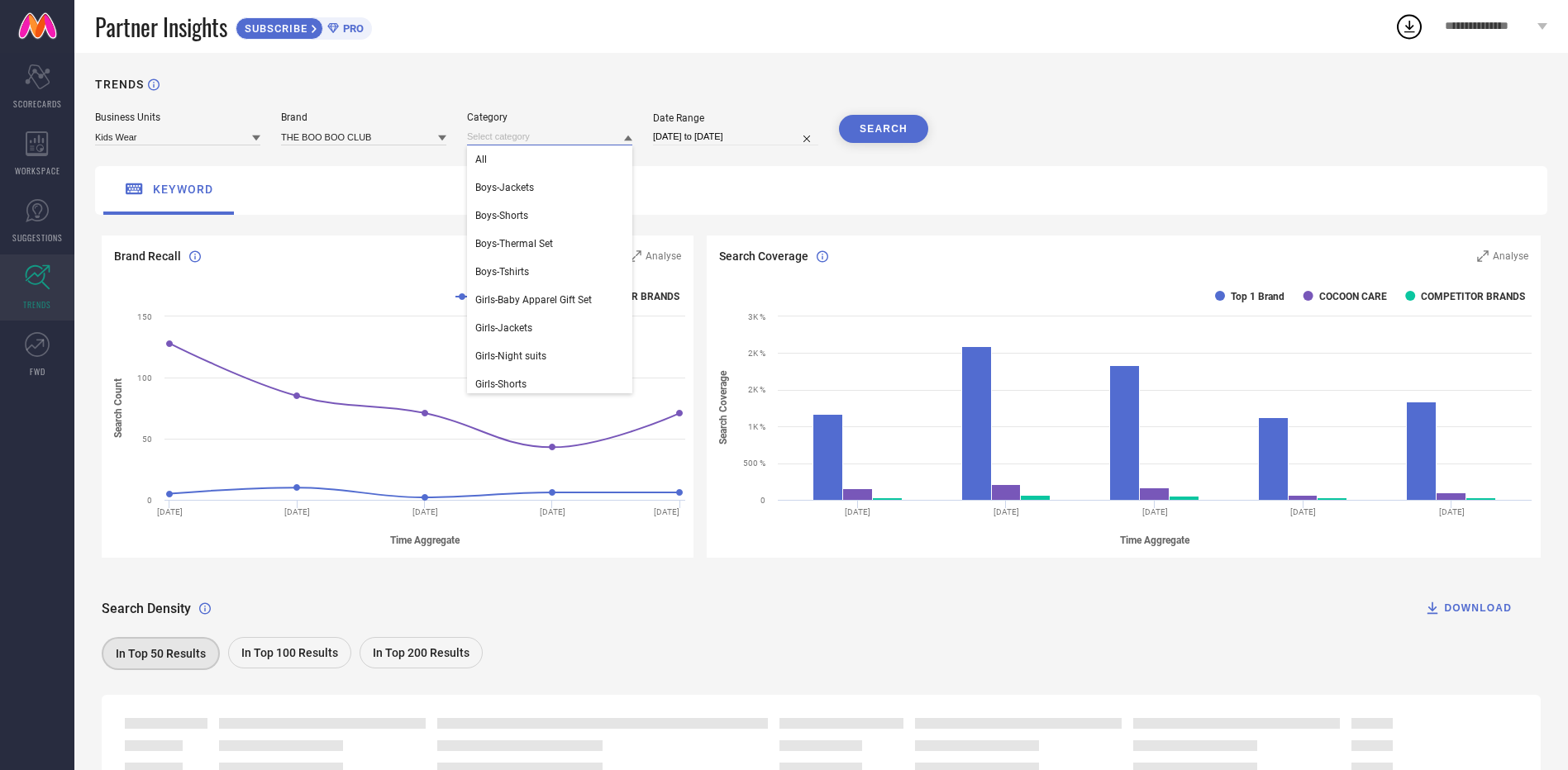
click at [530, 143] on input at bounding box center [549, 136] width 165 height 18
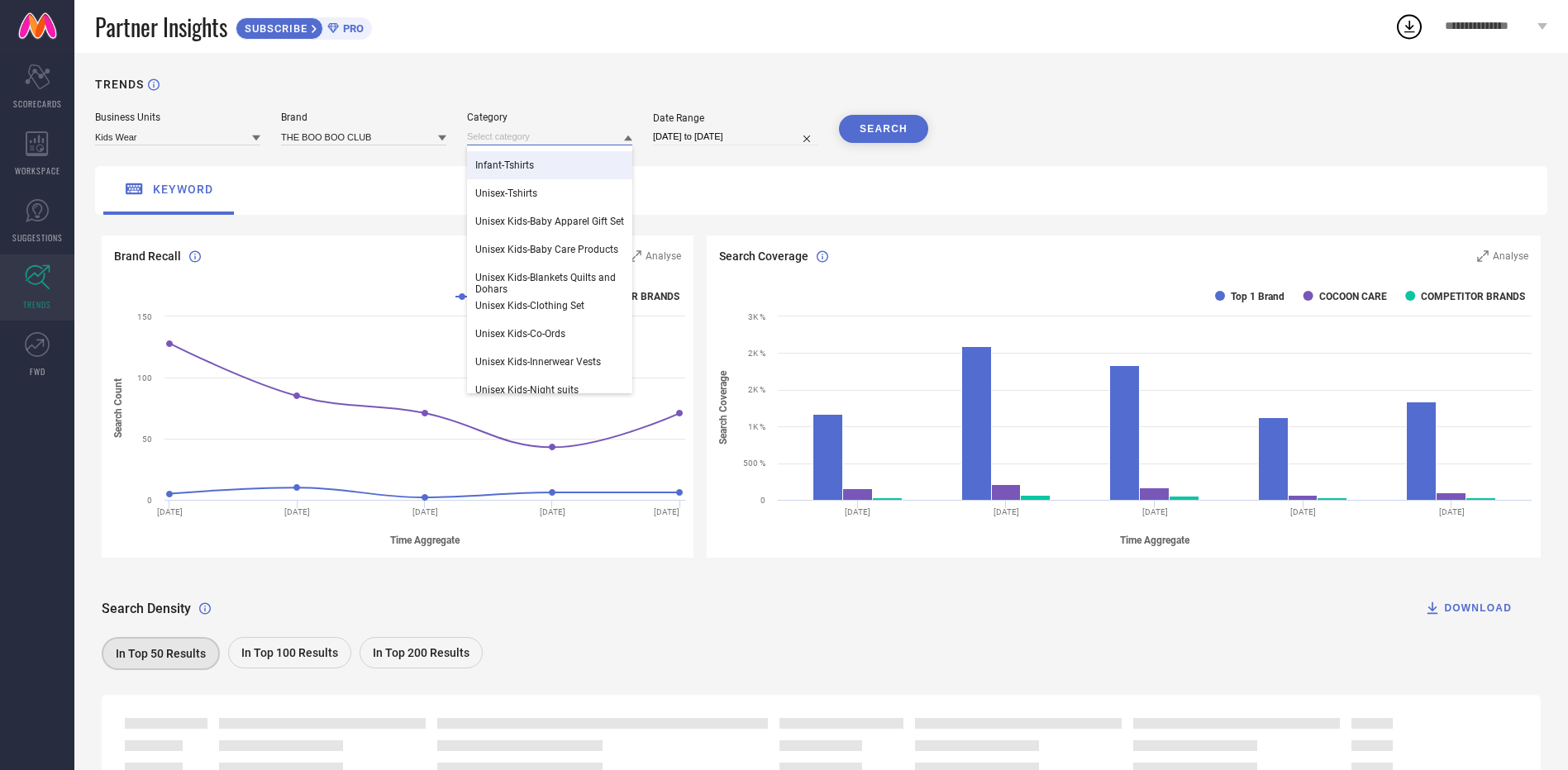
scroll to position [331, 0]
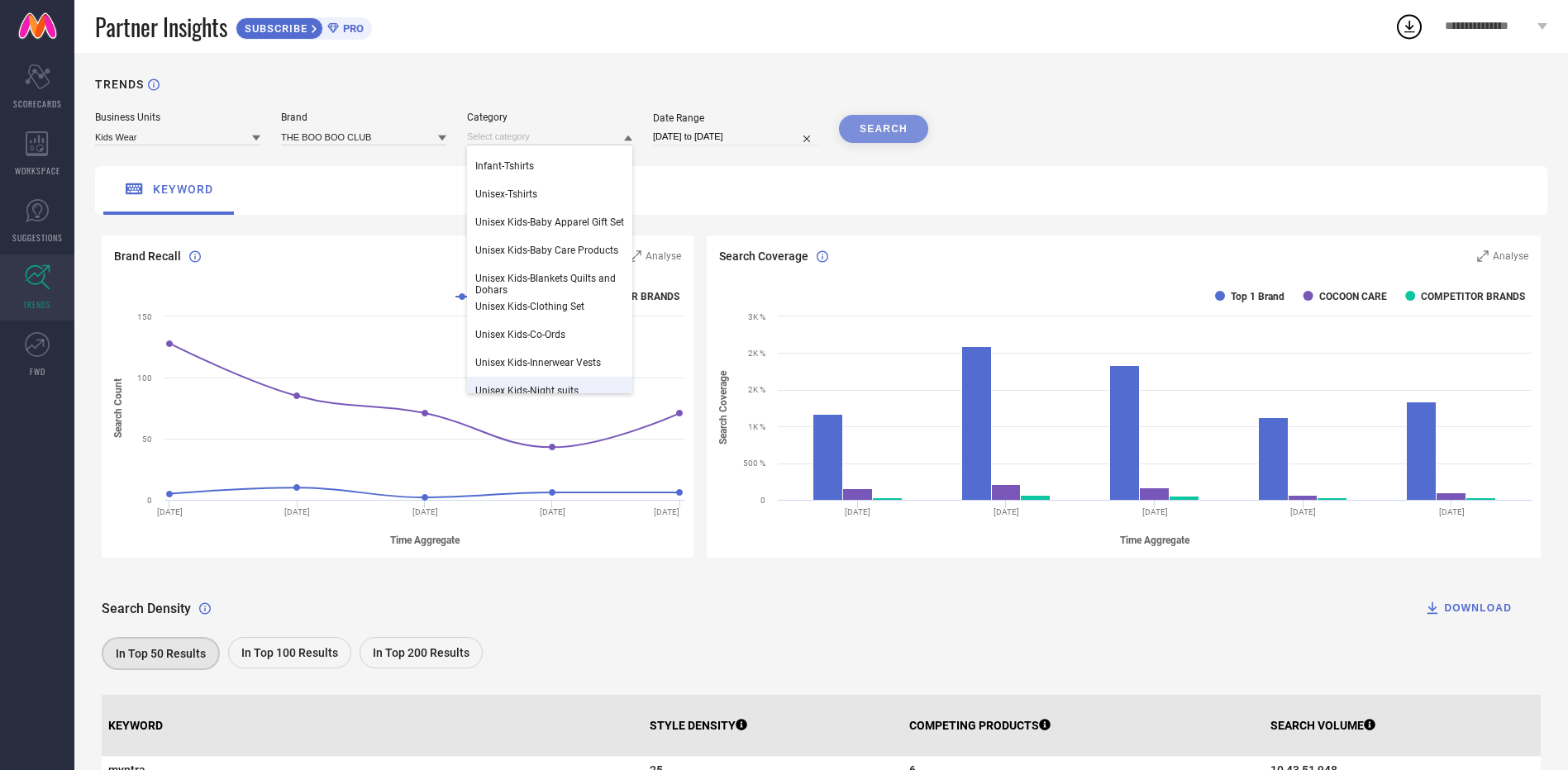
click at [875, 130] on div "SEARCH" at bounding box center [884, 129] width 90 height 28
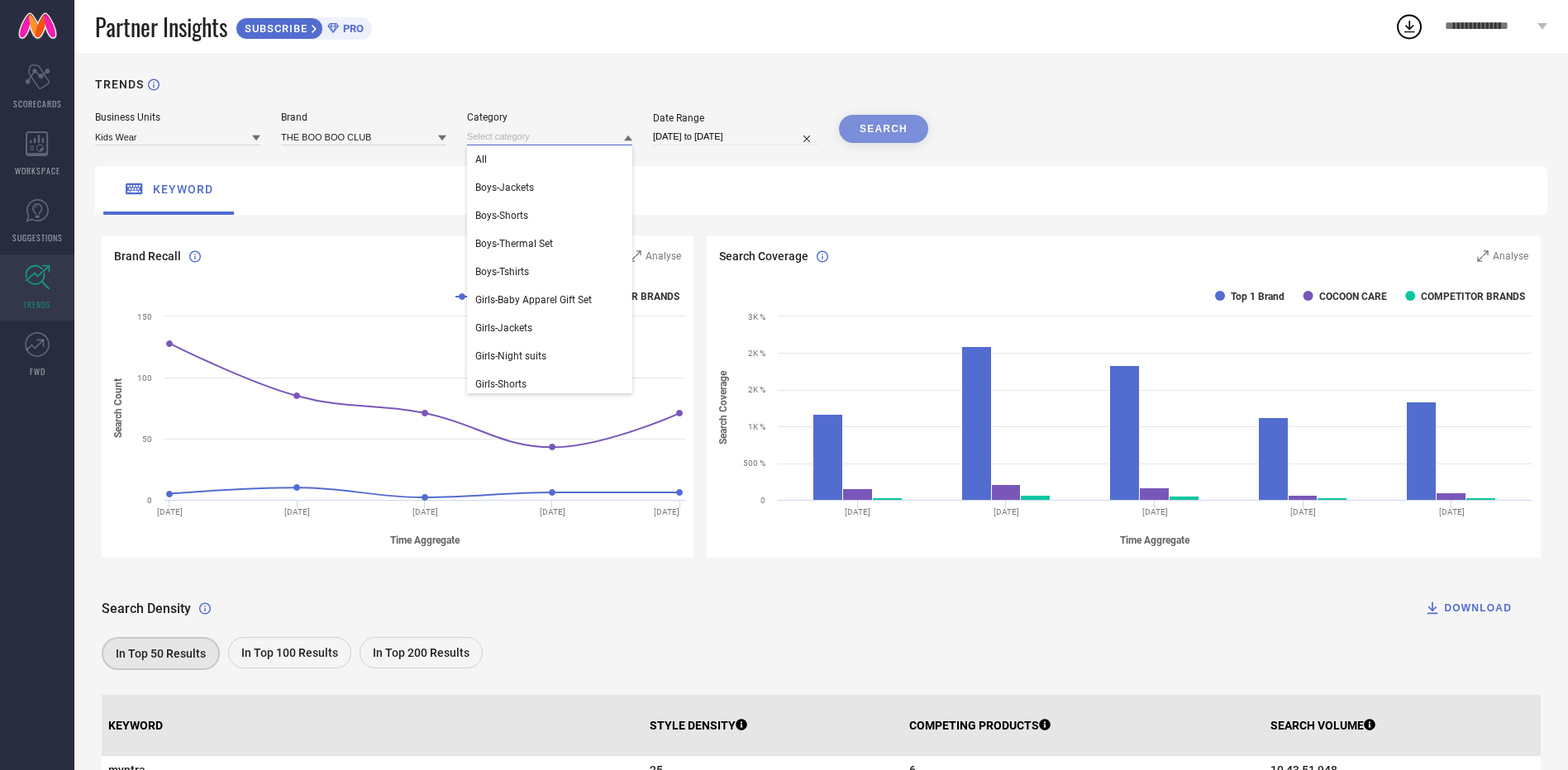
click at [540, 146] on input at bounding box center [549, 136] width 165 height 18
drag, startPoint x: 508, startPoint y: 160, endPoint x: 518, endPoint y: 162, distance: 10.2
click at [513, 161] on div "All" at bounding box center [549, 160] width 165 height 28
click at [893, 125] on button "SEARCH" at bounding box center [884, 129] width 90 height 28
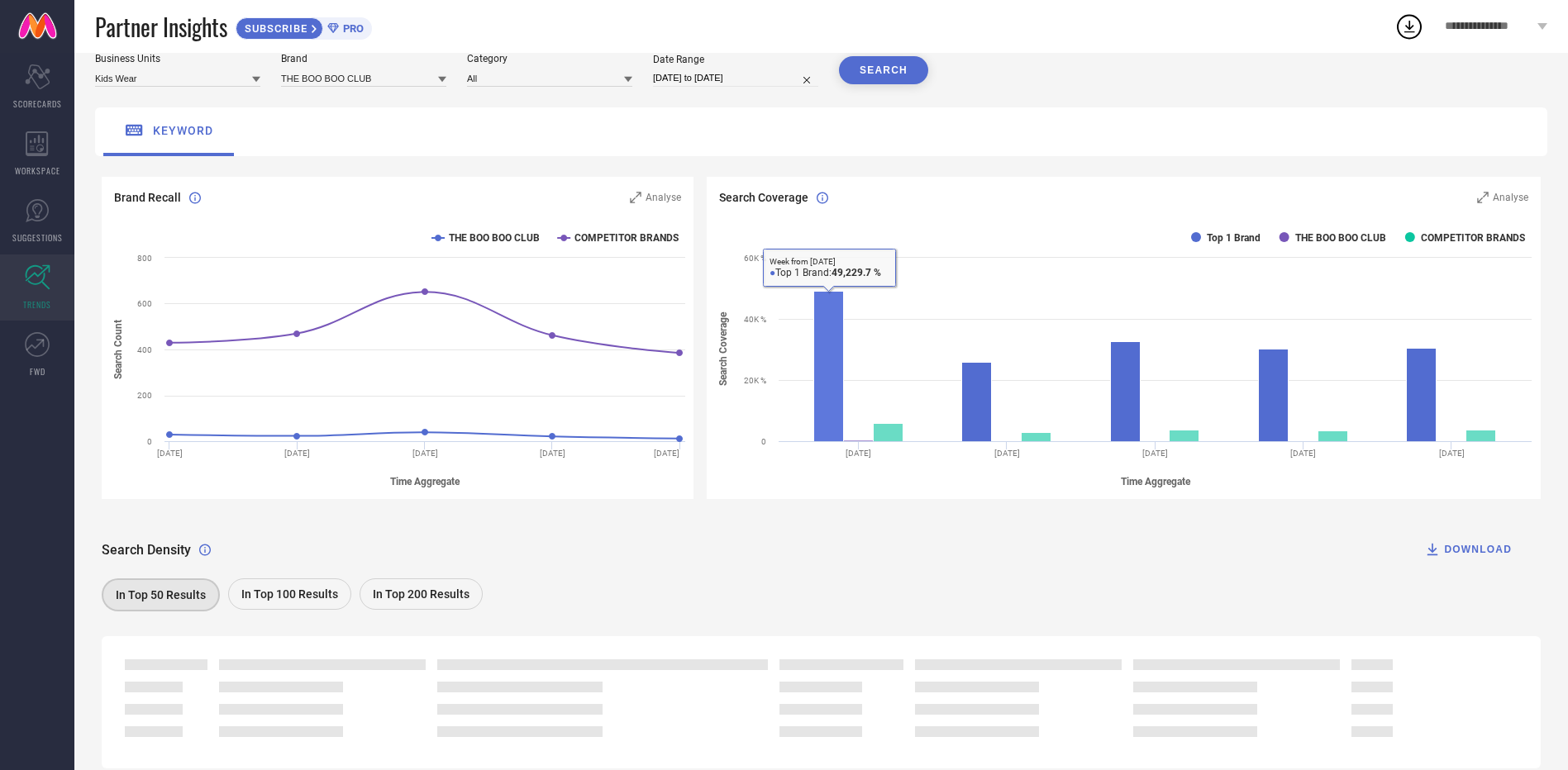
scroll to position [118, 0]
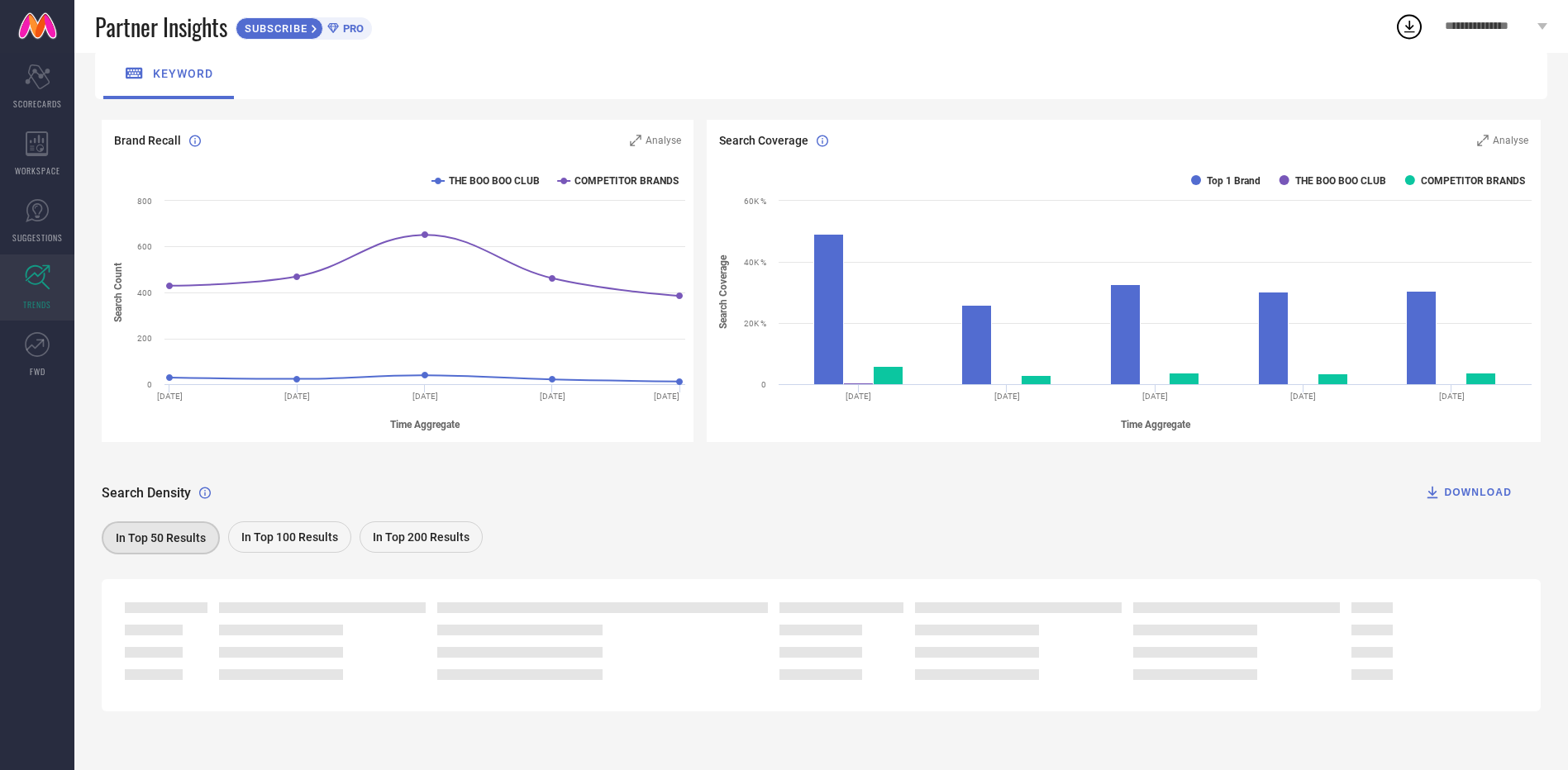
click at [280, 536] on span "In Top 100 Results" at bounding box center [289, 537] width 96 height 13
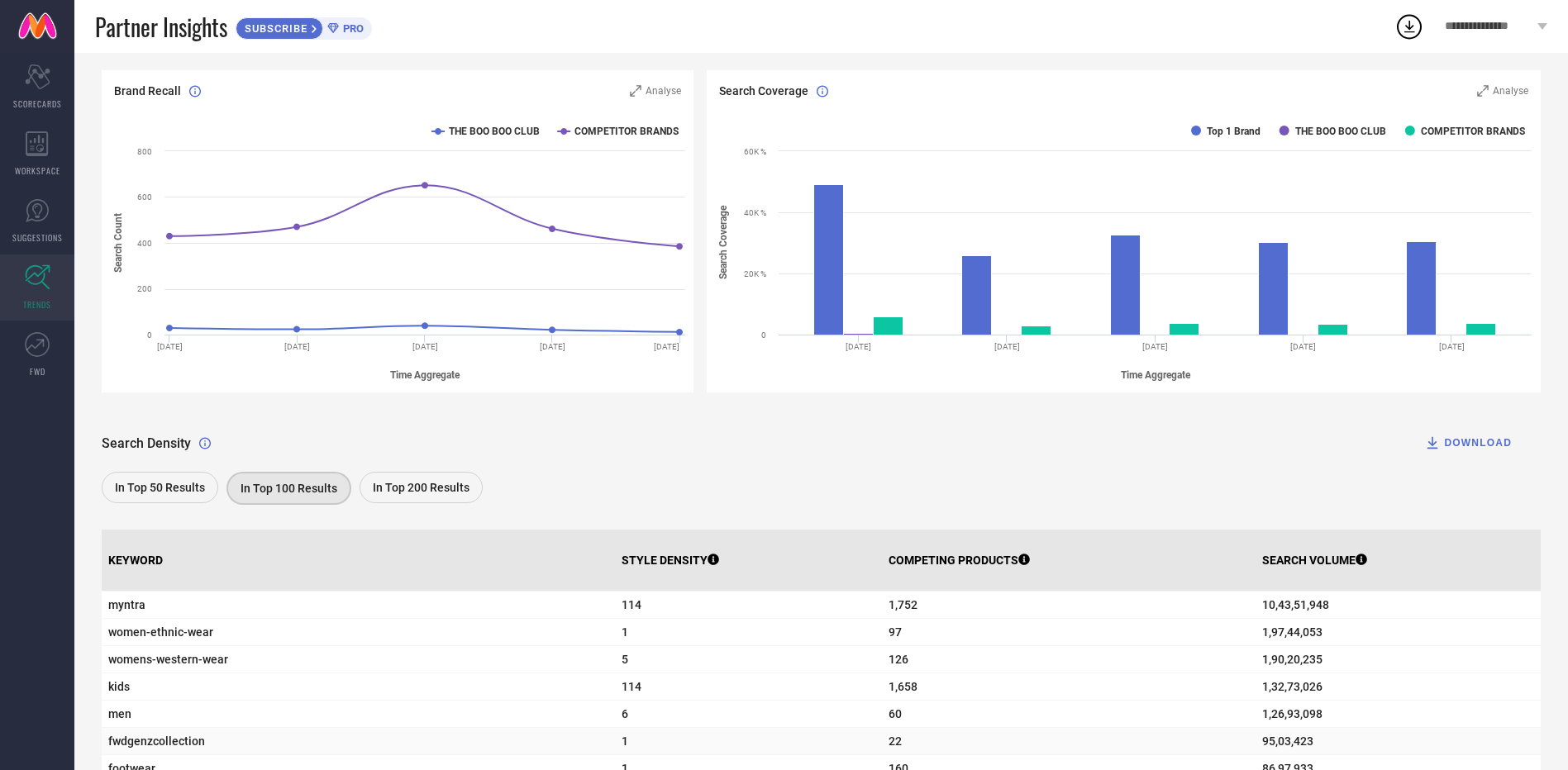
scroll to position [0, 0]
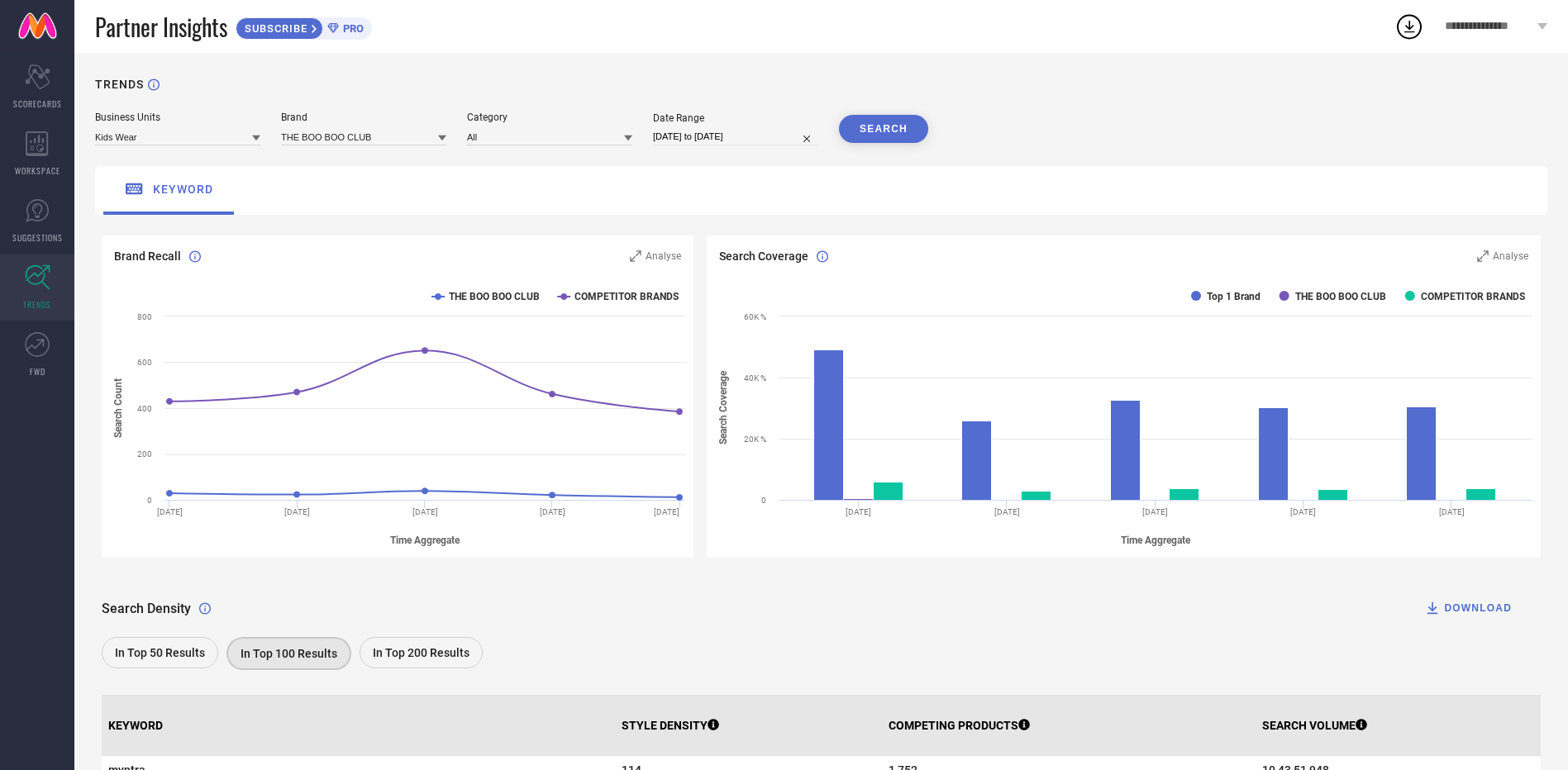
click at [304, 34] on span "SUBSCRIBE" at bounding box center [274, 28] width 75 height 12
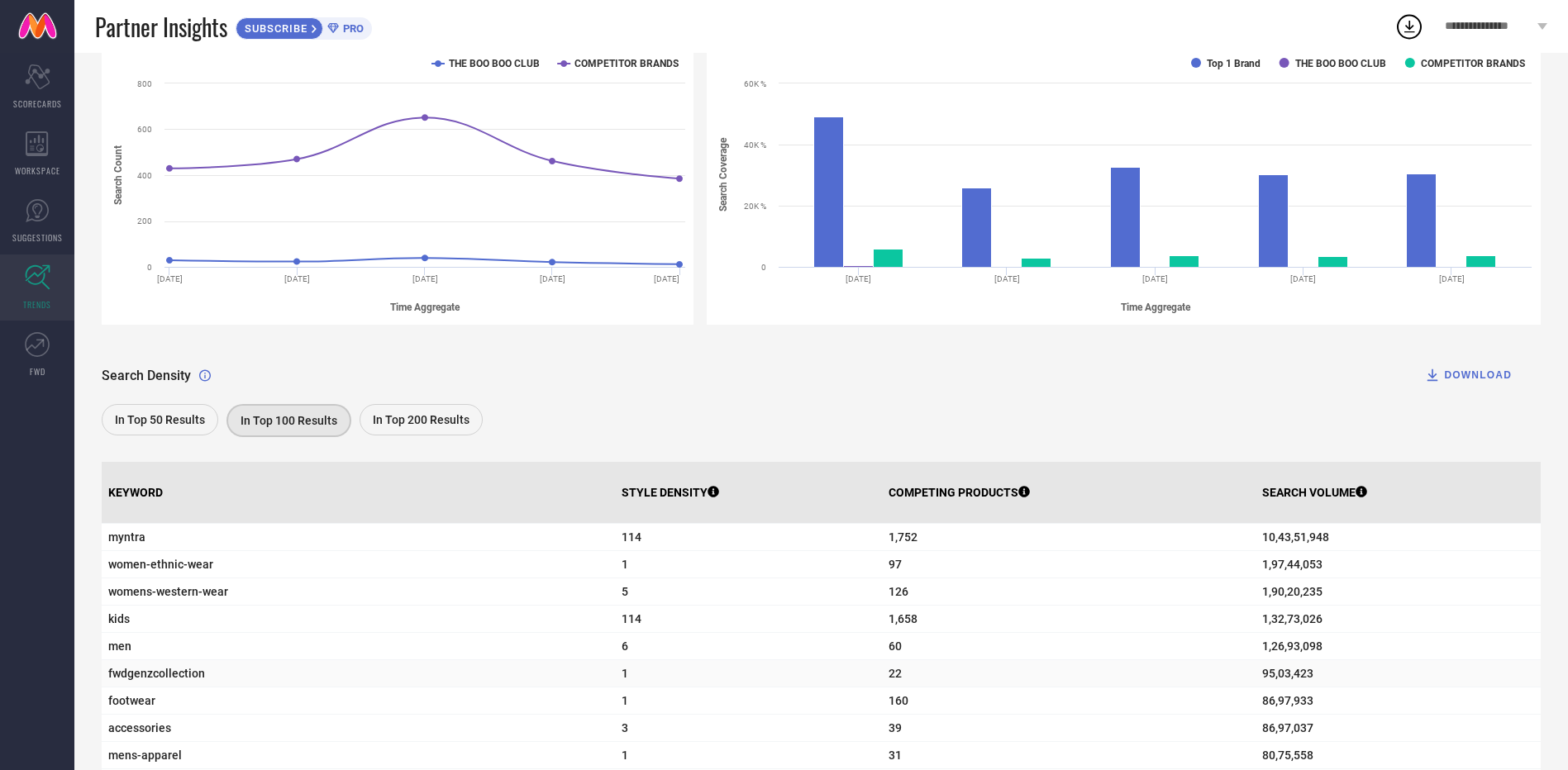
scroll to position [248, 0]
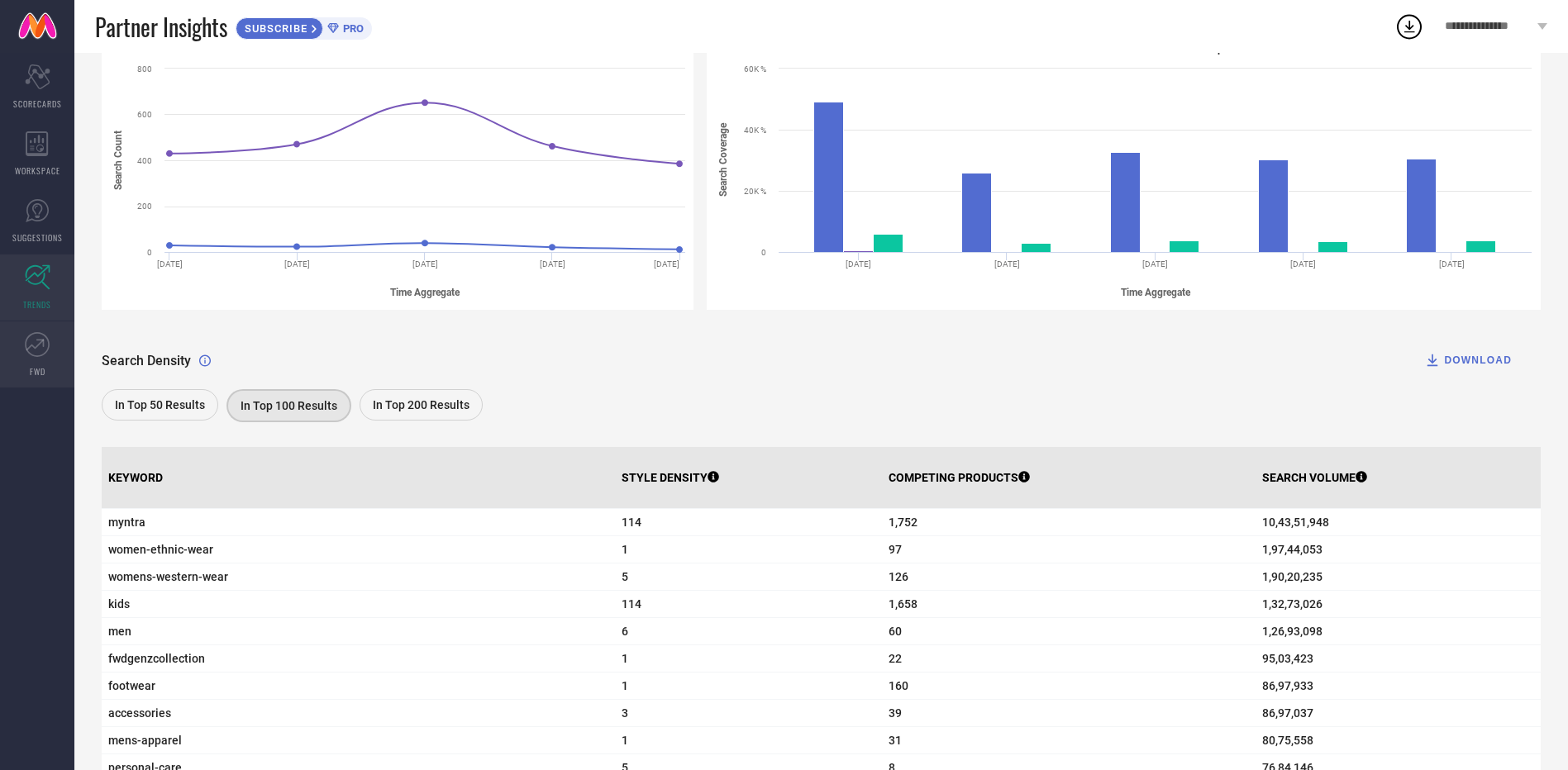
click at [34, 356] on icon at bounding box center [37, 345] width 25 height 25
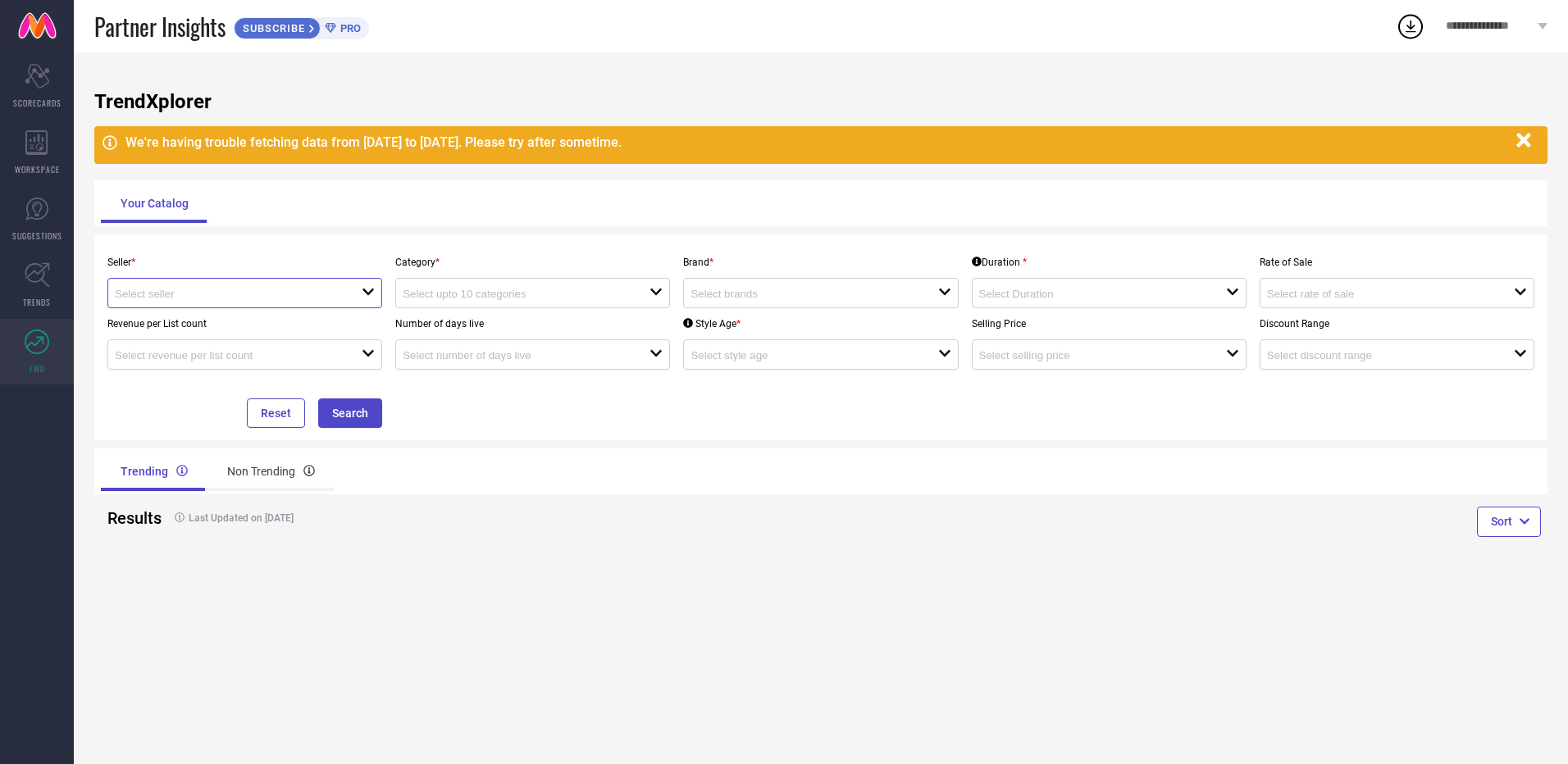
click at [261, 299] on input at bounding box center [226, 293] width 223 height 12
click at [233, 325] on li "Arete Fashion ( 13980 )" at bounding box center [245, 325] width 273 height 30
type input "Arete Fashion ( 13980 )"
click at [547, 311] on div "Number of days live open" at bounding box center [532, 339] width 287 height 61
click at [555, 297] on input at bounding box center [514, 293] width 223 height 12
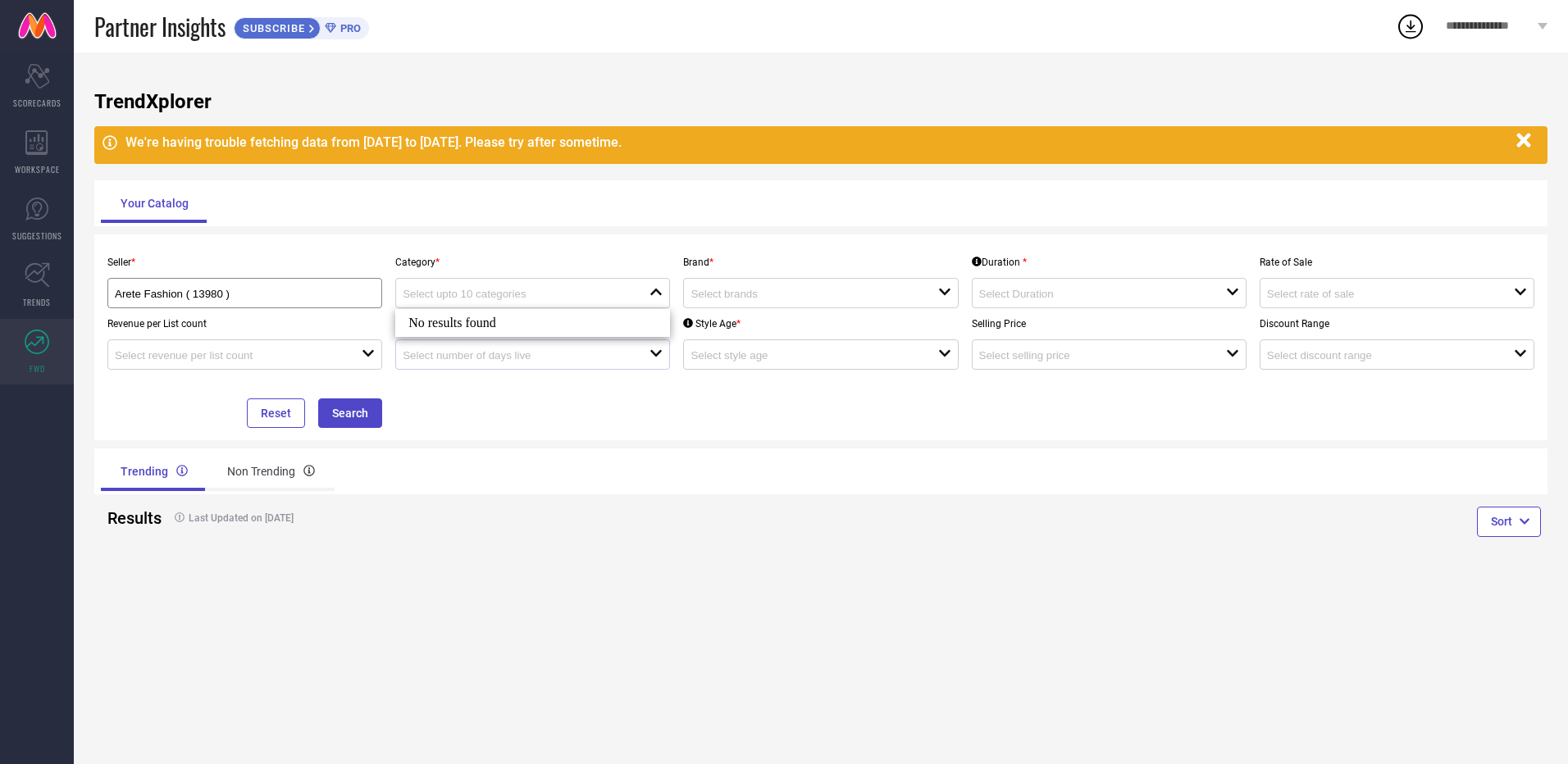
click at [591, 365] on div "open" at bounding box center [532, 354] width 274 height 31
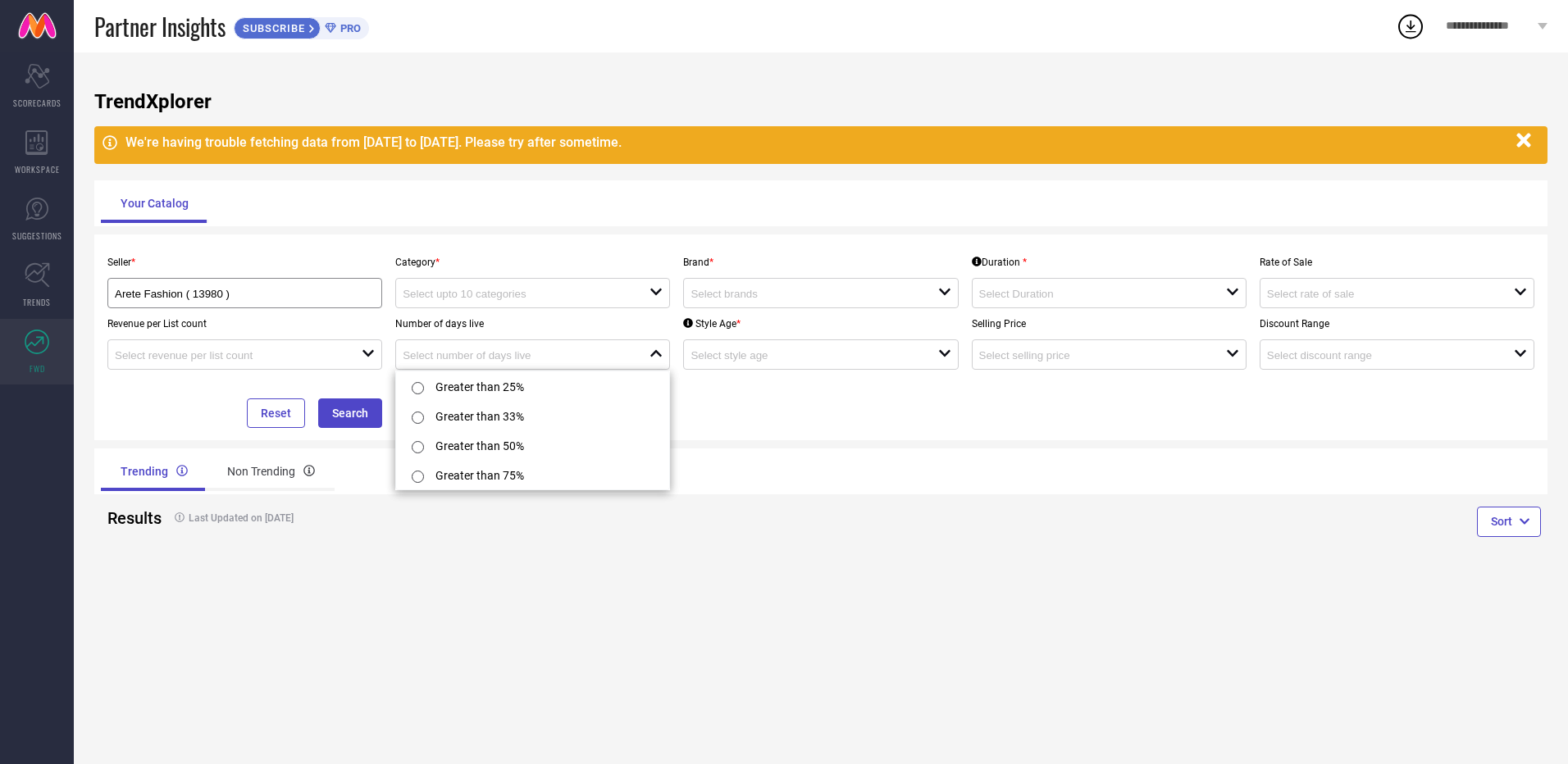
click at [743, 410] on div "Seller * Arete Fashion ( 13980 ) Category * open Brand * open Duration * open R…" at bounding box center [821, 337] width 1440 height 181
click at [657, 292] on icon "open" at bounding box center [656, 292] width 13 height 13
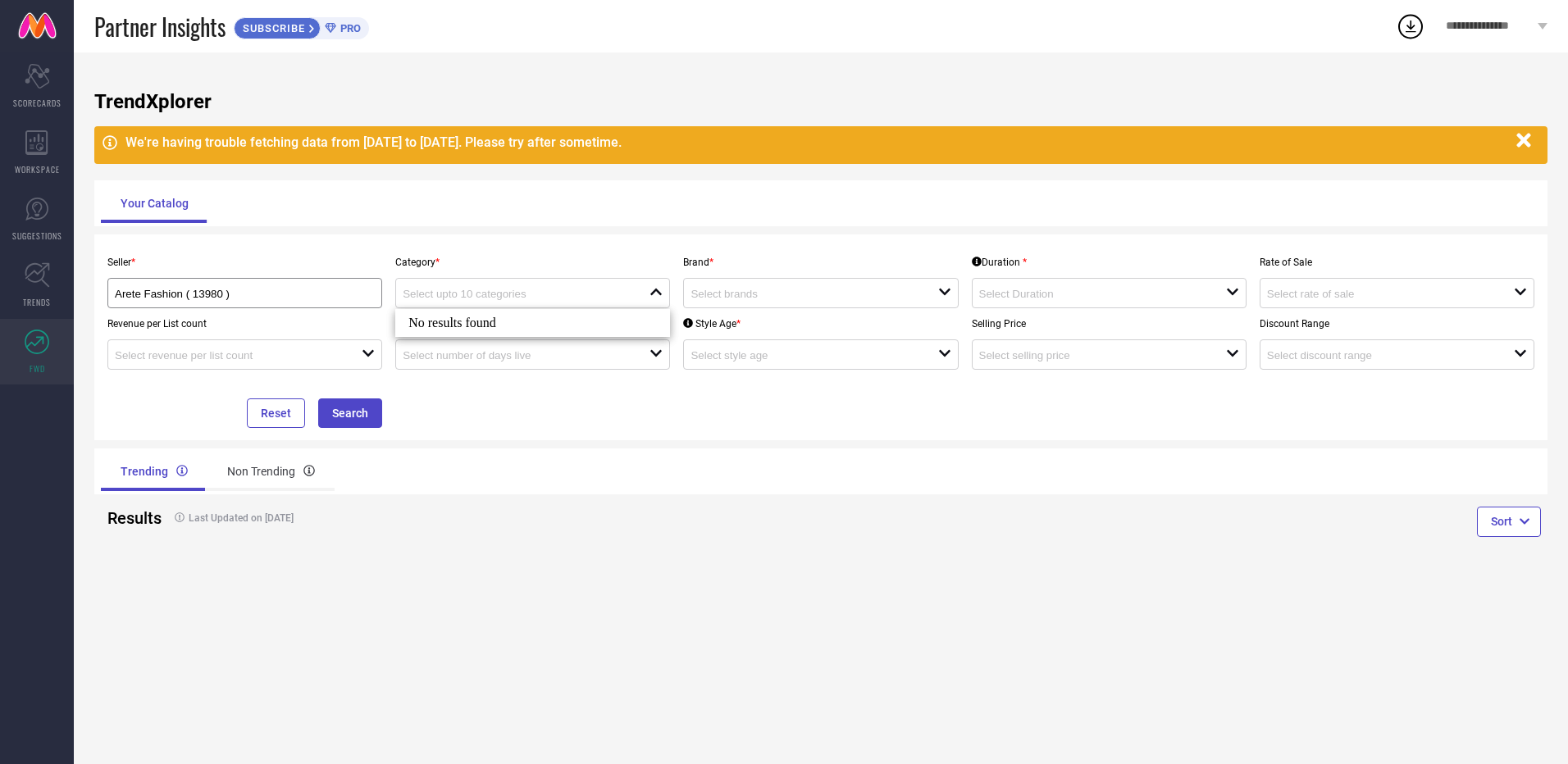
click at [614, 255] on div "Category * close" at bounding box center [532, 277] width 287 height 61
click at [1085, 286] on div "open" at bounding box center [1109, 293] width 274 height 31
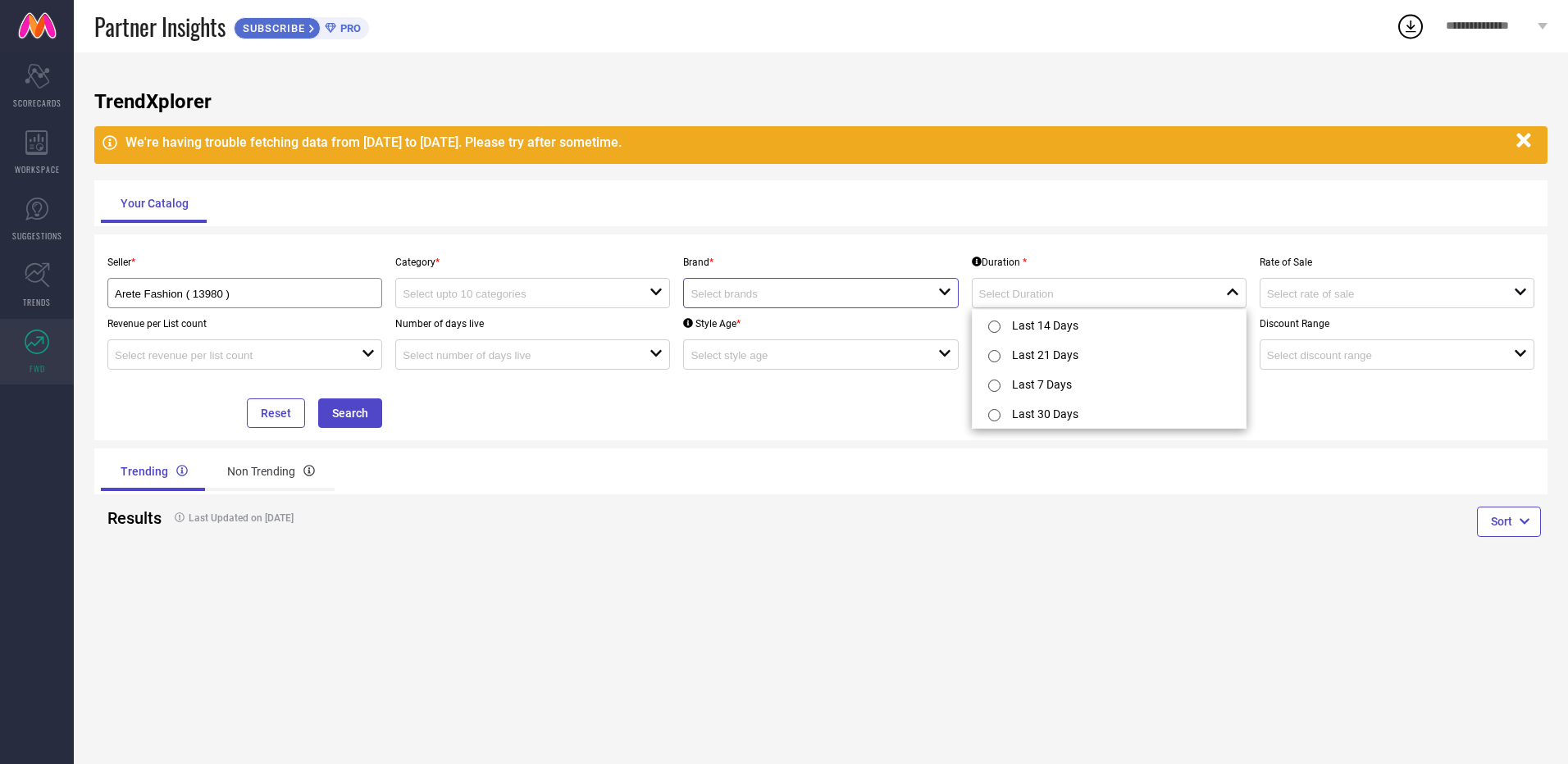
click at [829, 297] on input at bounding box center [802, 293] width 223 height 12
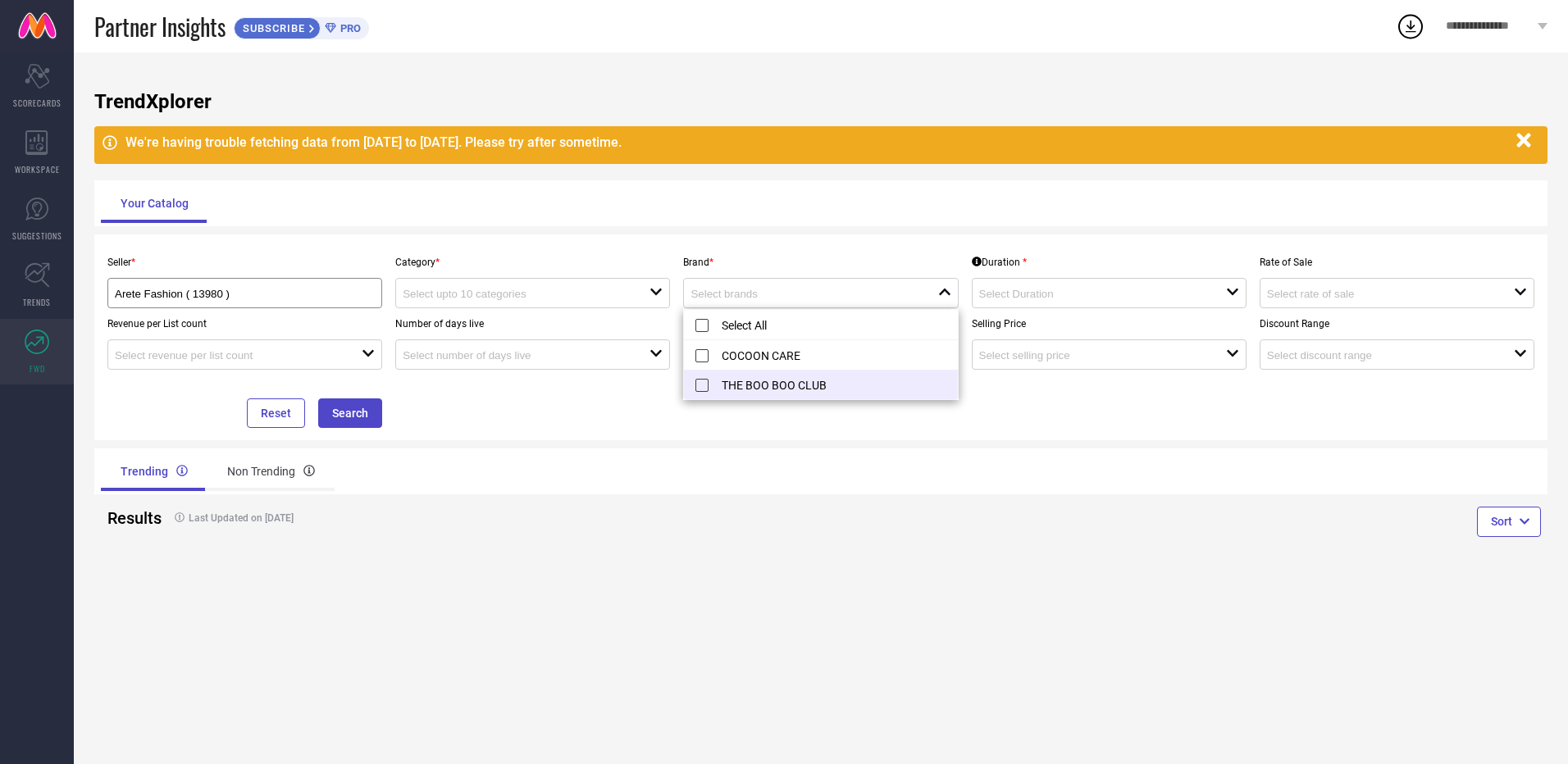
click at [692, 396] on li "THE BOO BOO CLUB" at bounding box center [821, 385] width 273 height 30
type input "THE BOO BOO CLUB"
click at [661, 414] on div "Seller * Arete Fashion ( 13980 ) Category * open Brand * THE BOO BOO CLUB reset…" at bounding box center [821, 337] width 1440 height 181
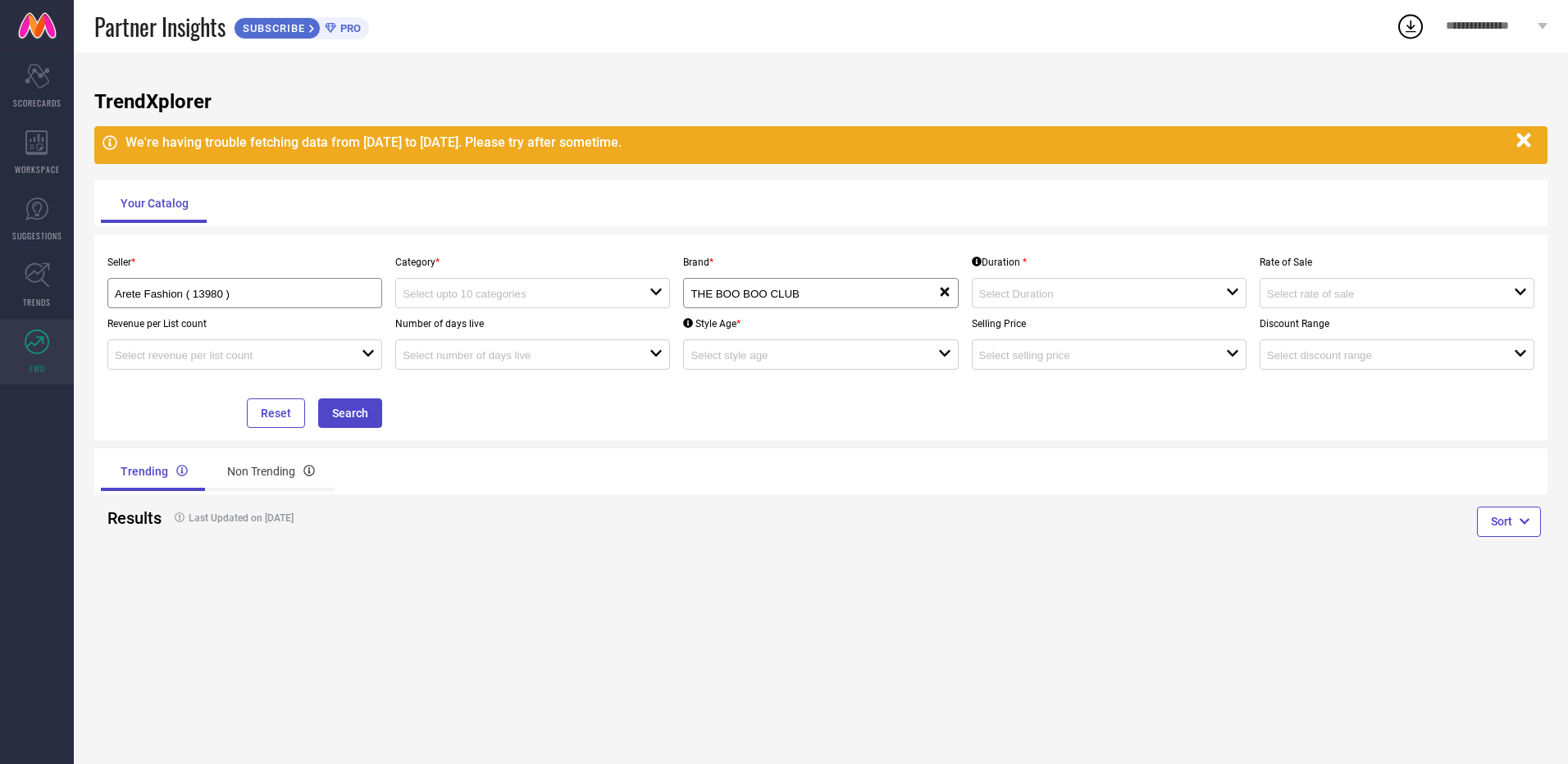
click at [1521, 146] on icon "button" at bounding box center [1523, 140] width 14 height 14
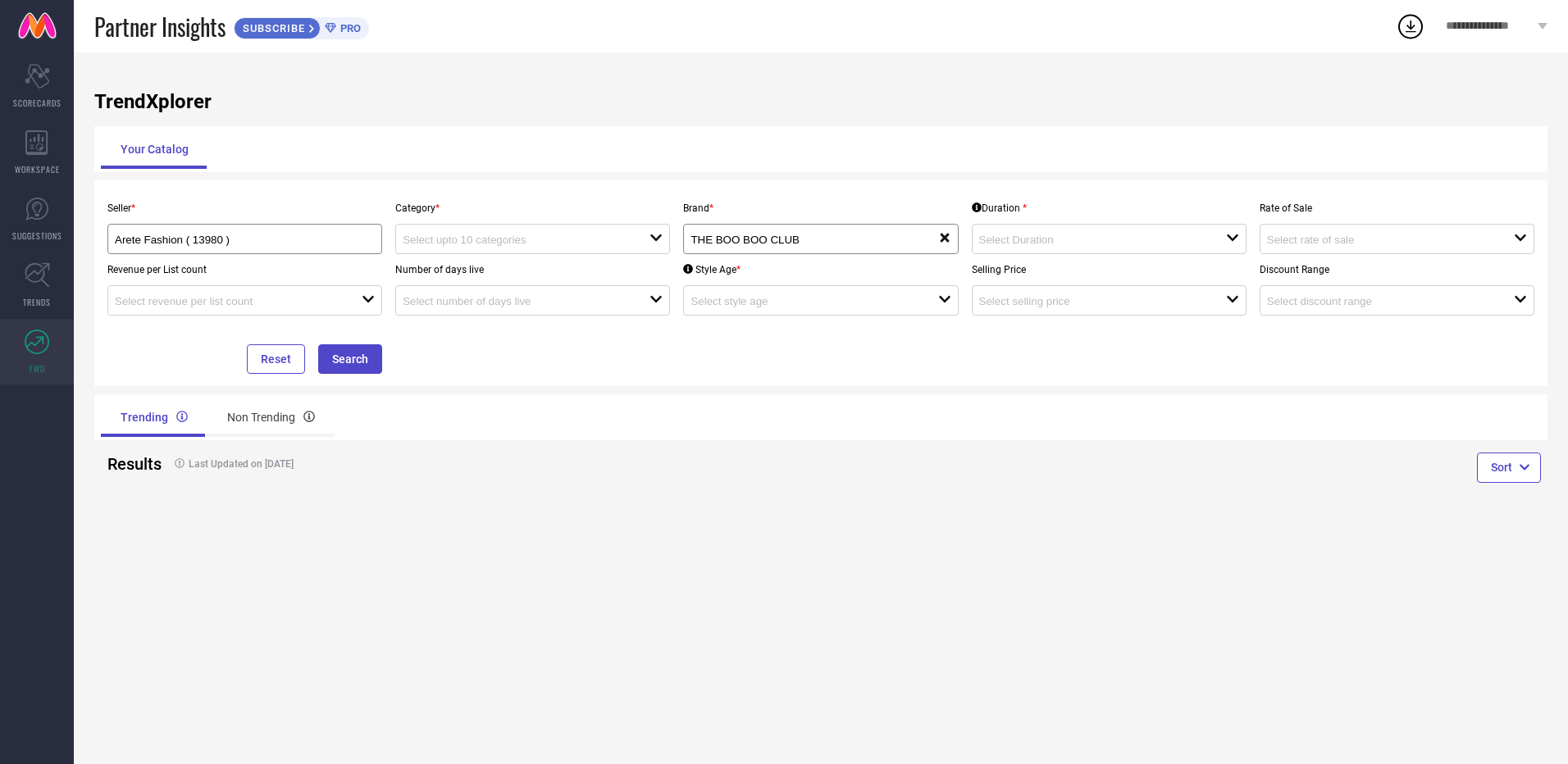
click at [1205, 259] on div "Selling Price open" at bounding box center [1109, 285] width 287 height 61
click at [1205, 244] on div at bounding box center [1103, 238] width 247 height 16
click at [1159, 203] on p "Duration *" at bounding box center [1109, 208] width 274 height 11
click at [1201, 248] on div "open" at bounding box center [1109, 238] width 274 height 31
click at [1153, 167] on div "Your Catalog" at bounding box center [821, 149] width 1440 height 39
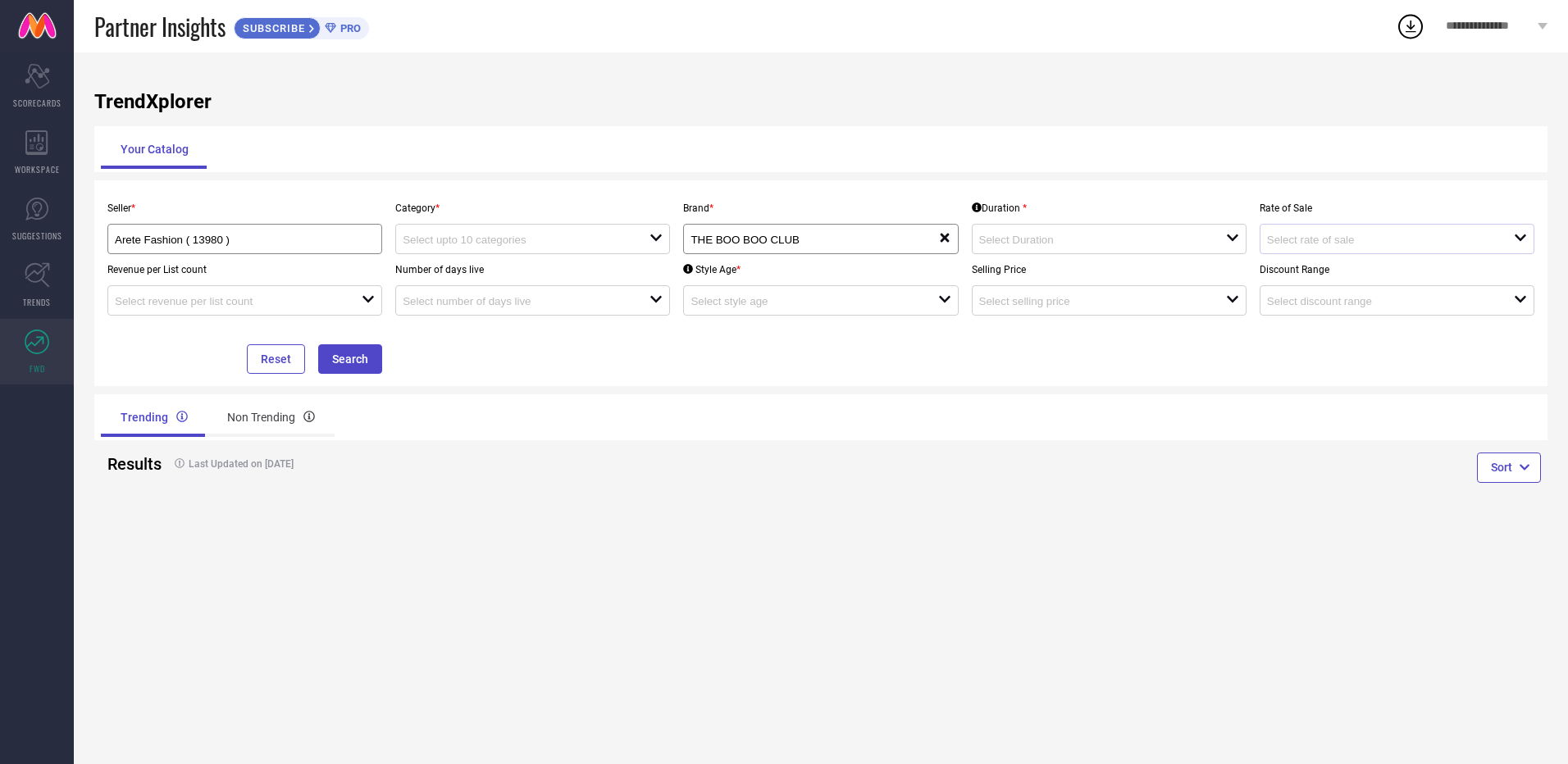
click at [1326, 231] on div "open" at bounding box center [1396, 238] width 274 height 31
drag, startPoint x: 1171, startPoint y: 195, endPoint x: 1100, endPoint y: 185, distance: 71.7
click at [1170, 190] on div "Seller * Arete Fashion ( 13980 ) Category * open Brand * THE BOO BOO CLUB reset…" at bounding box center [821, 284] width 1453 height 206
click at [328, 344] on div "Reset Search" at bounding box center [245, 344] width 287 height 58
click at [344, 355] on button "Search" at bounding box center [350, 359] width 64 height 30
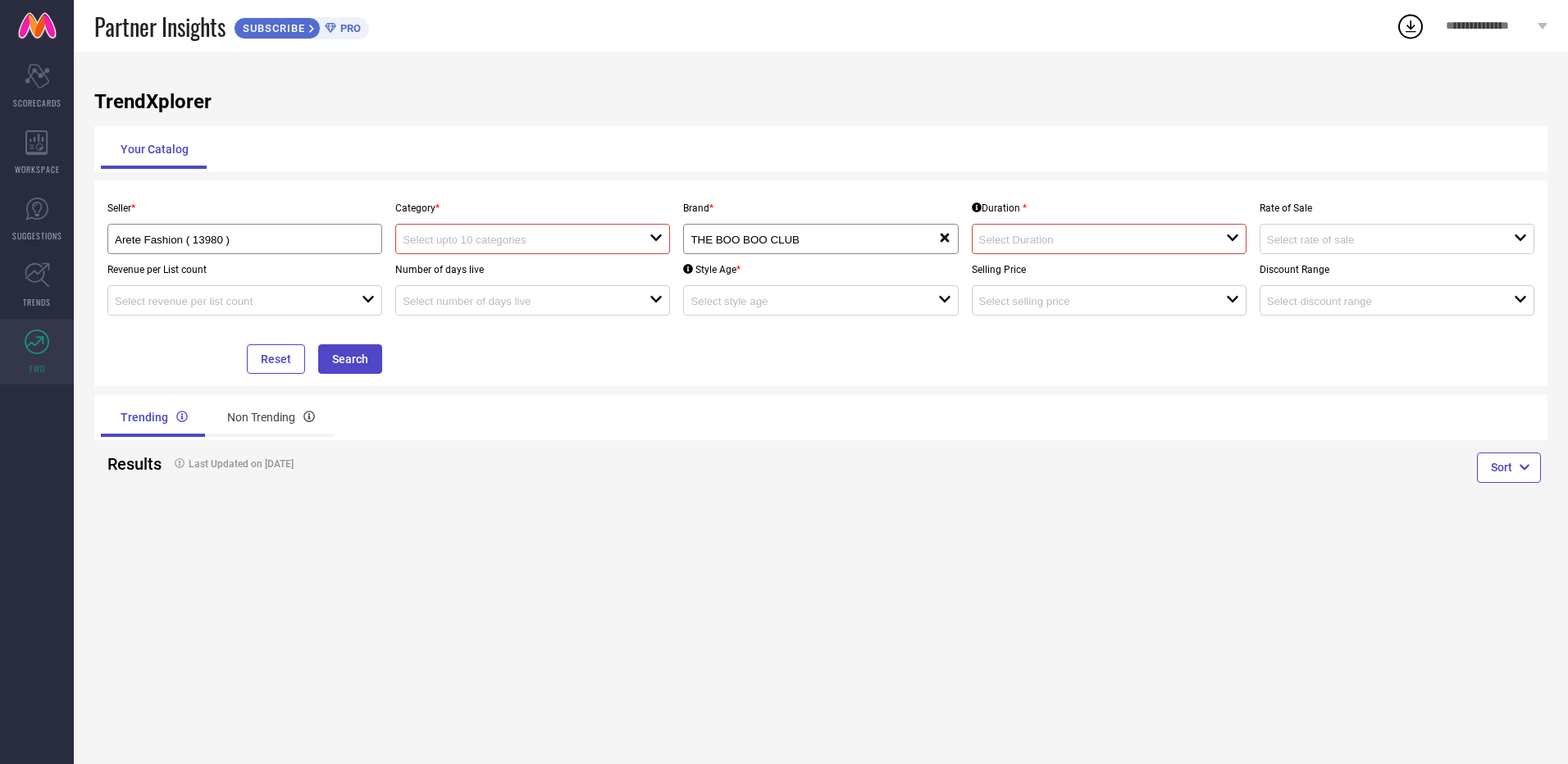
click at [570, 237] on input at bounding box center [514, 239] width 223 height 12
click at [445, 245] on input at bounding box center [514, 239] width 223 height 12
click at [535, 194] on div "Category * close" at bounding box center [532, 223] width 287 height 61
click at [642, 239] on div at bounding box center [526, 238] width 247 height 16
click at [294, 242] on input "Arete Fashion ( 13980 )" at bounding box center [232, 239] width 234 height 12
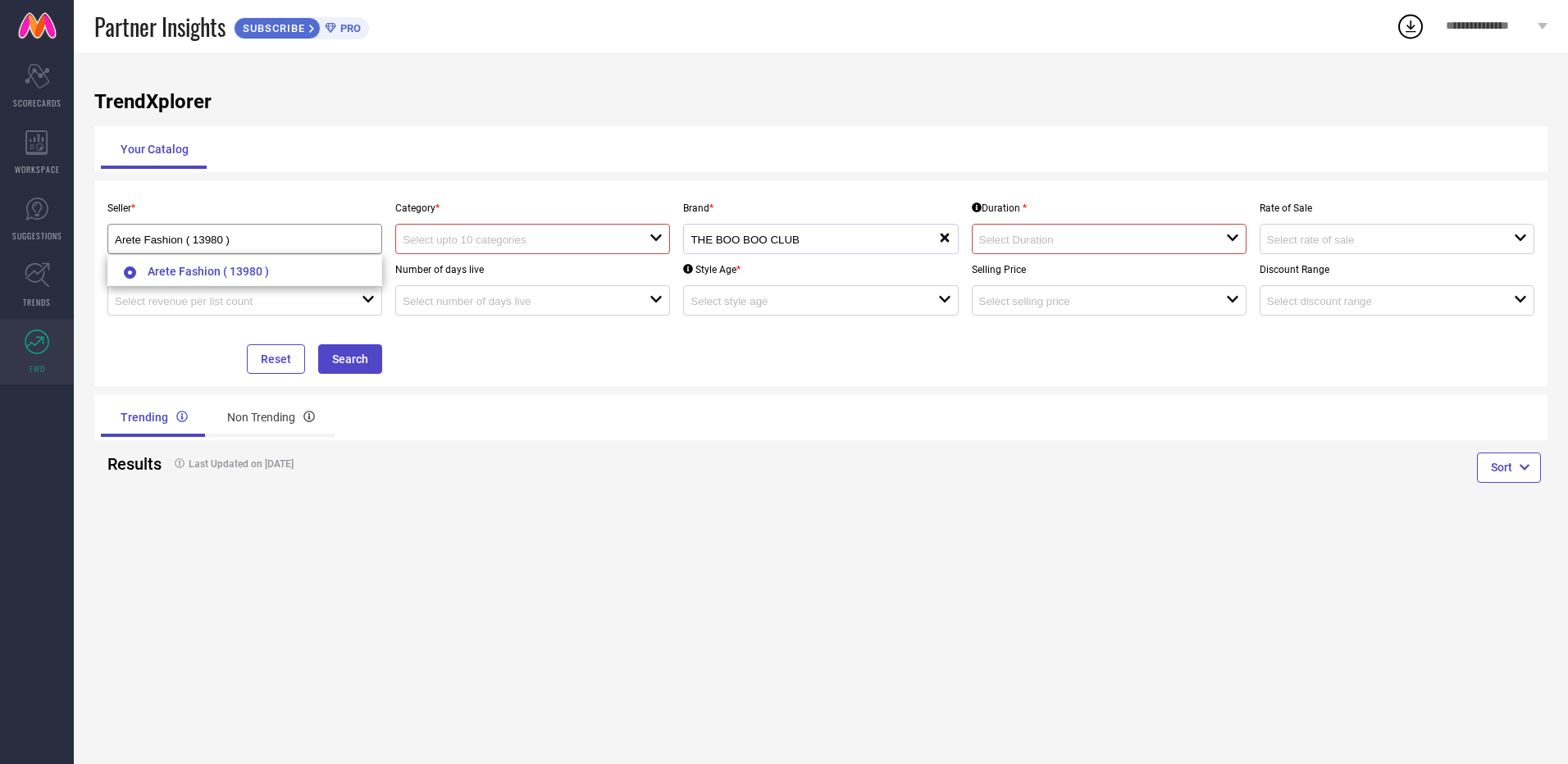
click at [943, 238] on icon at bounding box center [944, 238] width 9 height 9
click at [636, 245] on div at bounding box center [526, 238] width 247 height 16
click at [493, 262] on div "No results found" at bounding box center [532, 269] width 274 height 28
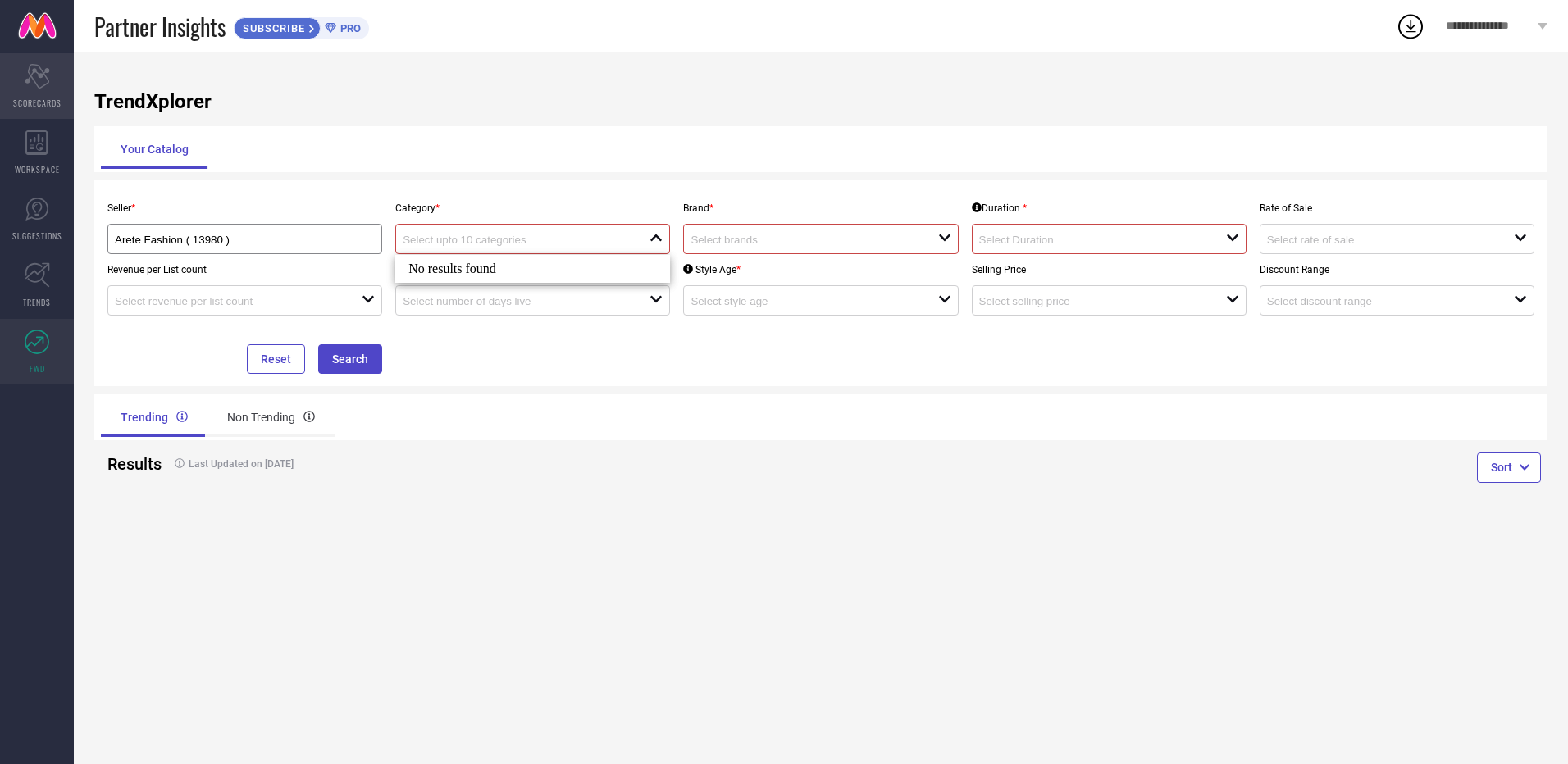
click at [56, 75] on div "Scorecard SCORECARDS" at bounding box center [37, 85] width 74 height 66
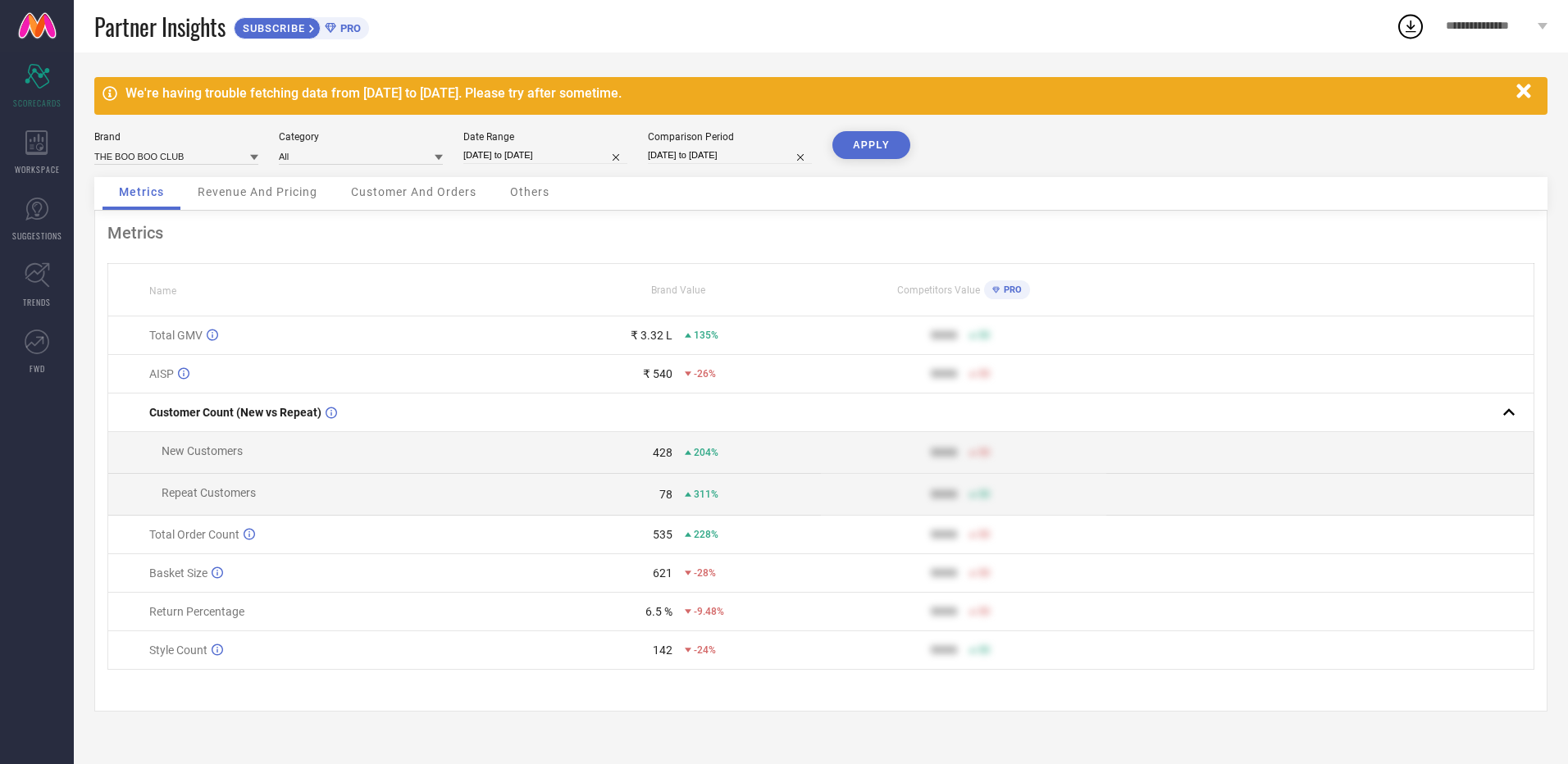
drag, startPoint x: 655, startPoint y: 460, endPoint x: 652, endPoint y: 480, distance: 20.2
click at [652, 480] on tbody "Total GMV ₹ 3.32 L 135% 9999 50 AISP ₹ 540 -26% 9999 50 Customer Count (New vs …" at bounding box center [822, 492] width 1426 height 353
drag, startPoint x: 652, startPoint y: 480, endPoint x: 521, endPoint y: 305, distance: 218.6
click at [521, 305] on th "Name" at bounding box center [323, 290] width 428 height 53
click at [379, 152] on input at bounding box center [361, 156] width 164 height 18
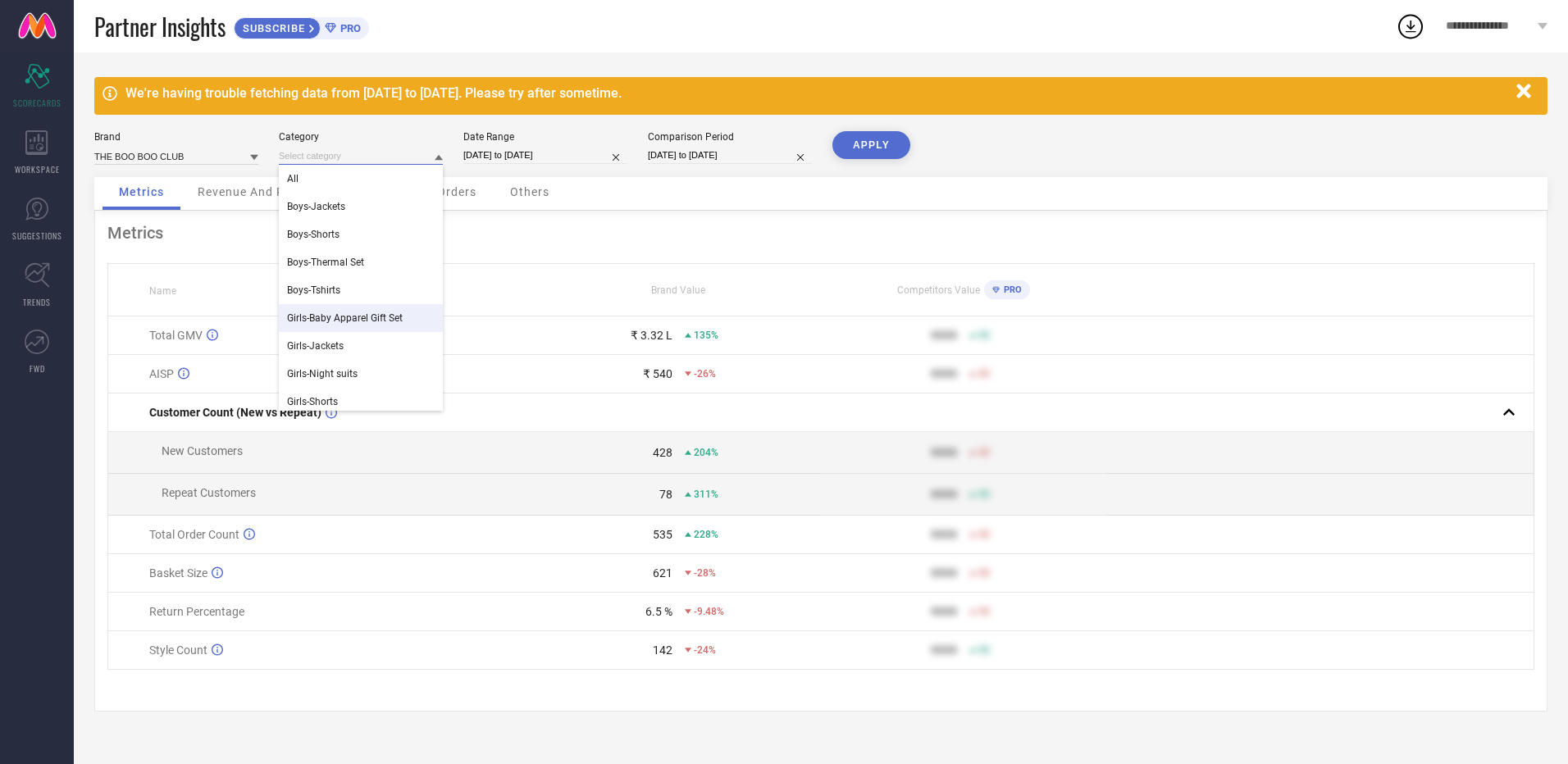
click at [529, 151] on input "[DATE] to [DATE]" at bounding box center [545, 155] width 164 height 18
select select "7"
select select "2025"
select select "8"
select select "2025"
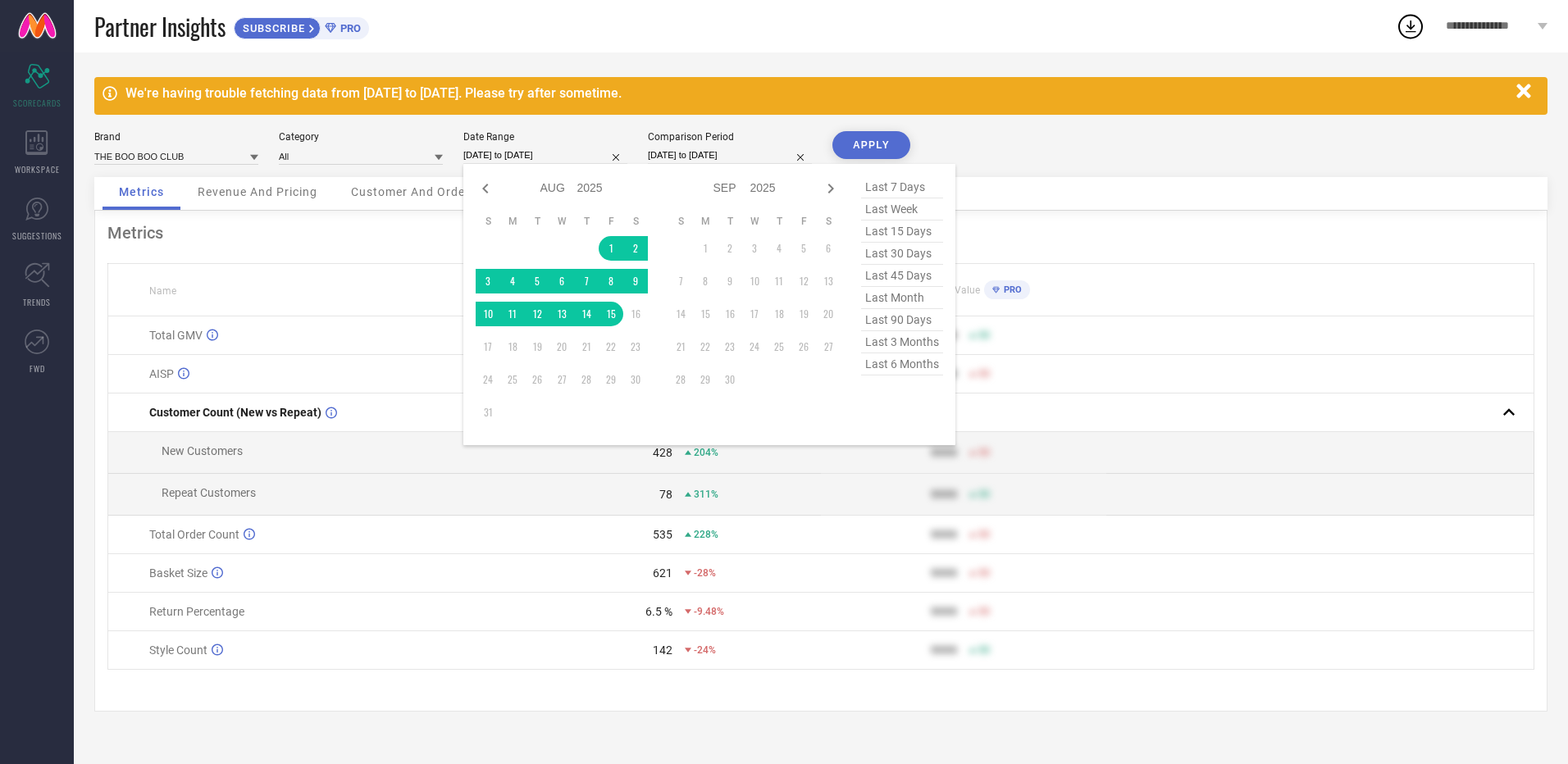
click at [391, 246] on div "Metrics Name Brand Value Competitors Value PRO Total GMV ₹ 3.32 L 135% 9999 50 …" at bounding box center [821, 461] width 1453 height 501
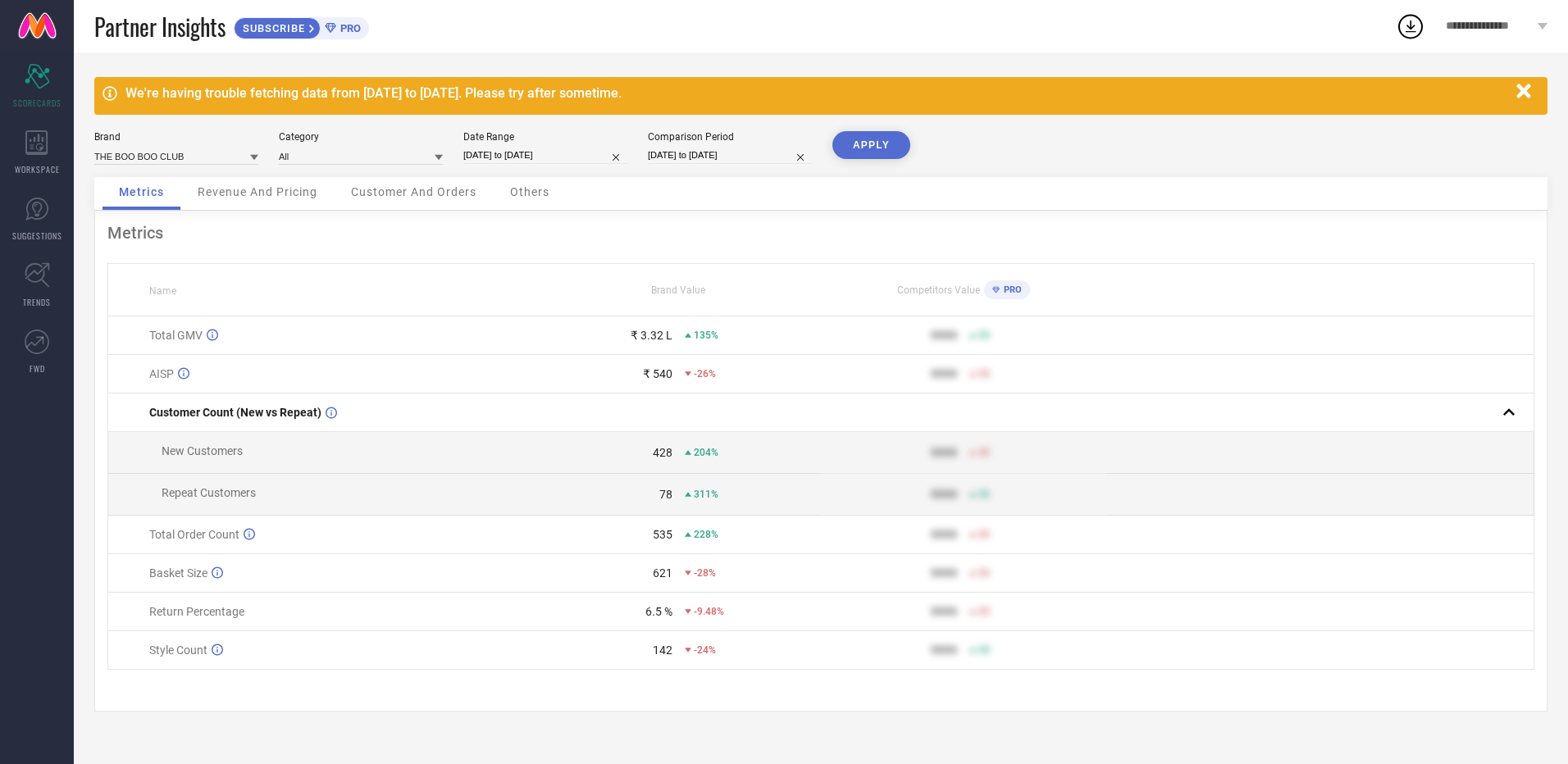
click at [885, 147] on button "APPLY" at bounding box center [872, 145] width 78 height 28
